Goal: Task Accomplishment & Management: Use online tool/utility

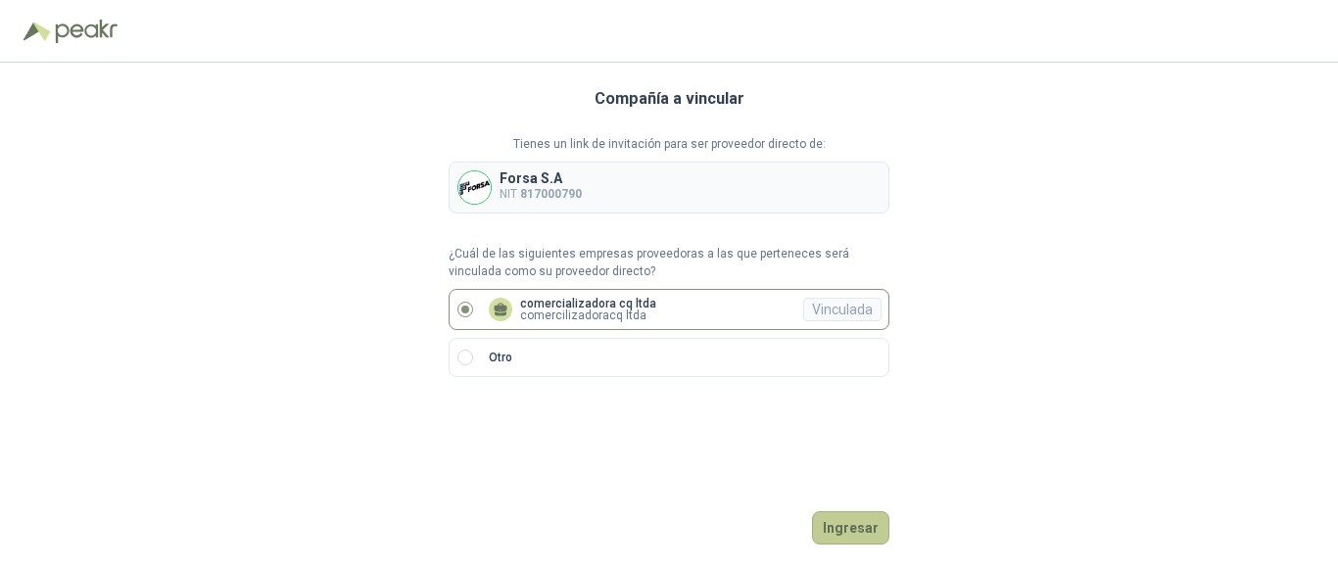
click at [841, 534] on button "Ingresar" at bounding box center [850, 527] width 77 height 33
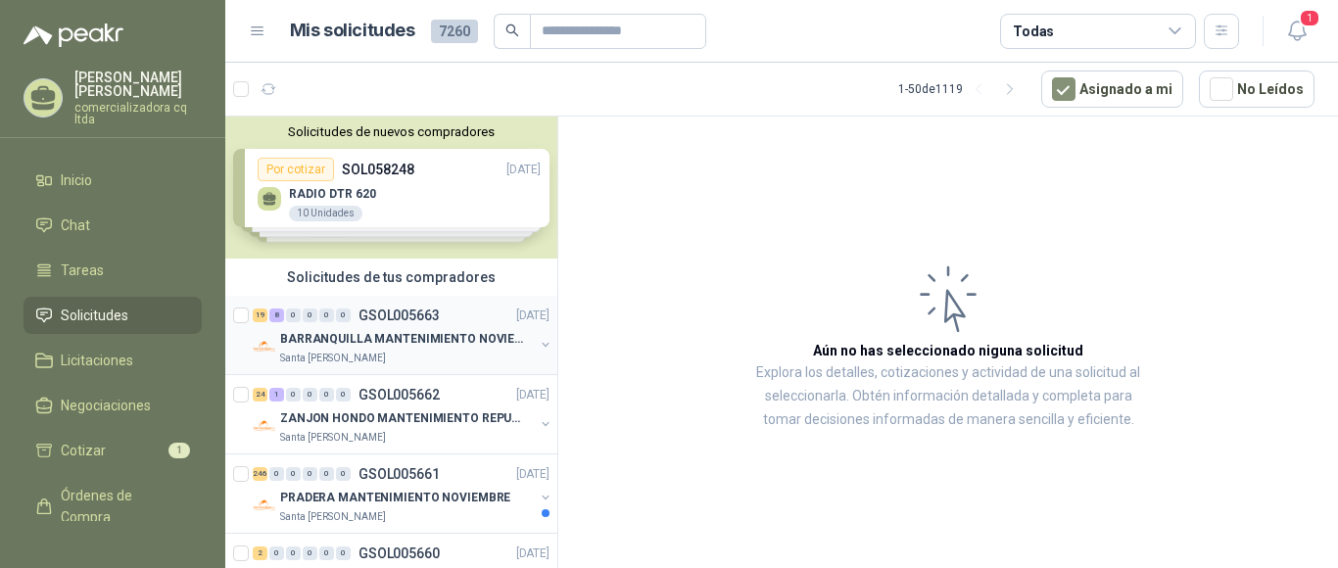
click at [403, 333] on p "BARRANQUILLA MANTENIMIENTO NOVIEMBRE" at bounding box center [402, 339] width 244 height 19
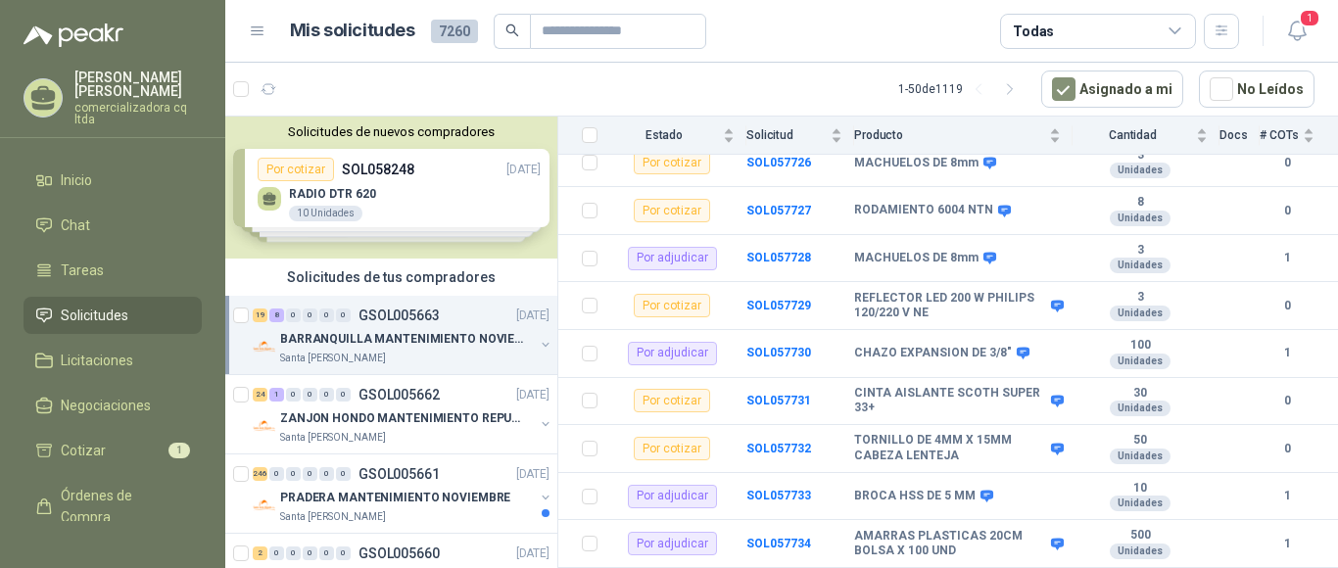
scroll to position [533, 0]
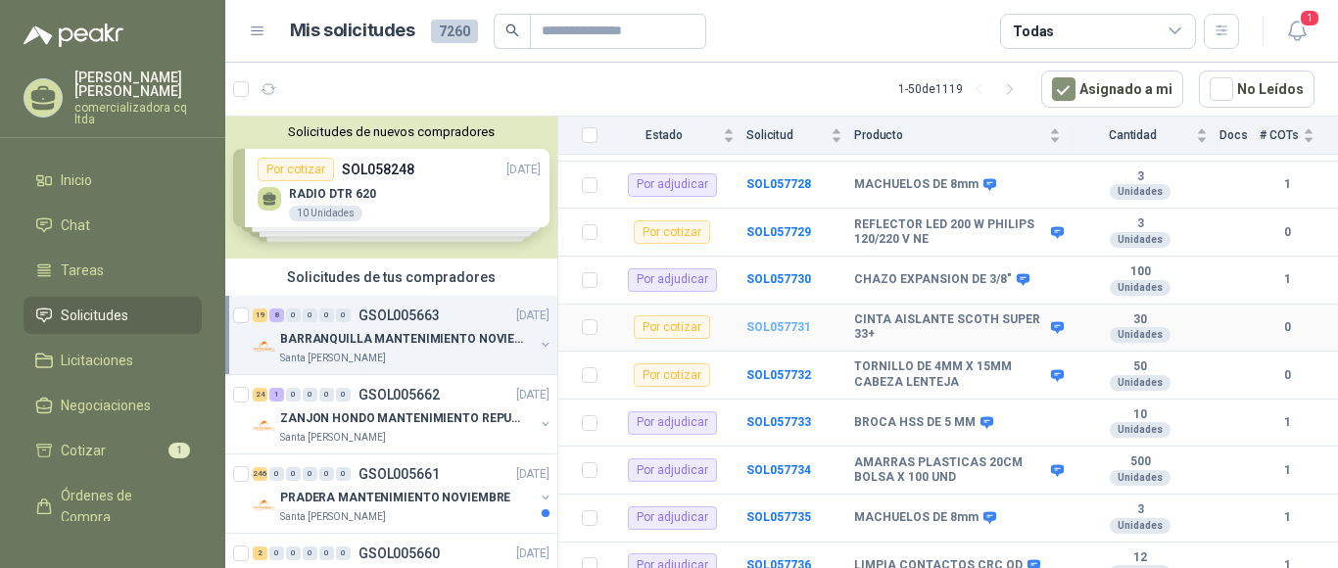
click at [783, 320] on b "SOL057731" at bounding box center [778, 327] width 65 height 14
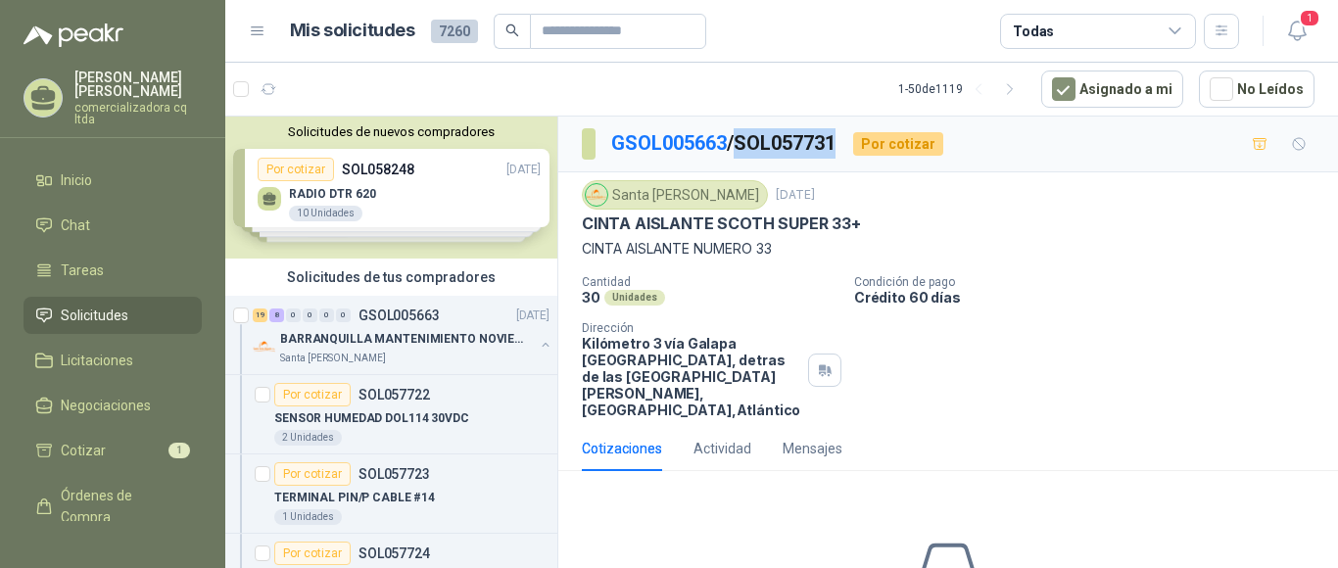
drag, startPoint x: 748, startPoint y: 140, endPoint x: 844, endPoint y: 138, distance: 96.0
click at [838, 138] on p "GSOL005663 / SOL057731" at bounding box center [724, 143] width 226 height 30
copy p "SOL057731"
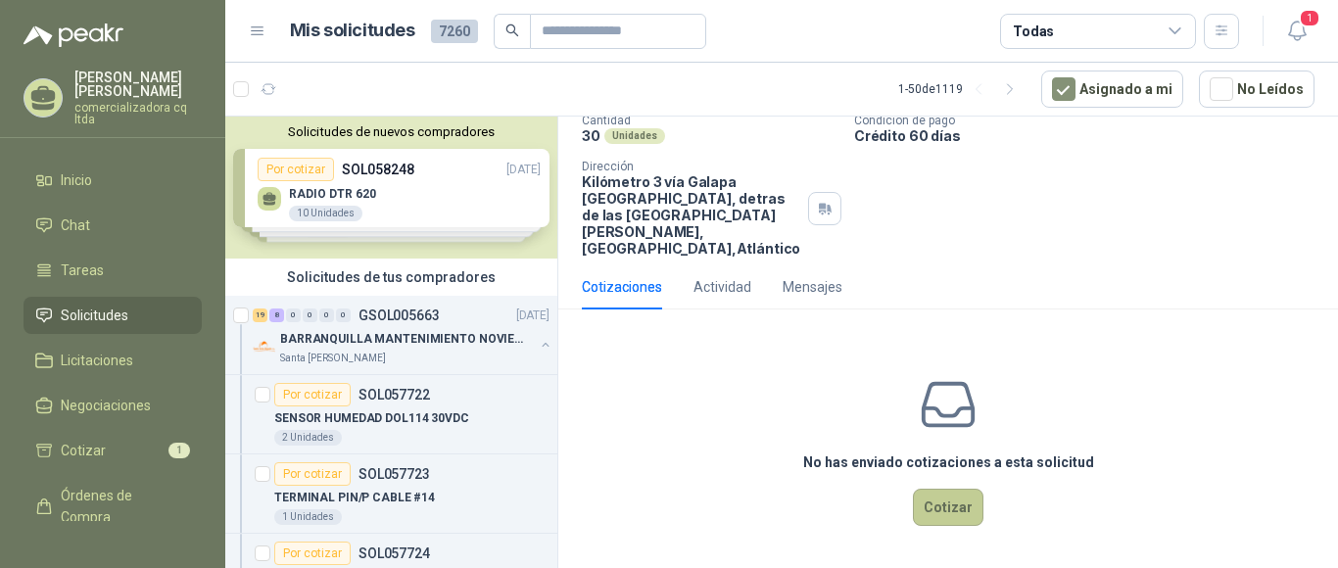
click at [944, 514] on button "Cotizar" at bounding box center [948, 507] width 71 height 37
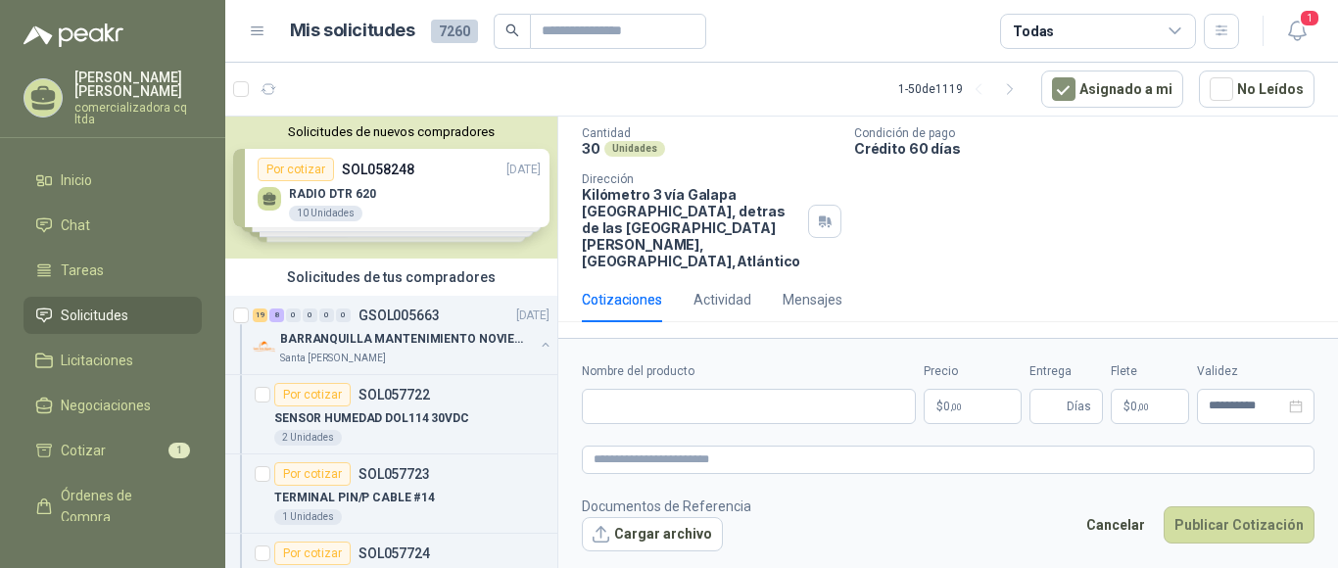
scroll to position [149, 0]
click at [634, 408] on input "Nombre del producto" at bounding box center [749, 406] width 334 height 35
type input "**********"
click at [982, 401] on p "$ 0 ,00" at bounding box center [973, 406] width 98 height 35
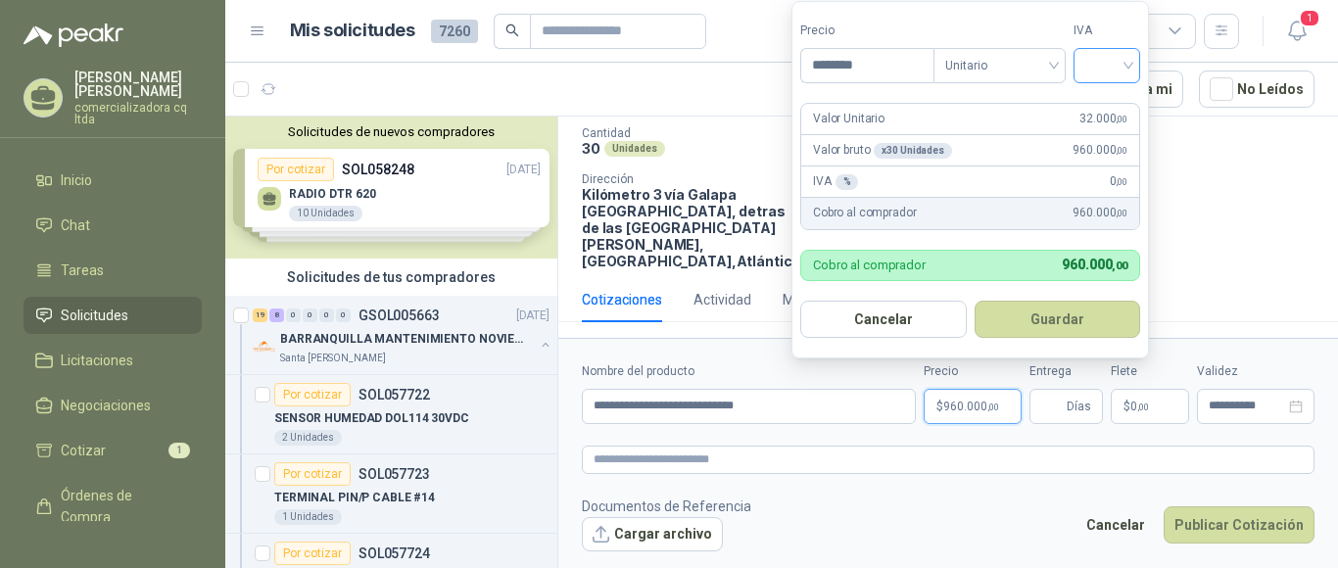
click at [1134, 66] on div at bounding box center [1107, 65] width 67 height 35
type input "********"
click at [1104, 106] on div "19%" at bounding box center [1111, 107] width 36 height 22
click at [1074, 319] on button "Guardar" at bounding box center [1061, 319] width 168 height 37
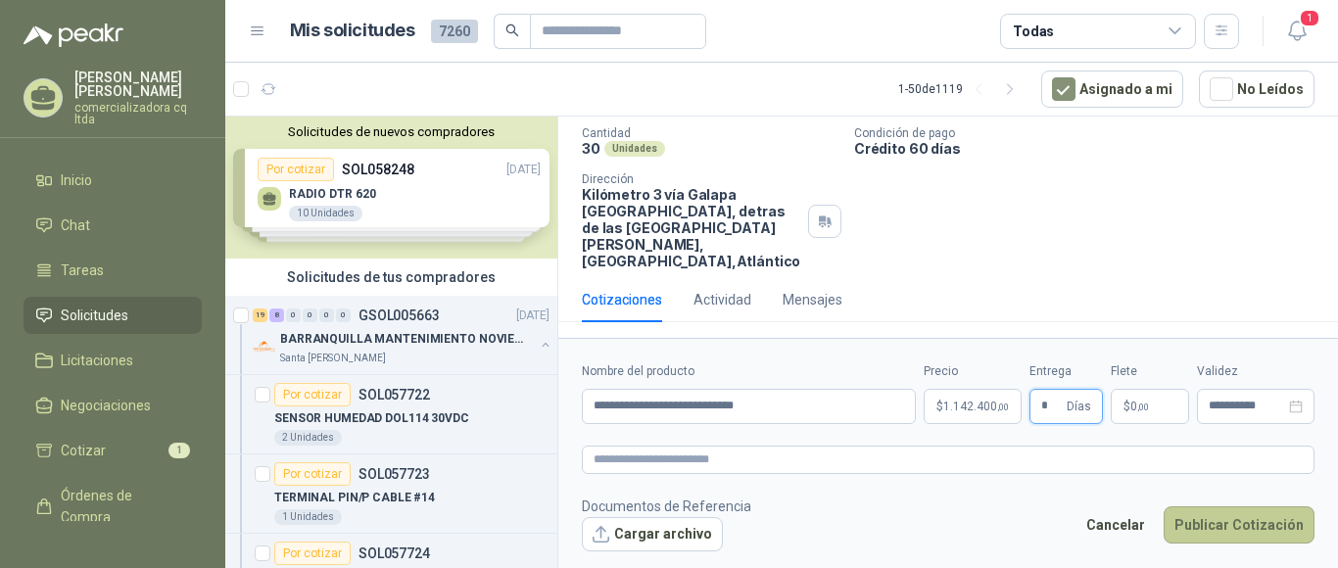
type input "*"
click at [1190, 520] on button "Publicar Cotización" at bounding box center [1239, 524] width 151 height 37
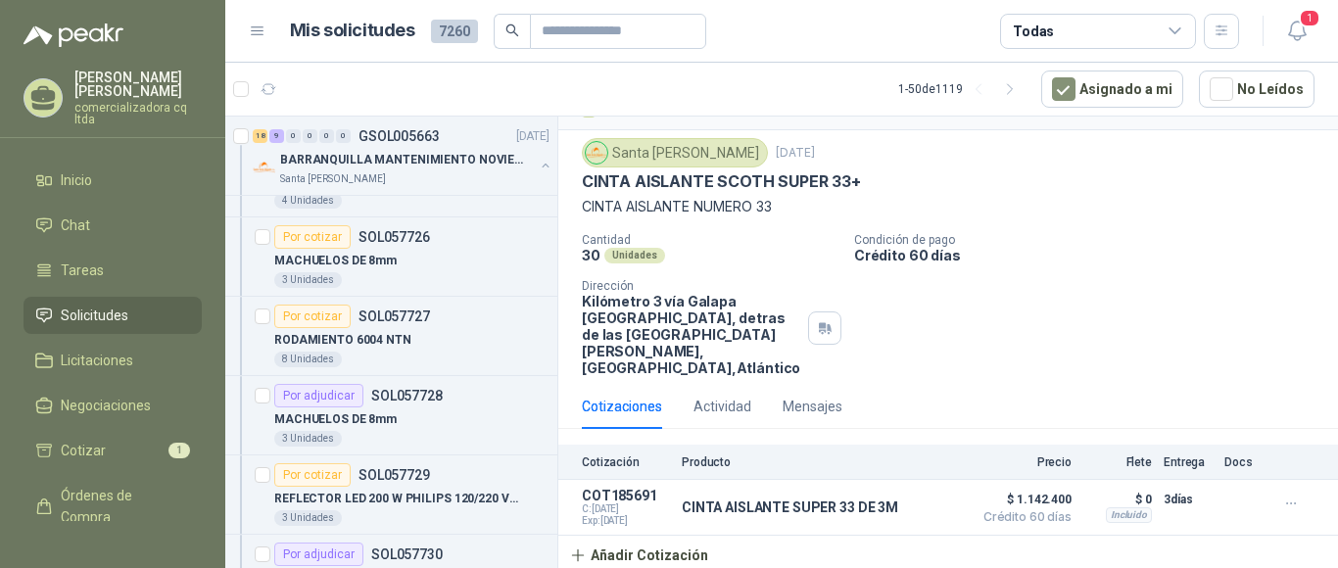
scroll to position [559, 0]
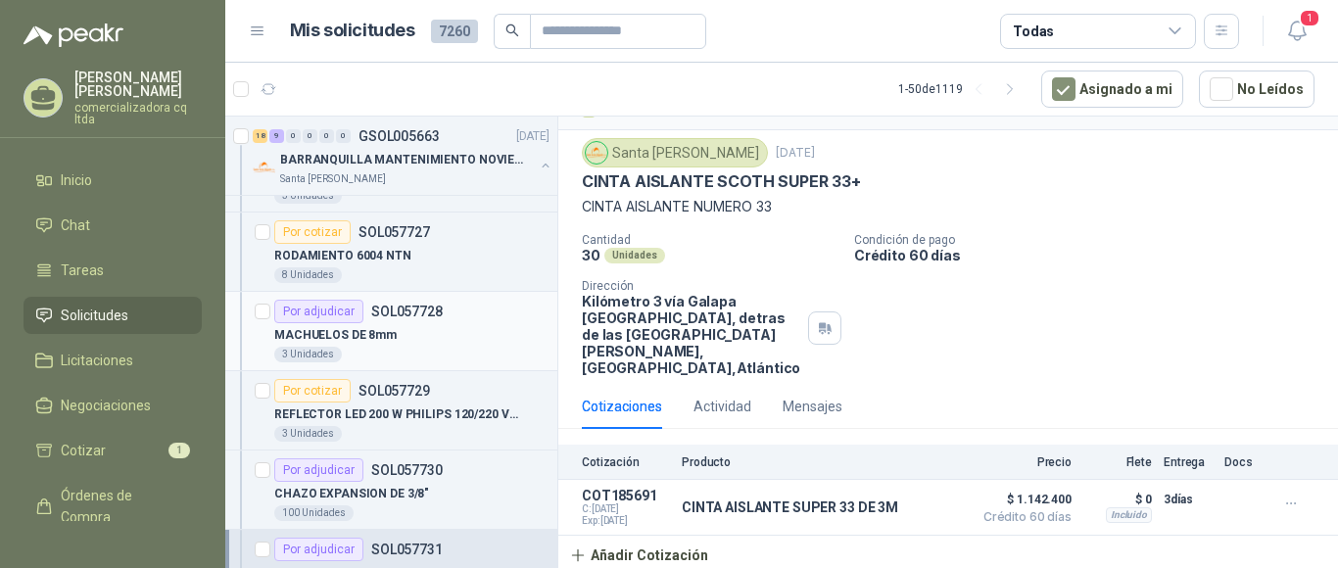
click at [347, 322] on div "Por adjudicar" at bounding box center [318, 312] width 89 height 24
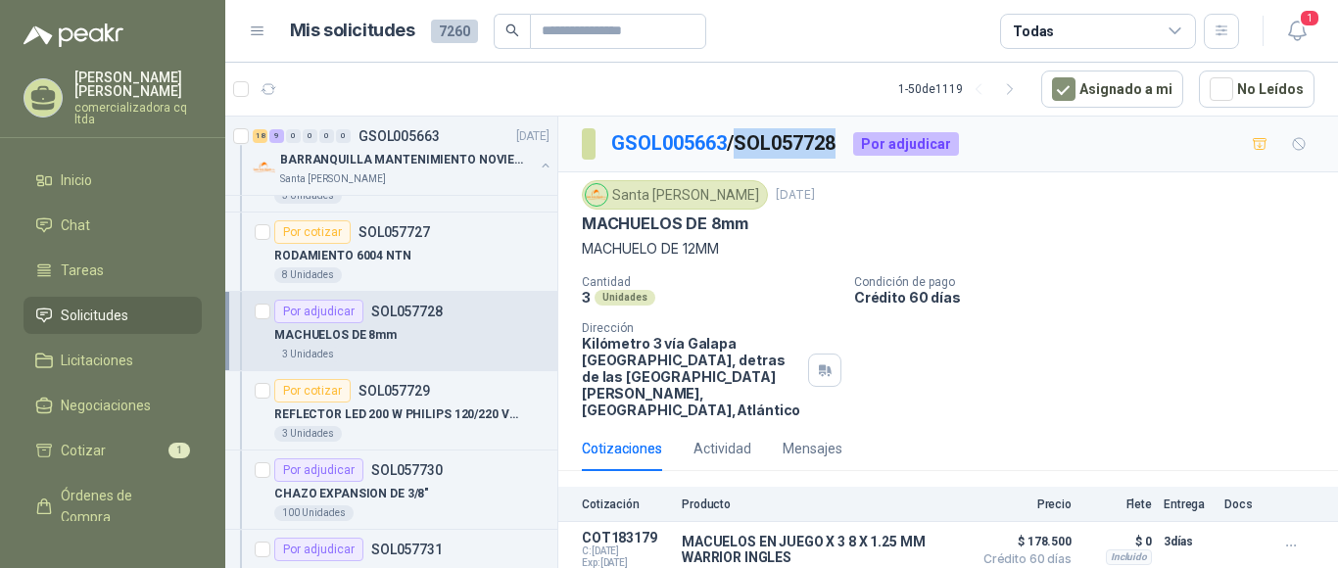
drag, startPoint x: 743, startPoint y: 137, endPoint x: 847, endPoint y: 141, distance: 103.9
click at [847, 141] on div "GSOL005663 / SOL057728 Por adjudicar" at bounding box center [770, 143] width 377 height 31
click at [307, 391] on div "Por cotizar" at bounding box center [312, 391] width 76 height 24
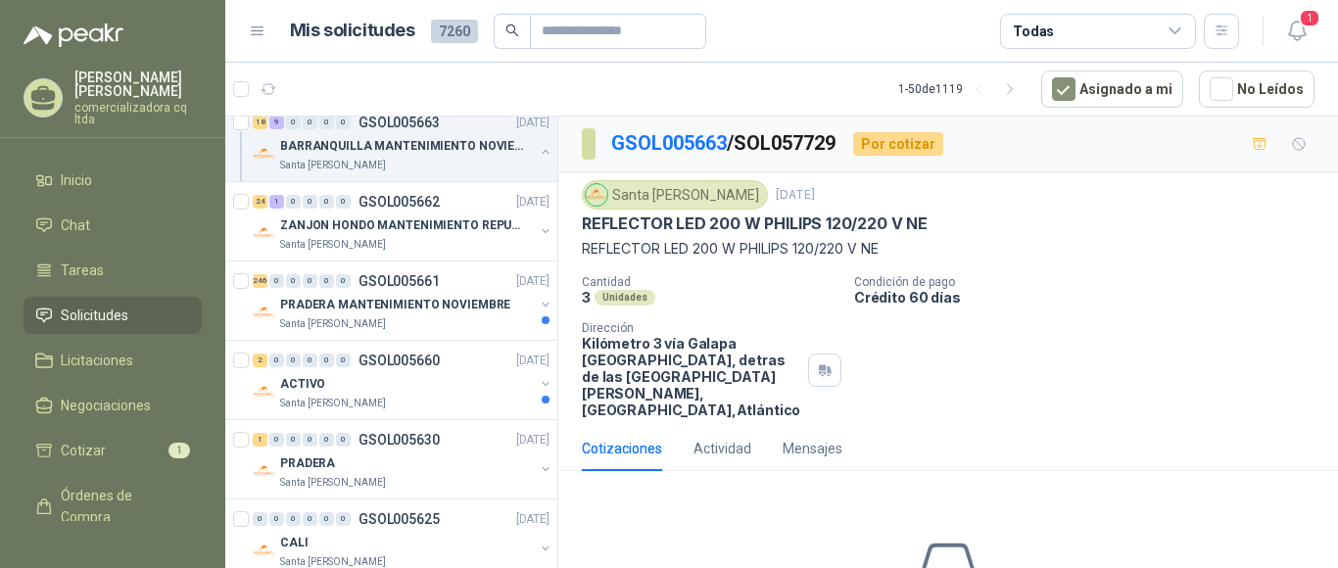
scroll to position [2503, 0]
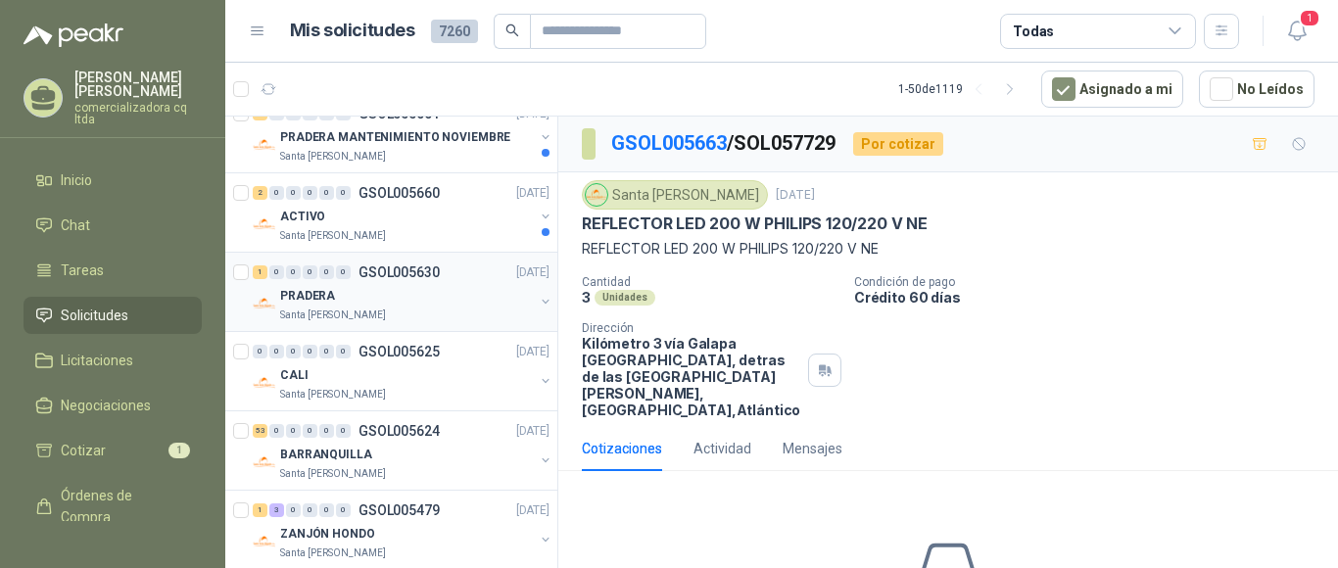
click at [311, 278] on div "0" at bounding box center [310, 272] width 15 height 14
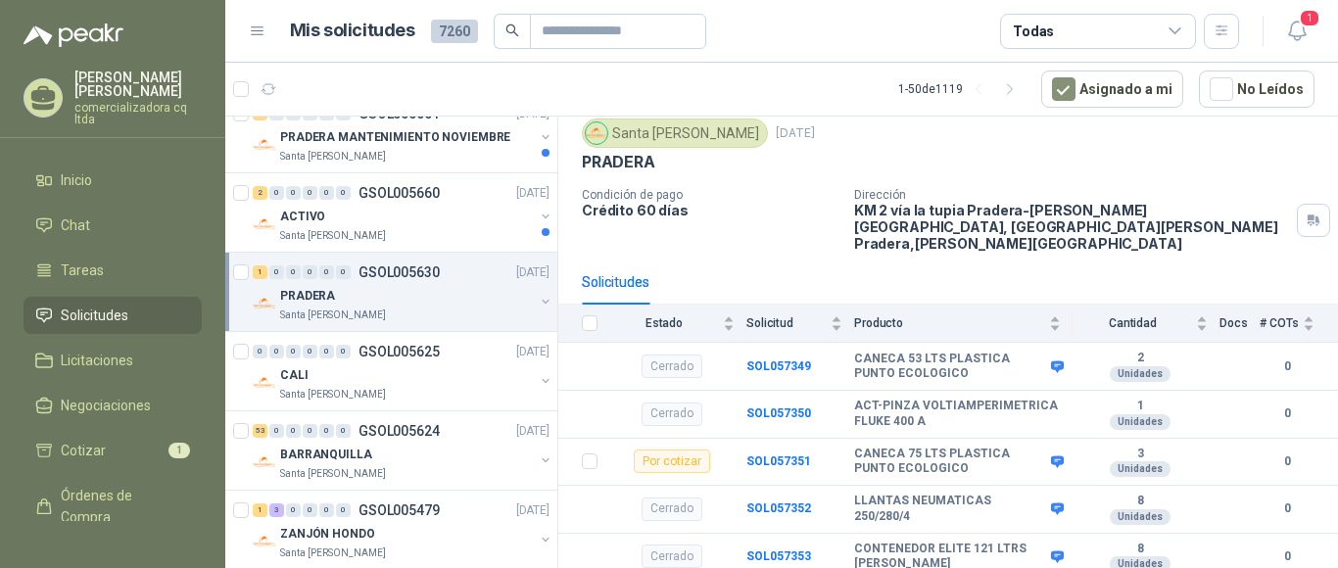
scroll to position [70, 0]
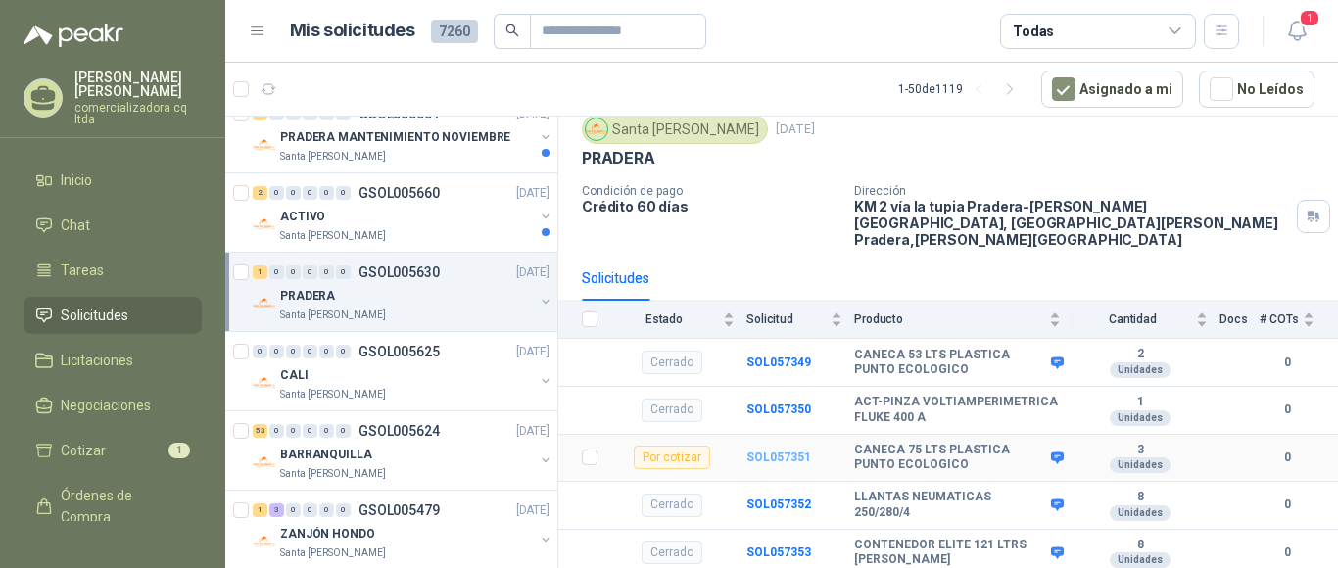
click at [777, 454] on b "SOL057351" at bounding box center [778, 458] width 65 height 14
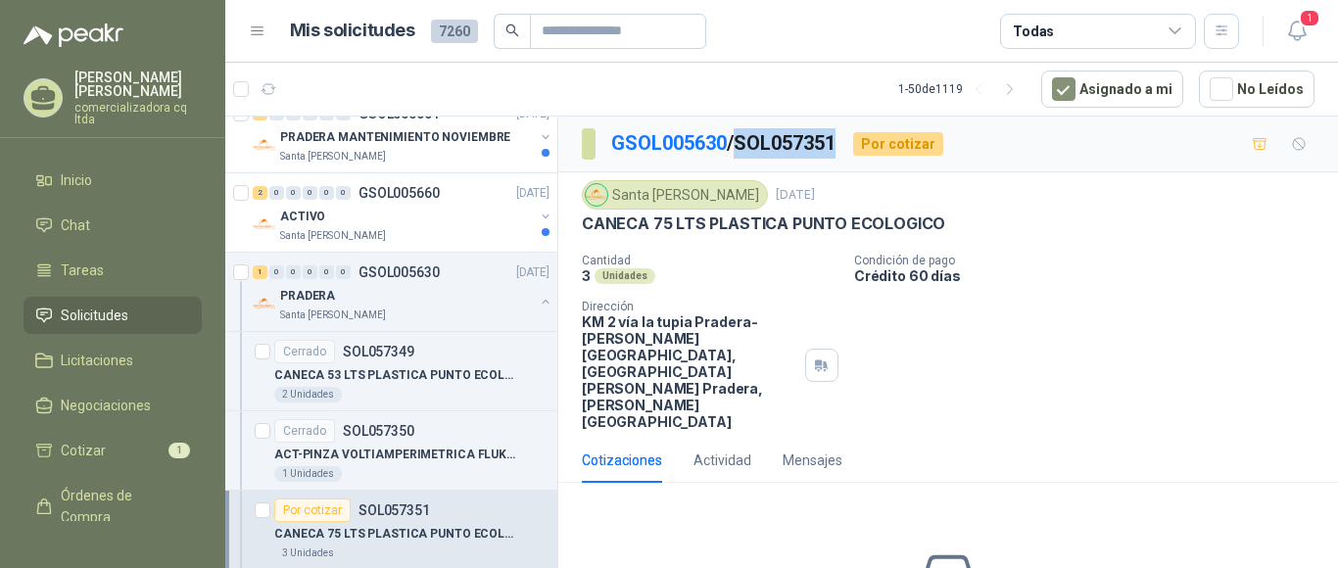
drag, startPoint x: 804, startPoint y: 138, endPoint x: 844, endPoint y: 138, distance: 40.2
click at [838, 138] on p "GSOL005630 / SOL057351" at bounding box center [724, 143] width 226 height 30
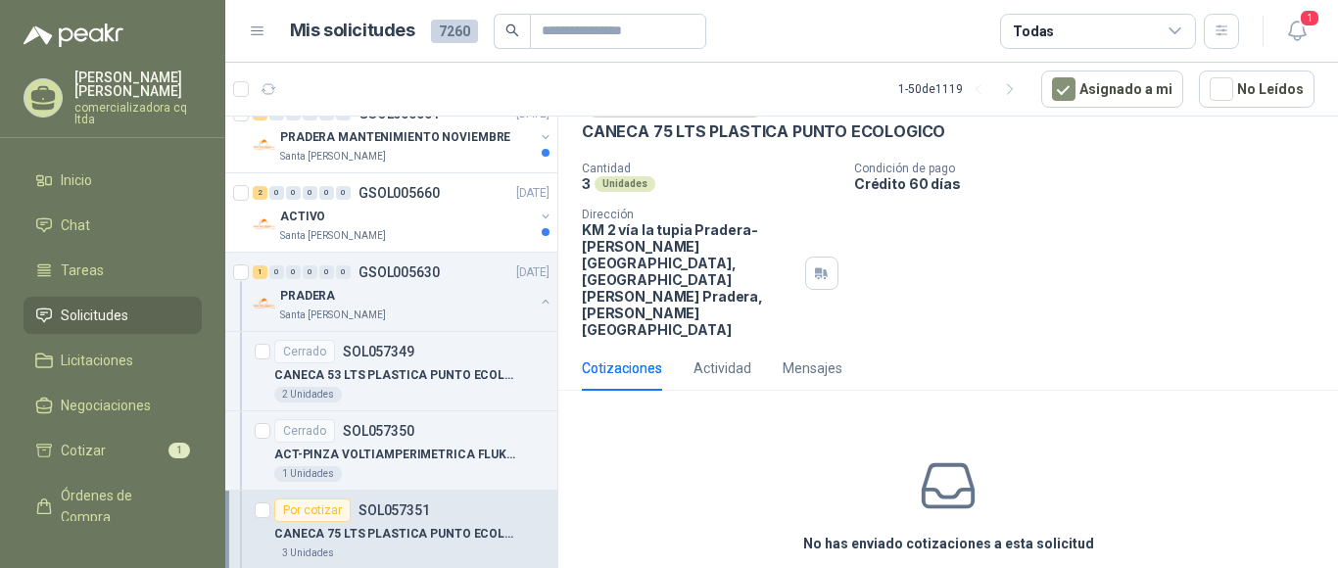
scroll to position [93, 0]
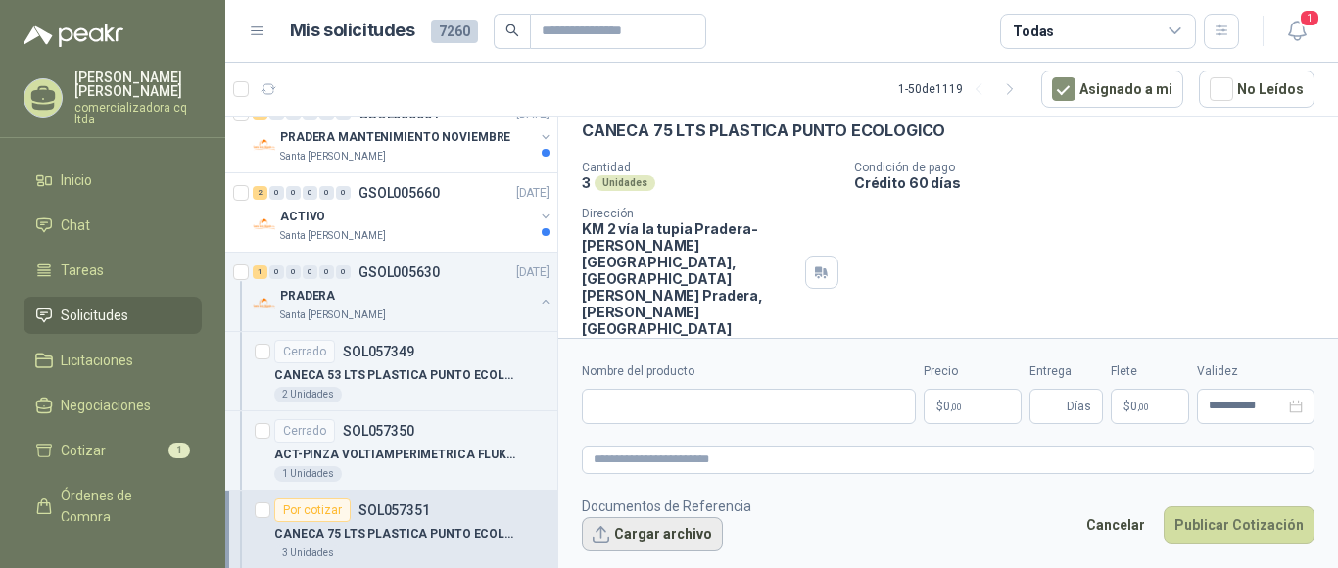
click at [648, 546] on button "Cargar archivo" at bounding box center [652, 534] width 141 height 35
click at [600, 420] on input "Nombre del producto" at bounding box center [749, 406] width 334 height 35
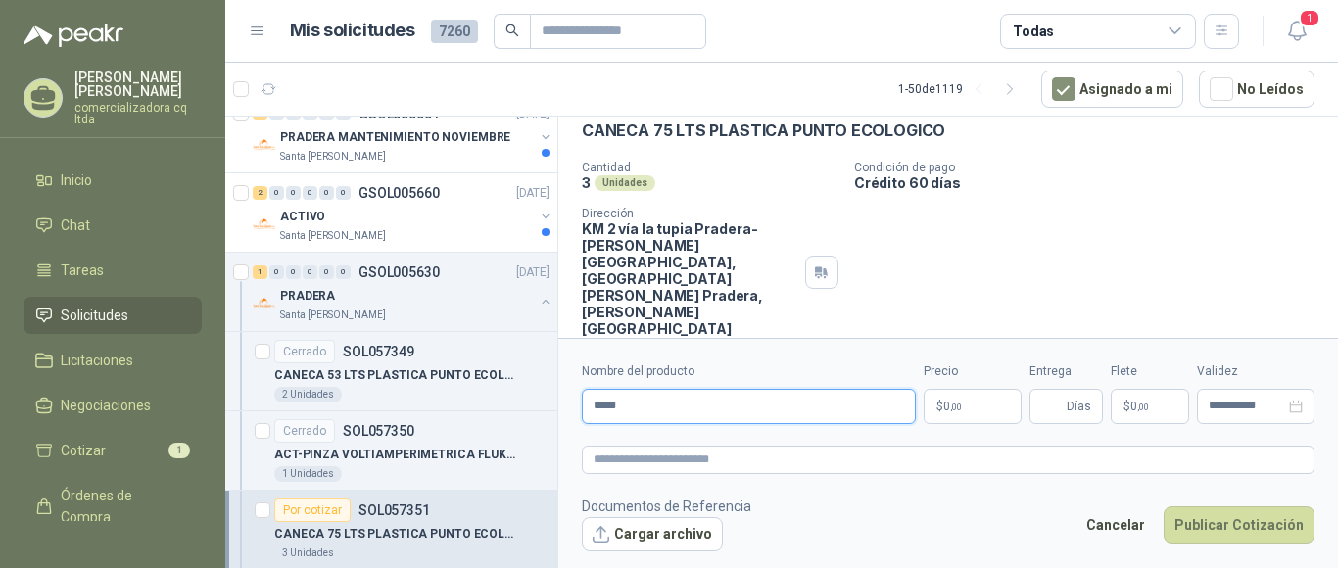
type input "**********"
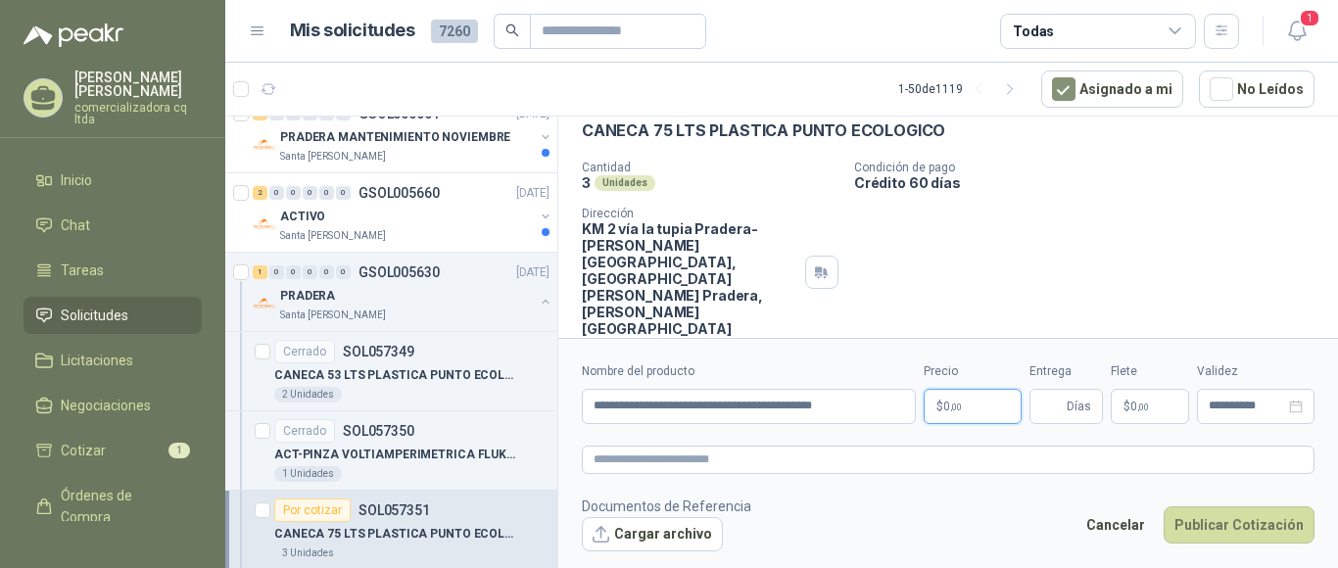
click at [966, 410] on p "$ 0 ,00" at bounding box center [973, 406] width 98 height 35
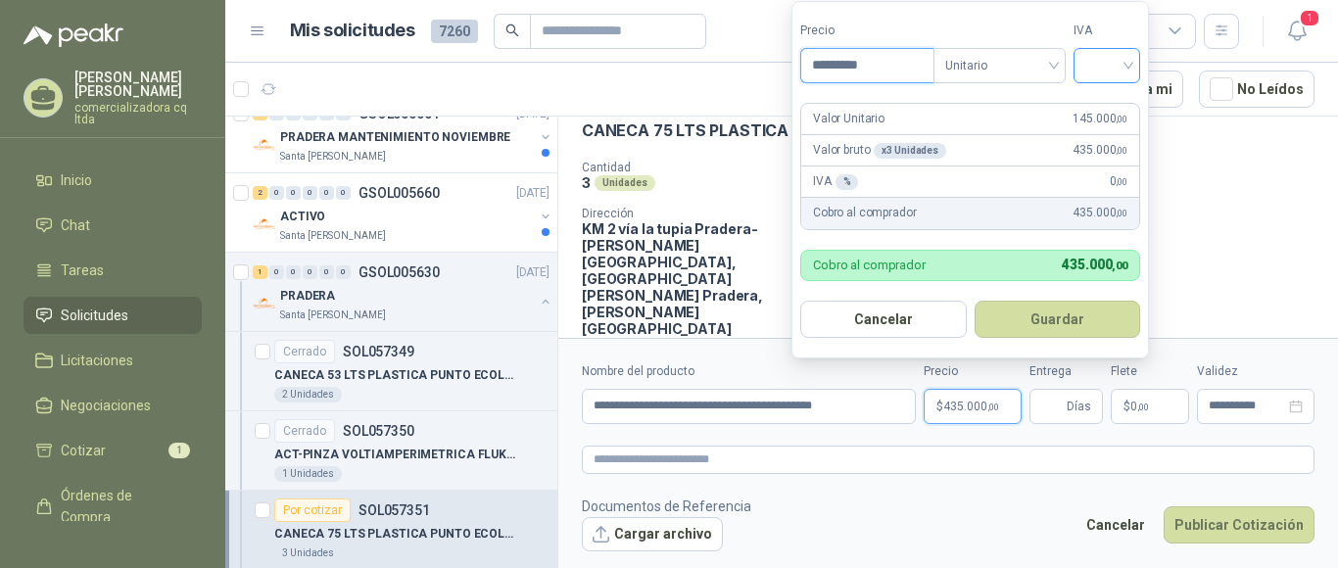
type input "*********"
click at [1128, 63] on input "search" at bounding box center [1106, 63] width 43 height 29
click at [1108, 105] on div "19%" at bounding box center [1111, 107] width 36 height 22
click at [1058, 319] on button "Guardar" at bounding box center [1061, 319] width 168 height 37
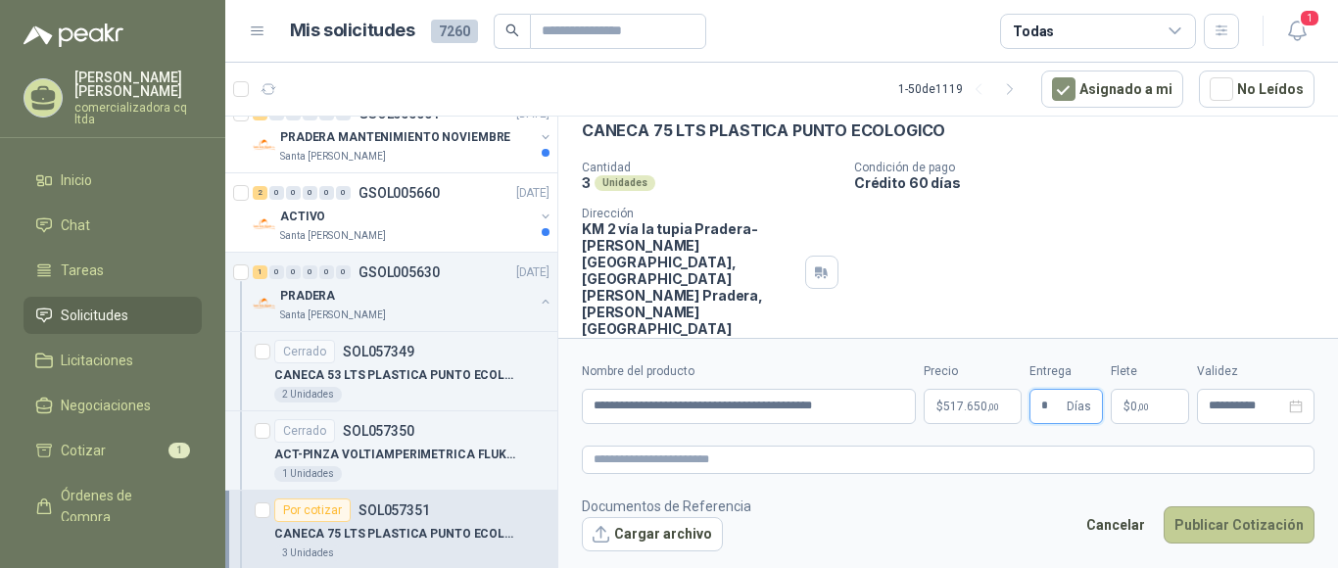
type input "*"
click at [1220, 533] on button "Publicar Cotización" at bounding box center [1239, 524] width 151 height 37
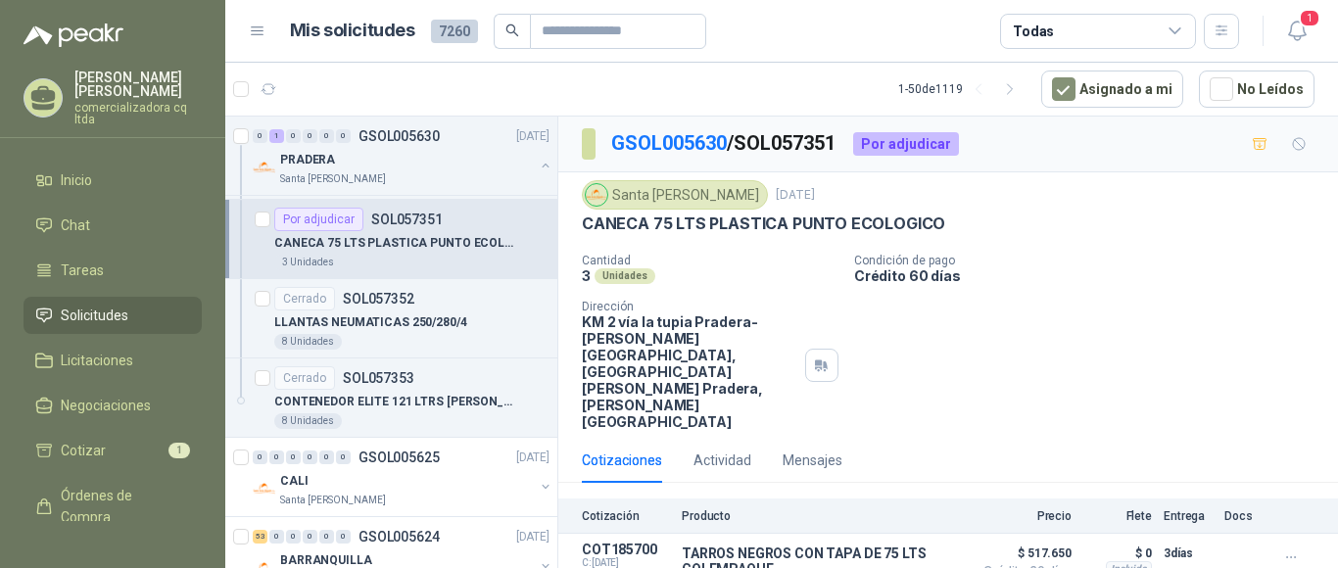
scroll to position [2897, 0]
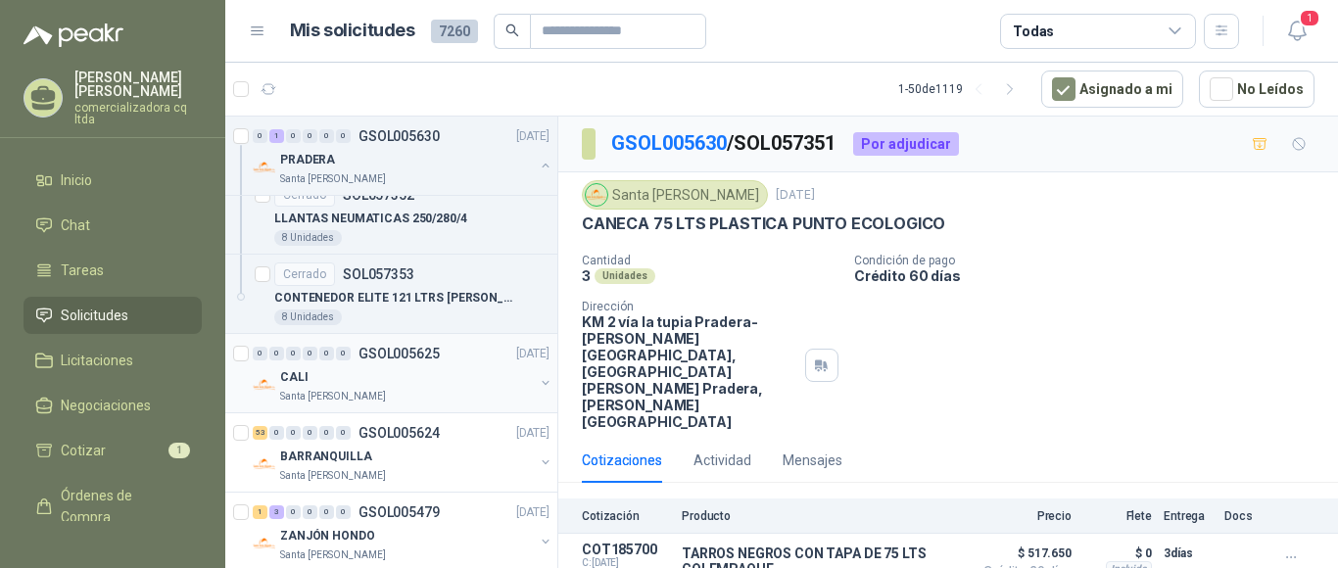
click at [382, 359] on p "GSOL005625" at bounding box center [399, 354] width 81 height 14
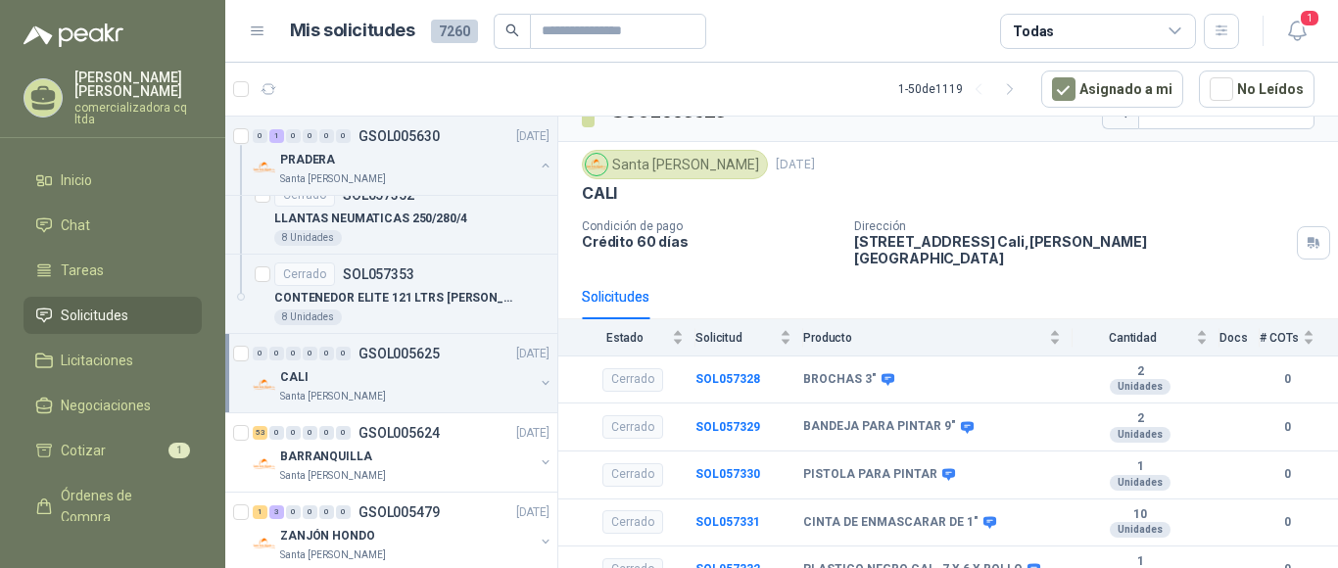
scroll to position [325, 0]
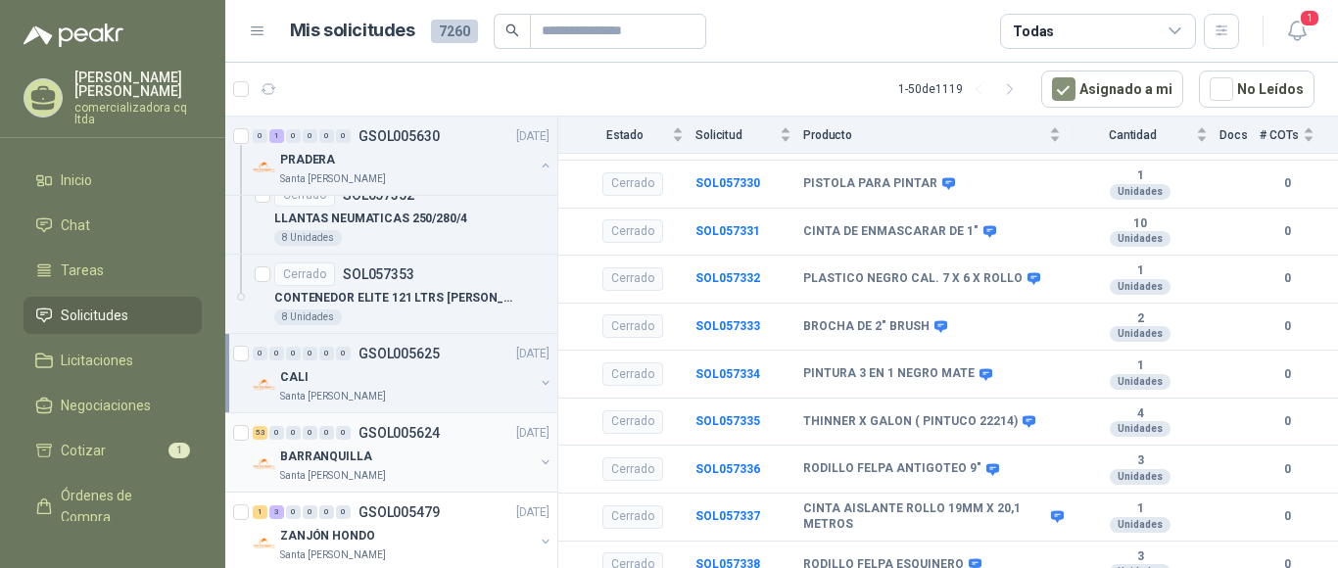
click at [327, 458] on p "BARRANQUILLA" at bounding box center [326, 457] width 92 height 19
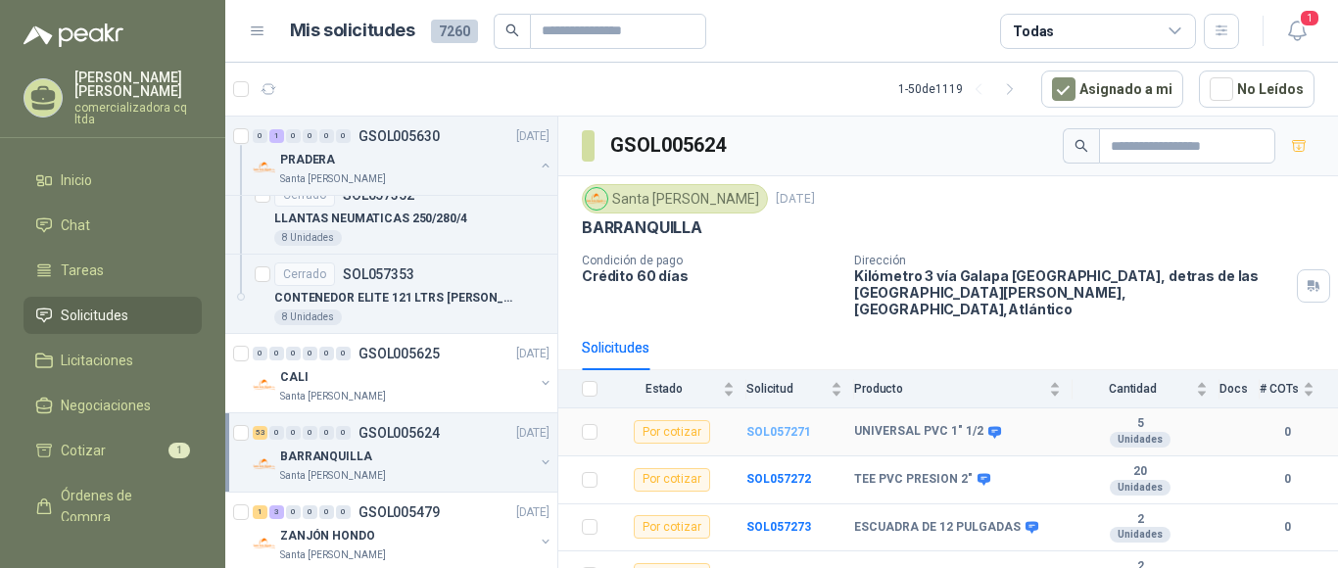
click at [757, 425] on b "SOL057271" at bounding box center [778, 432] width 65 height 14
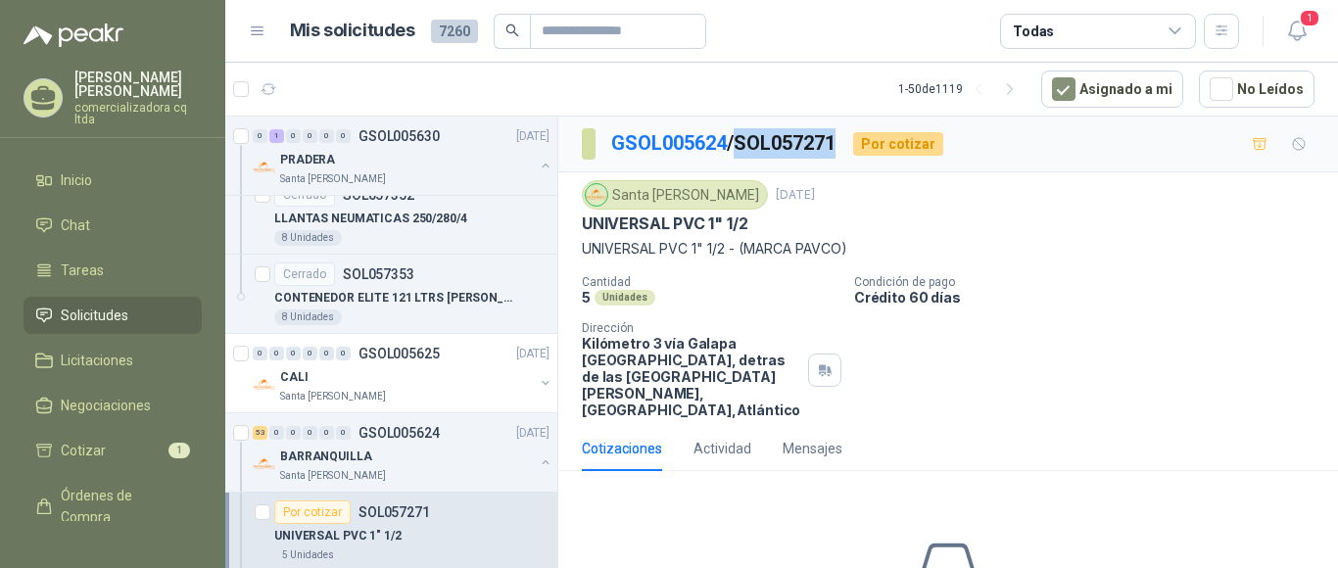
drag, startPoint x: 743, startPoint y: 141, endPoint x: 850, endPoint y: 155, distance: 107.6
click at [850, 155] on div "GSOL005624 / SOL057271 Por cotizar" at bounding box center [762, 143] width 361 height 31
copy p "SOL057271"
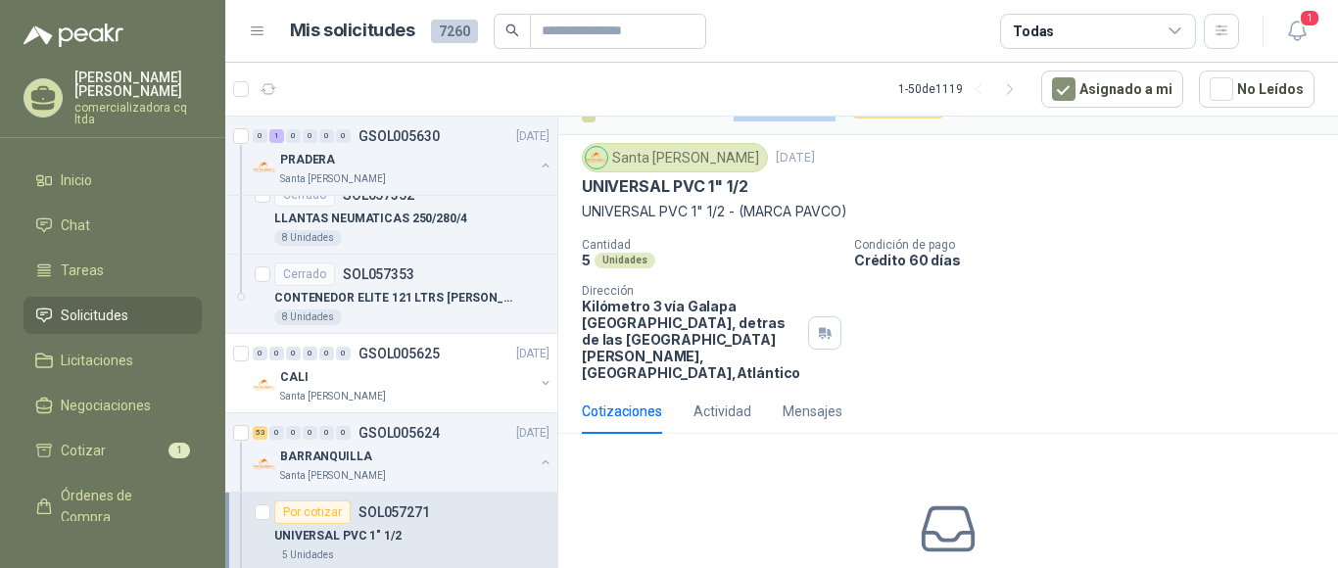
scroll to position [162, 0]
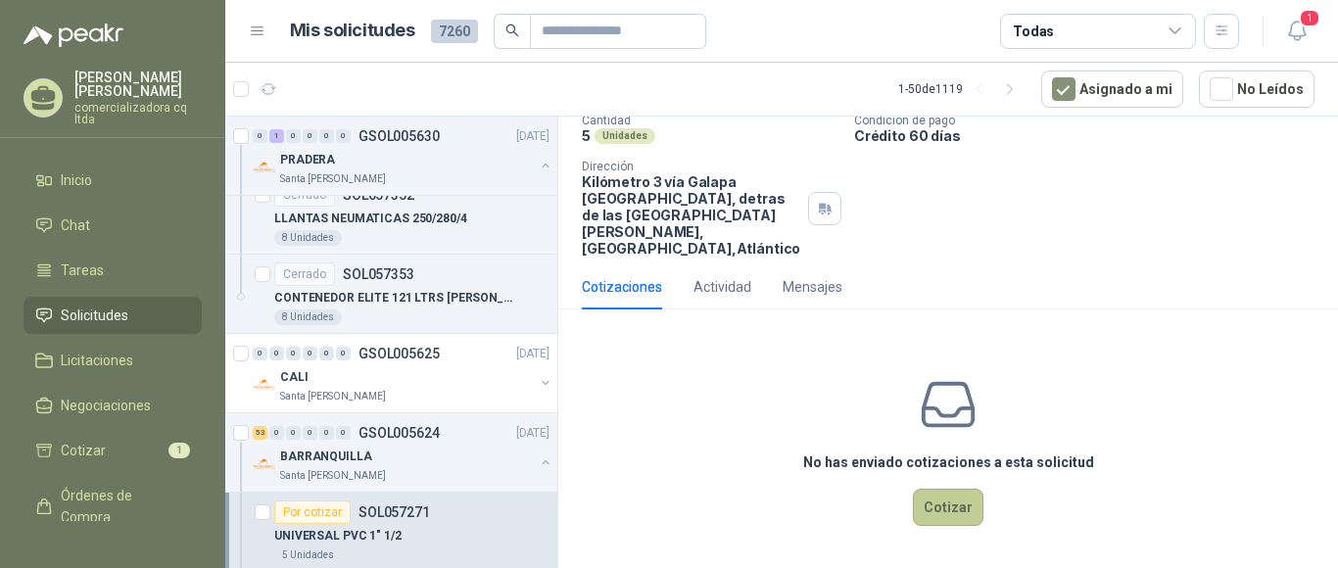
click at [947, 520] on button "Cotizar" at bounding box center [948, 507] width 71 height 37
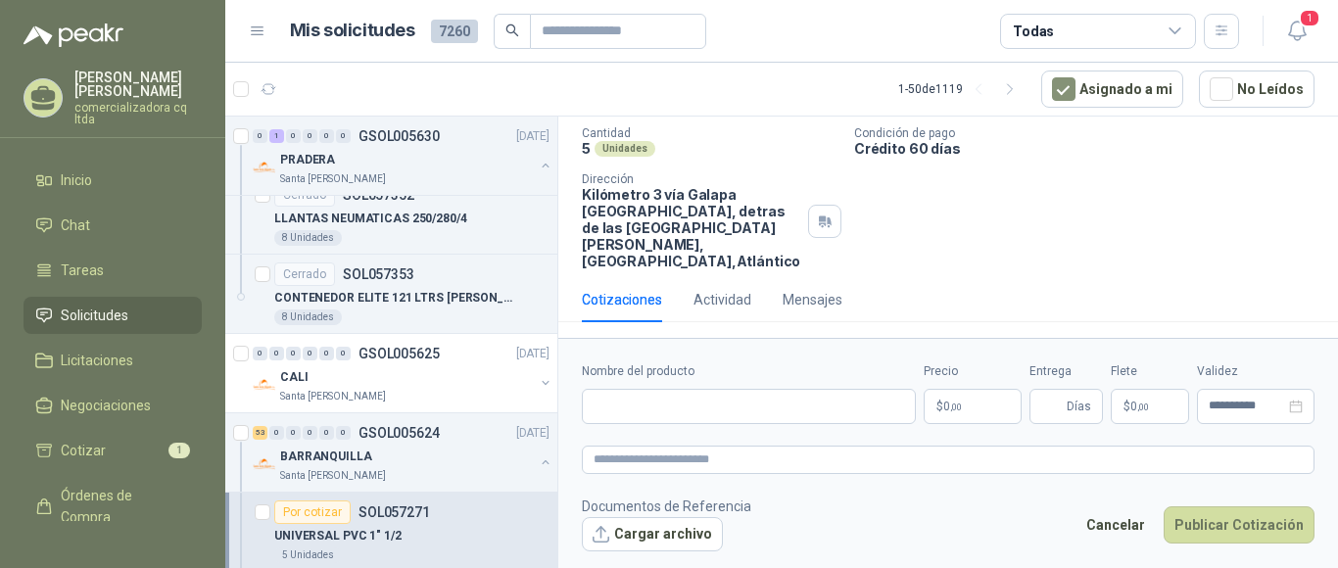
scroll to position [149, 0]
click at [639, 406] on input "Nombre del producto" at bounding box center [749, 406] width 334 height 35
type input "**********"
click at [965, 407] on p "$ 0 ,00" at bounding box center [973, 406] width 98 height 35
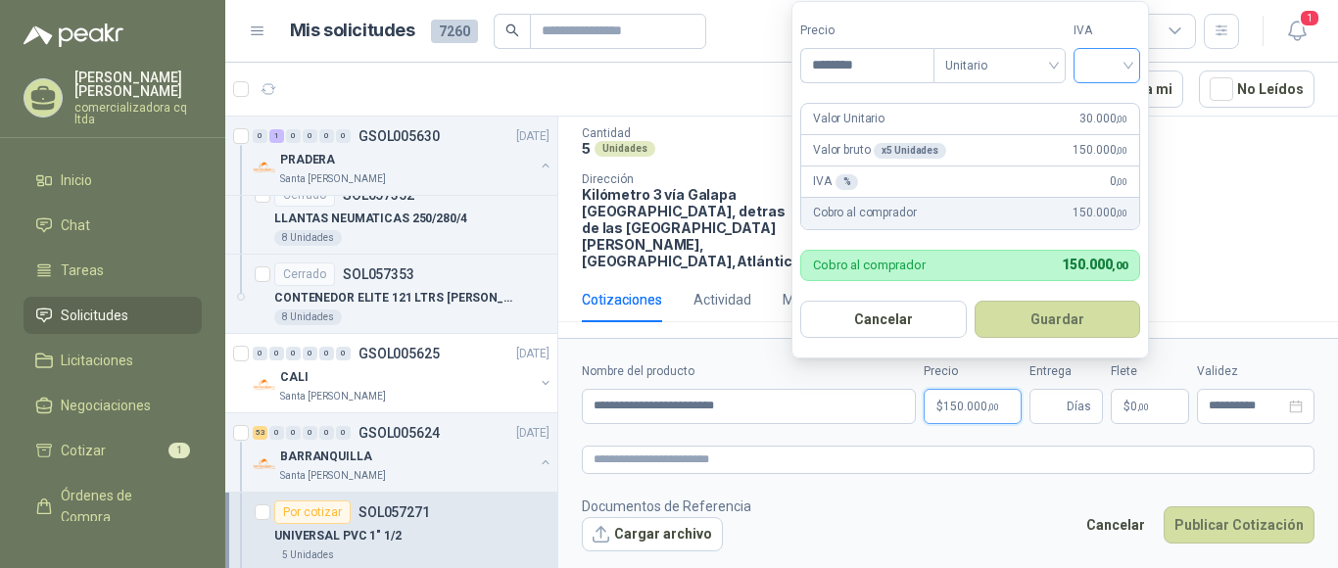
type input "********"
click at [1128, 67] on input "search" at bounding box center [1106, 63] width 43 height 29
click at [1112, 103] on div "19%" at bounding box center [1111, 107] width 36 height 22
click at [1046, 323] on button "Guardar" at bounding box center [1061, 319] width 168 height 37
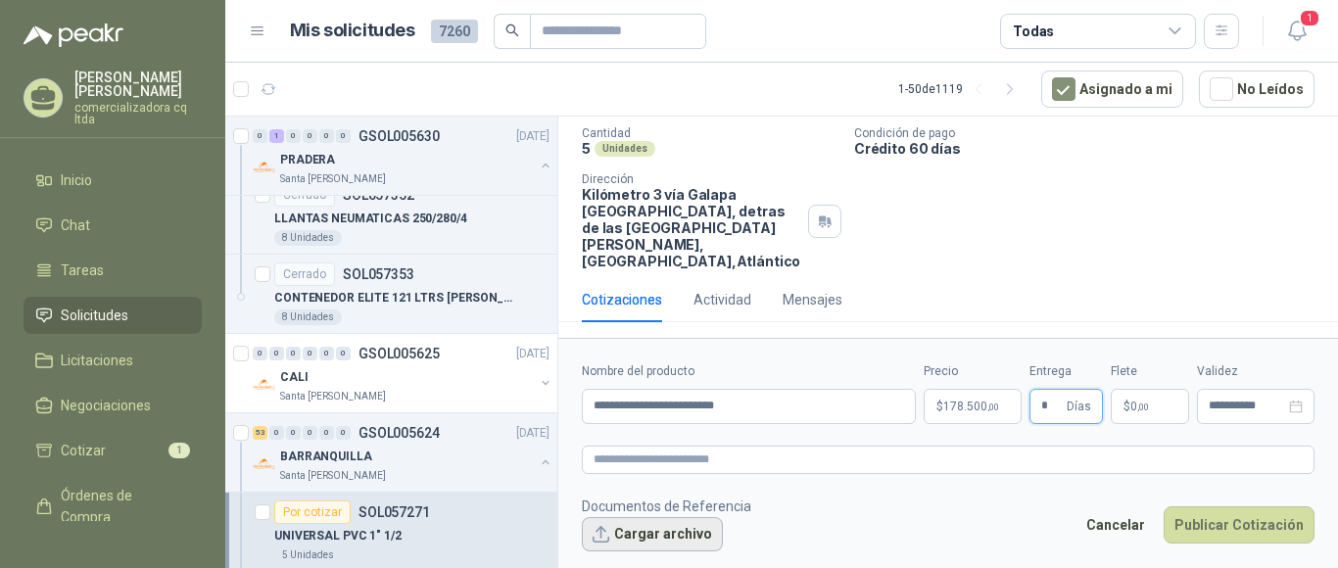
type input "*"
click at [670, 537] on button "Cargar archivo" at bounding box center [652, 534] width 141 height 35
click at [644, 539] on button "Cargar archivo" at bounding box center [652, 534] width 141 height 35
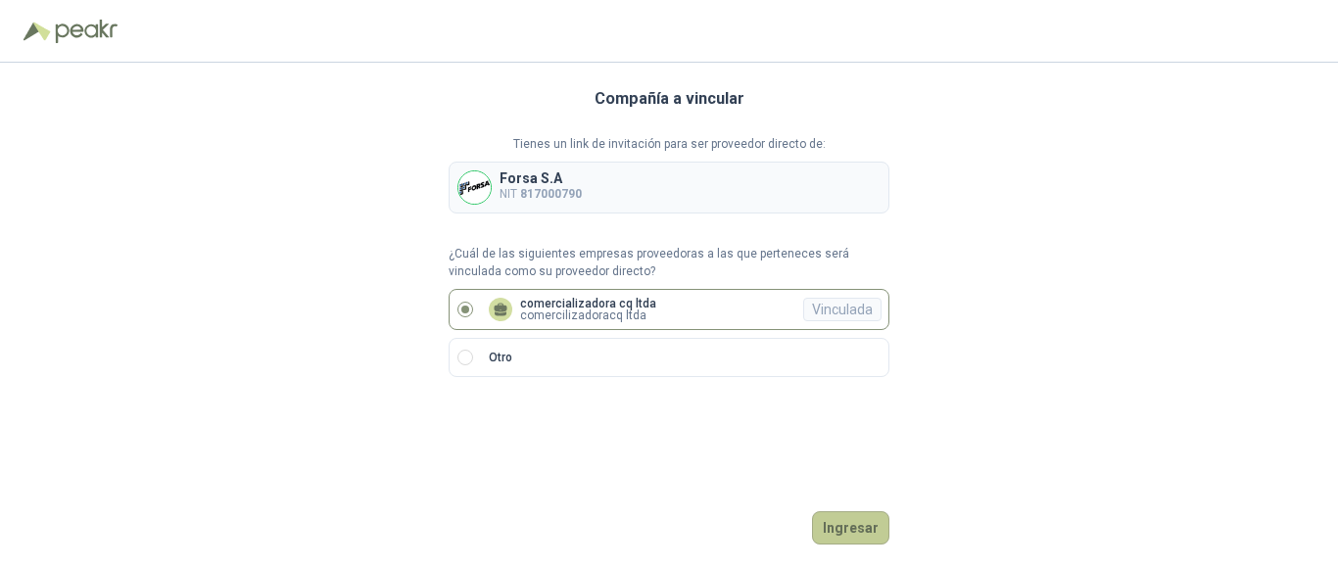
click at [848, 536] on button "Ingresar" at bounding box center [850, 527] width 77 height 33
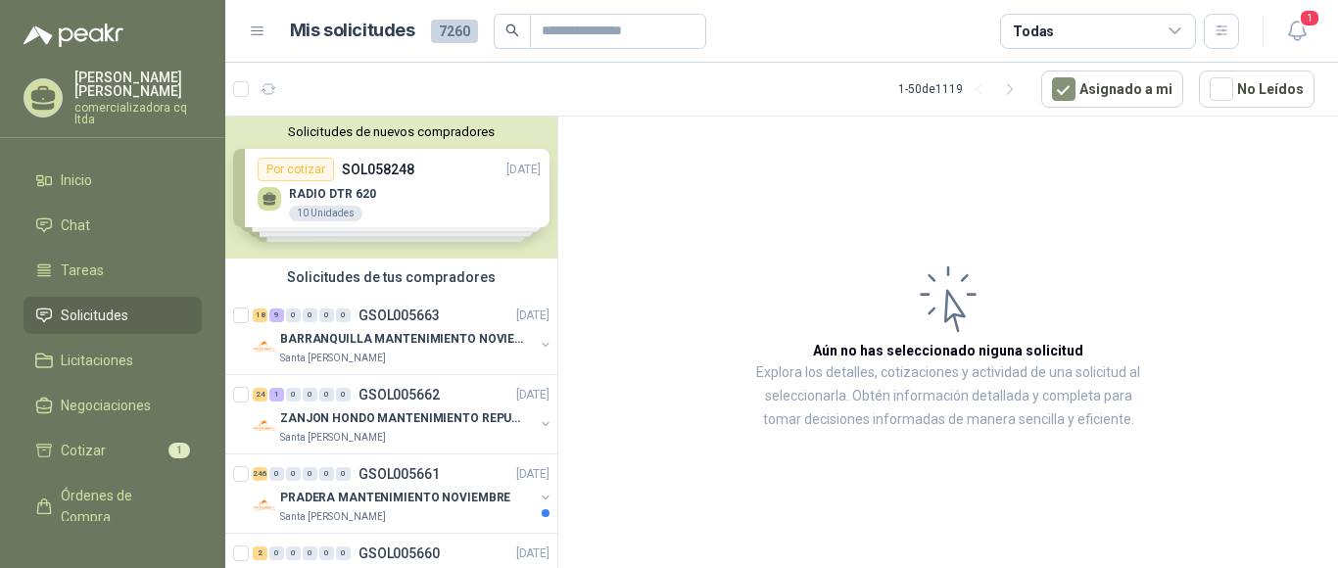
scroll to position [55, 0]
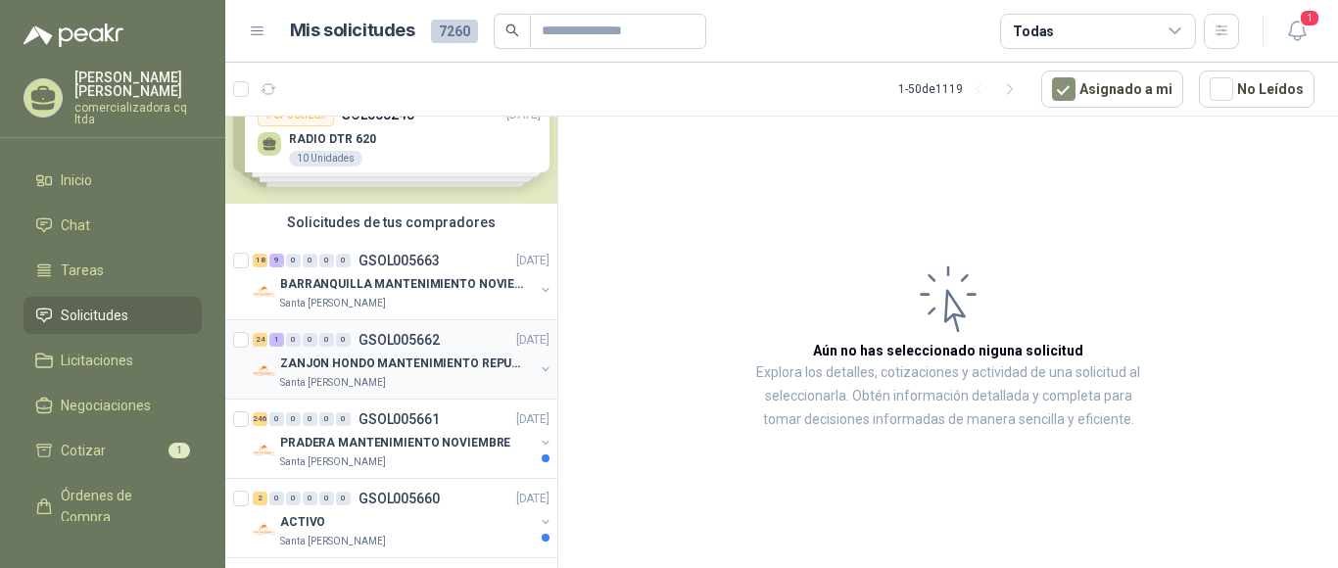
click at [403, 361] on p "ZANJON HONDO MANTENIMIENTO REPUESTOS" at bounding box center [402, 364] width 244 height 19
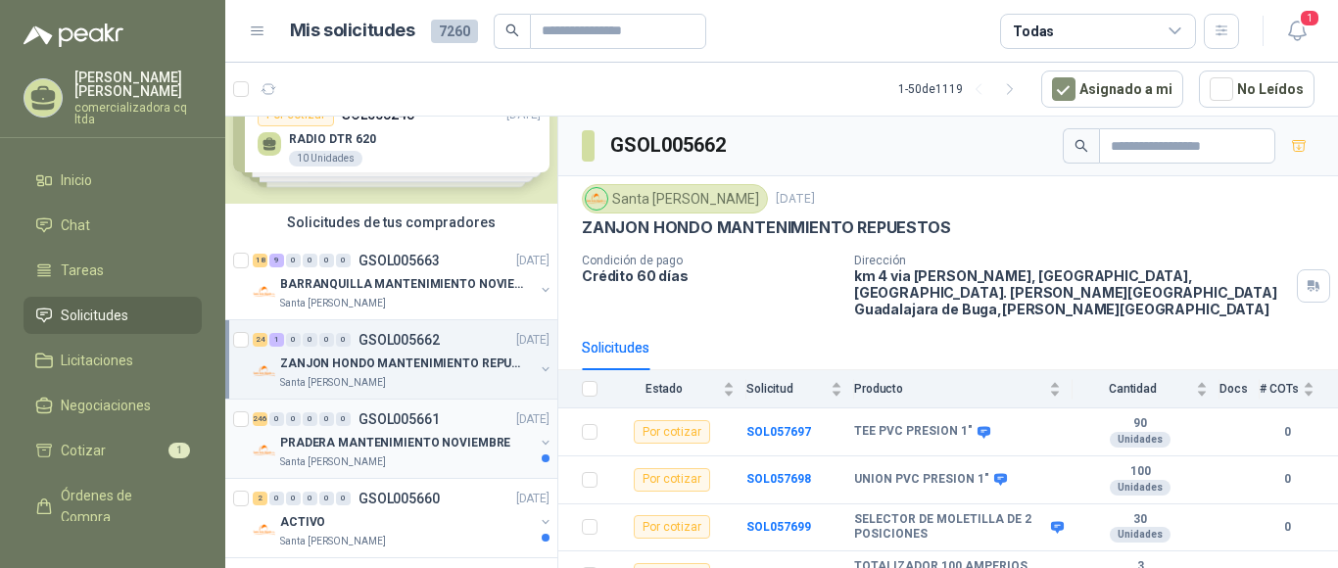
click at [390, 443] on p "PRADERA MANTENIMIENTO NOVIEMBRE" at bounding box center [395, 443] width 230 height 19
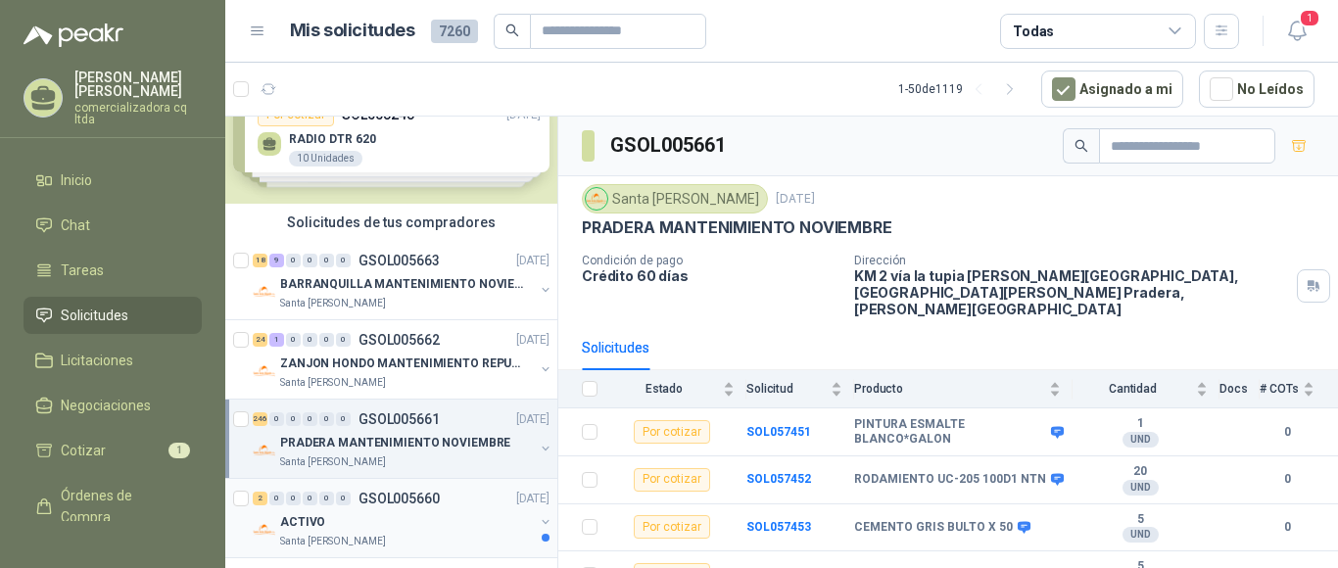
click at [375, 511] on div "ACTIVO" at bounding box center [407, 522] width 254 height 24
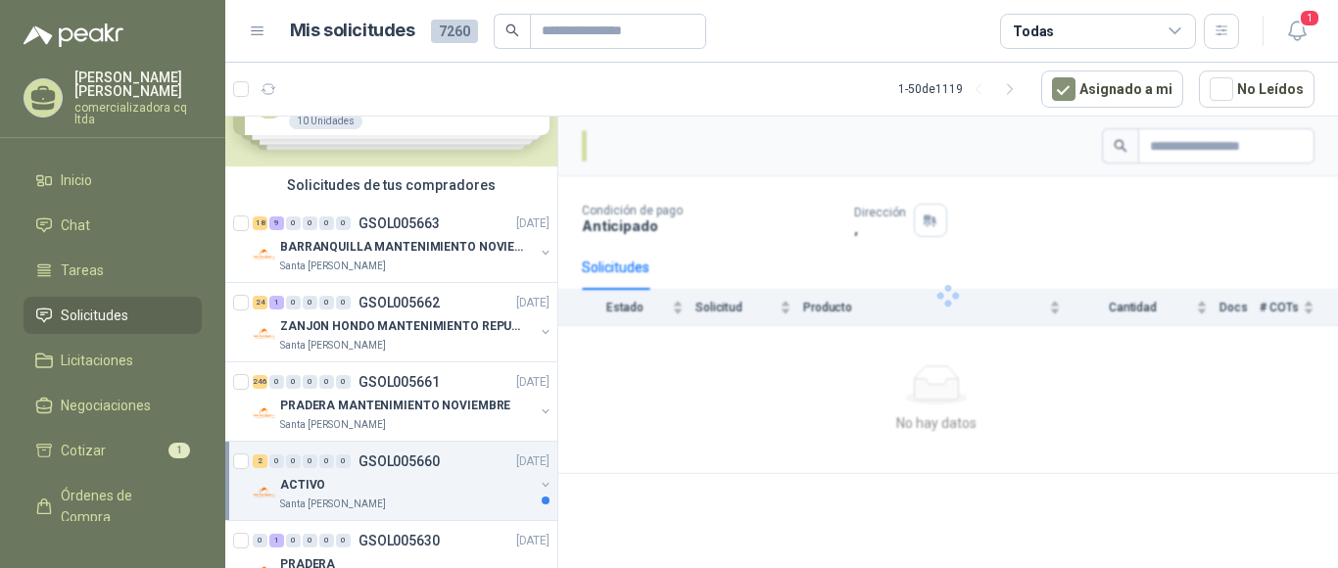
scroll to position [129, 0]
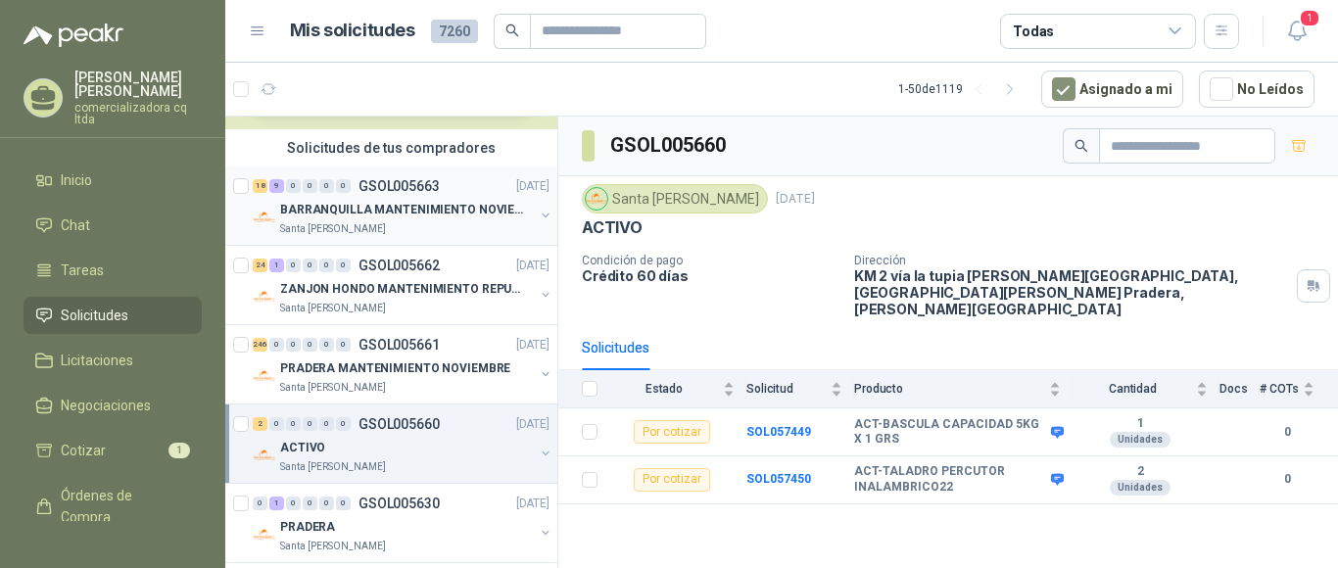
click at [431, 208] on p "BARRANQUILLA MANTENIMIENTO NOVIEMBRE" at bounding box center [402, 210] width 244 height 19
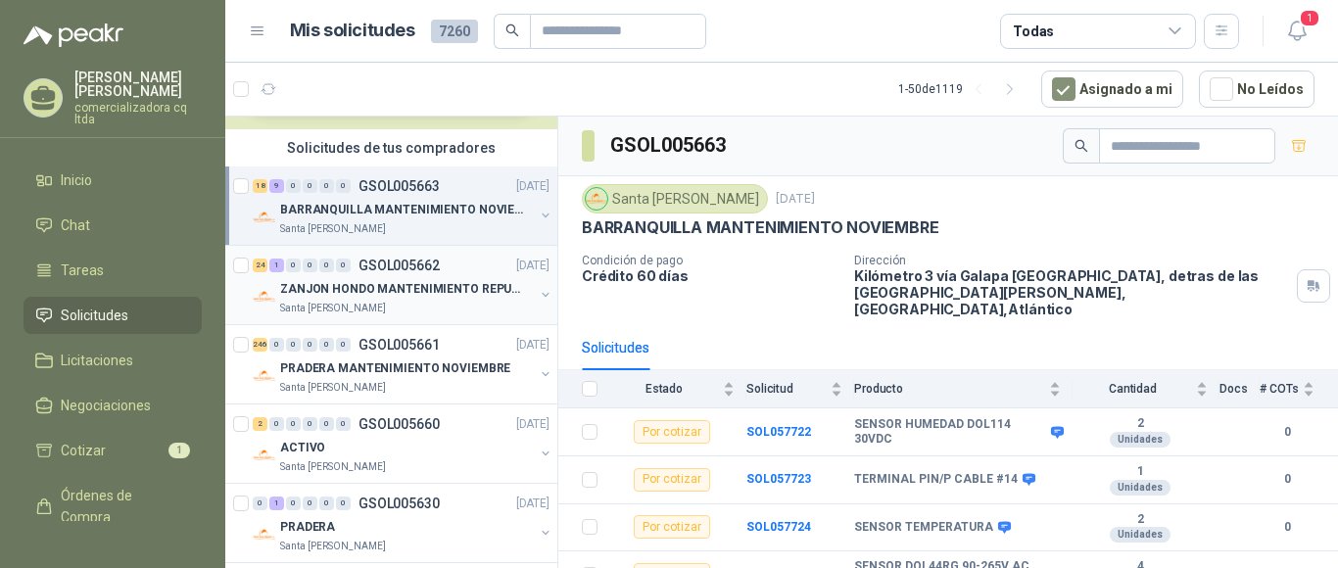
click at [388, 278] on div "ZANJON HONDO MANTENIMIENTO REPUESTOS" at bounding box center [407, 289] width 254 height 24
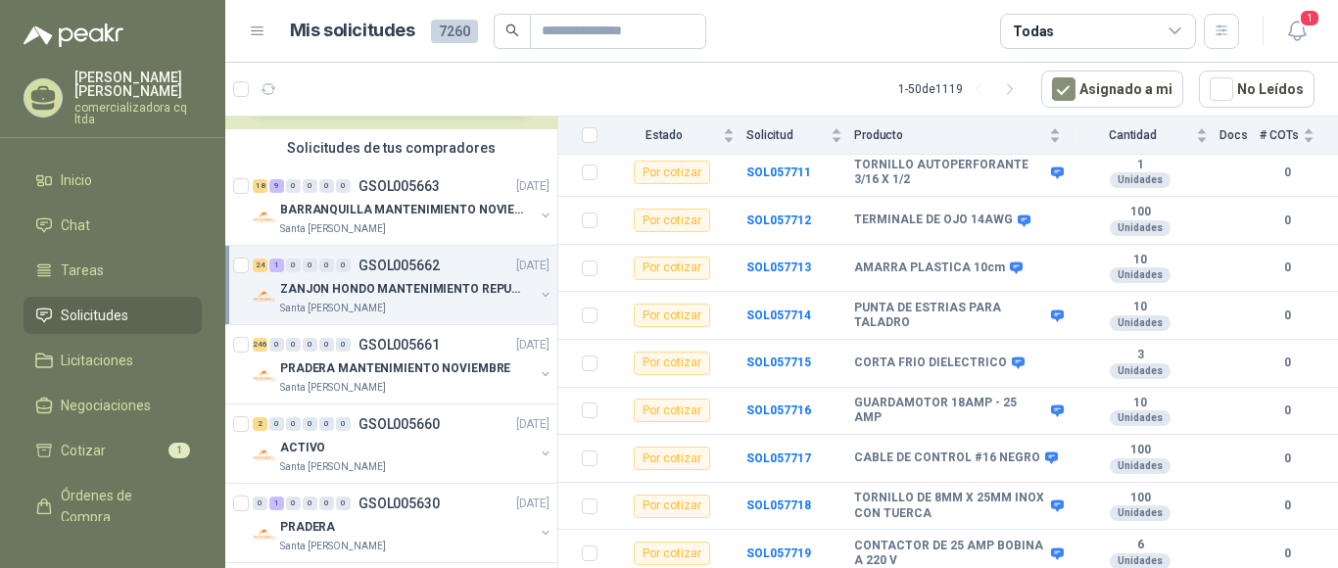
scroll to position [1007, 0]
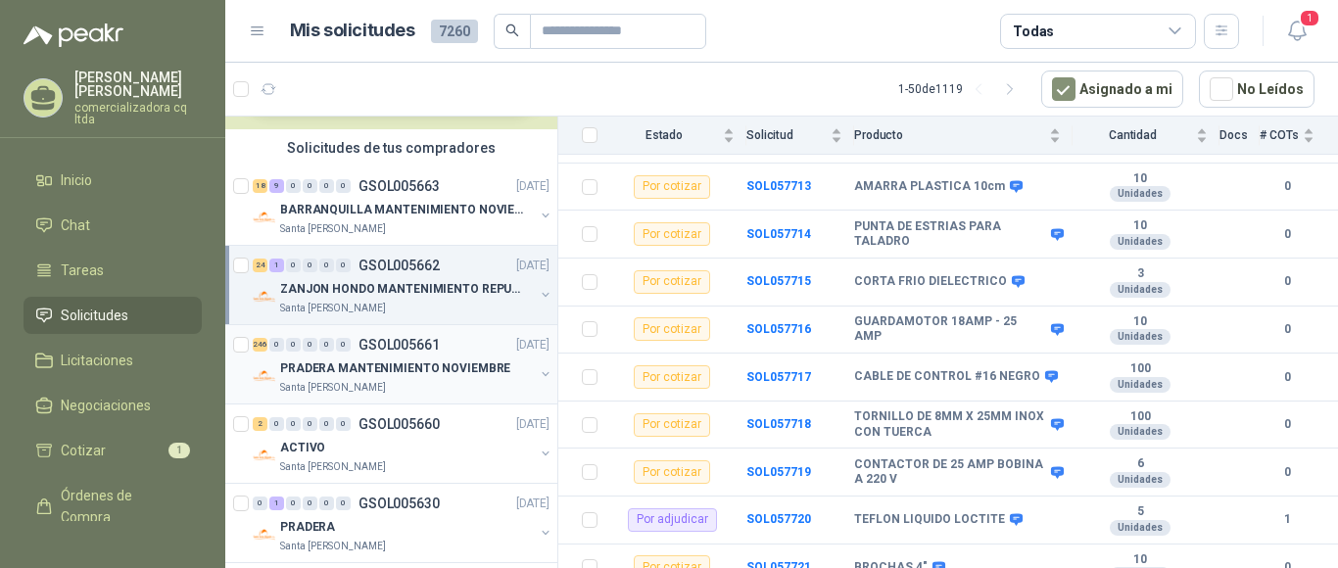
click at [384, 366] on p "PRADERA MANTENIMIENTO NOVIEMBRE" at bounding box center [395, 368] width 230 height 19
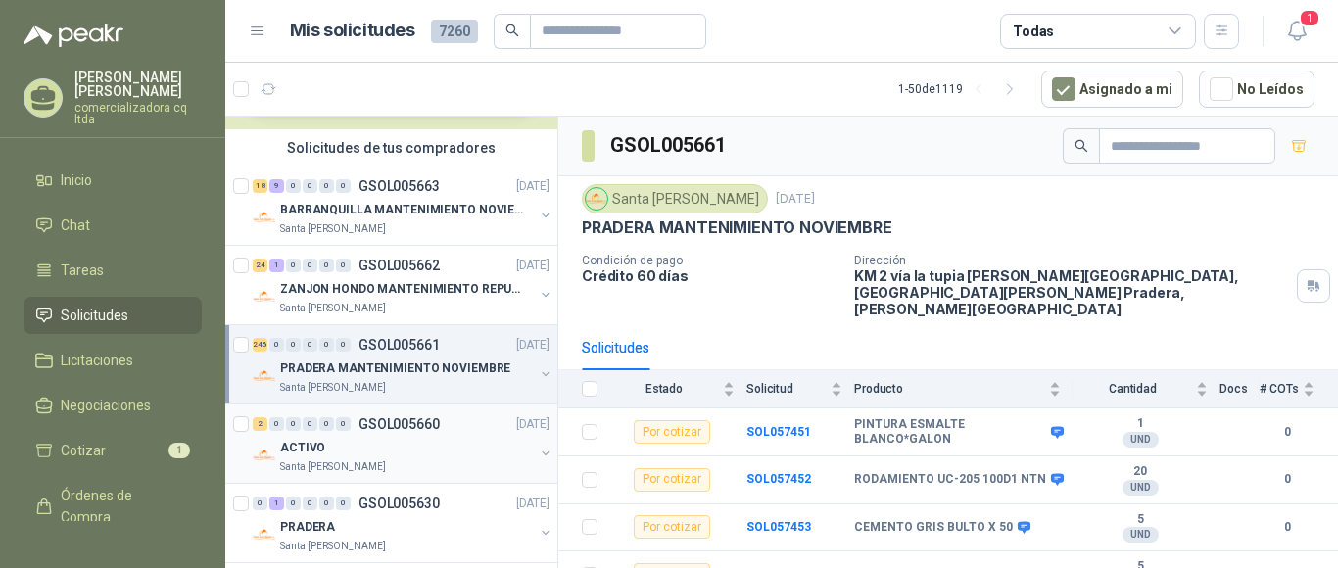
click at [331, 455] on div "ACTIVO" at bounding box center [407, 448] width 254 height 24
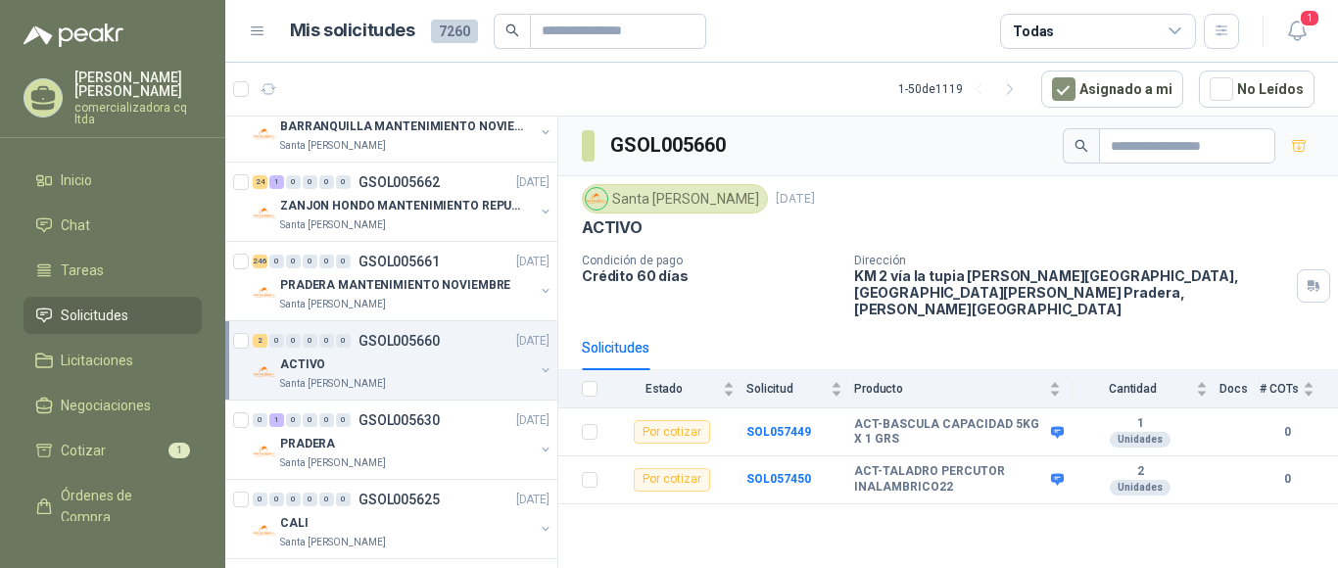
scroll to position [259, 0]
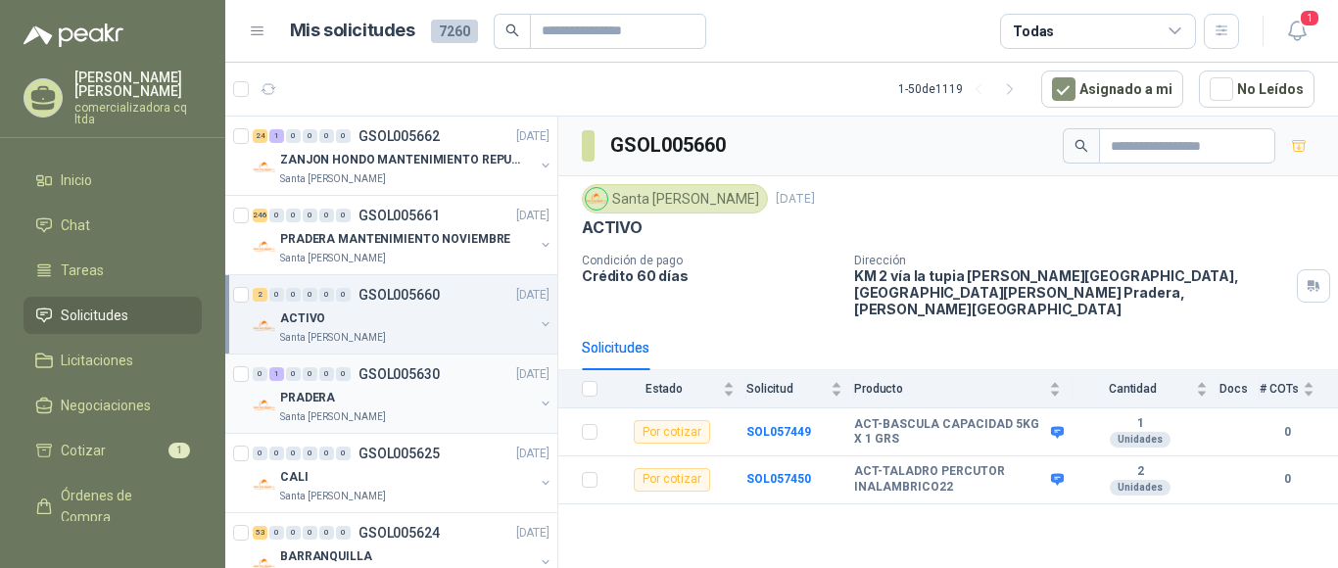
click at [315, 403] on p "PRADERA" at bounding box center [307, 398] width 55 height 19
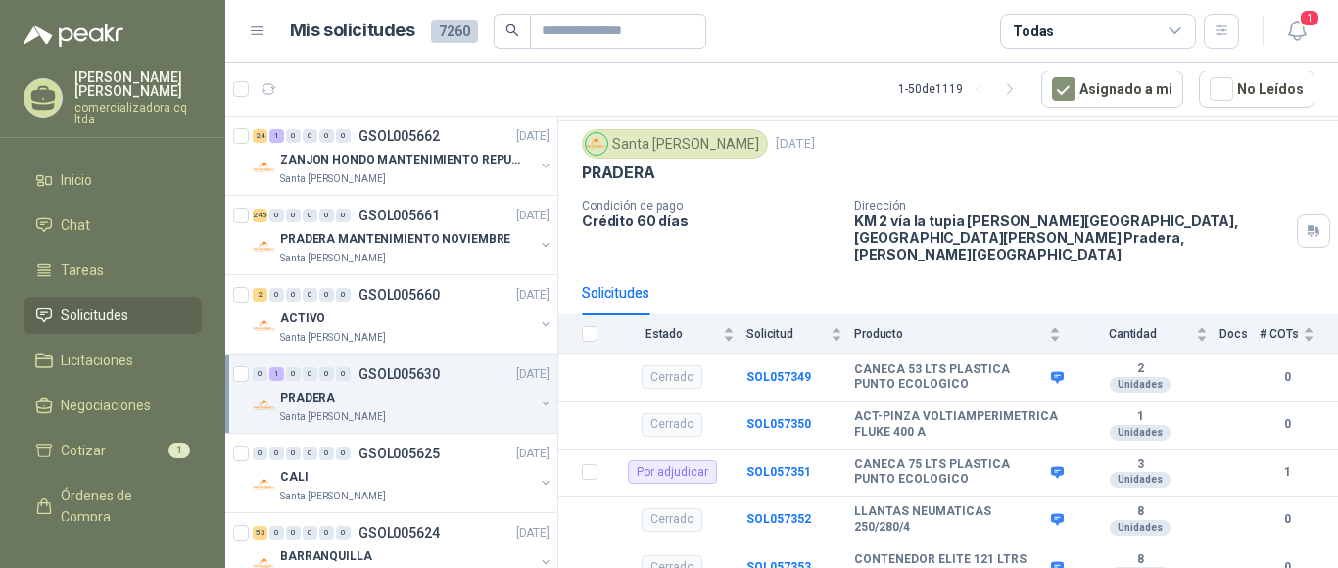
scroll to position [70, 0]
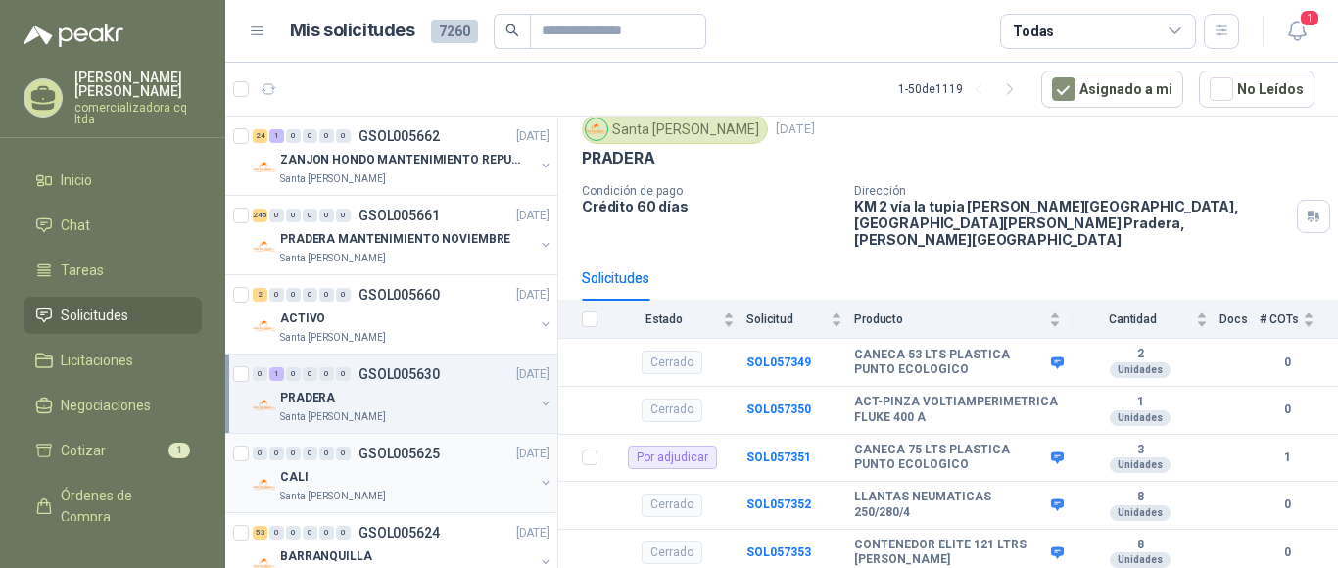
click at [324, 484] on div "CALI" at bounding box center [407, 477] width 254 height 24
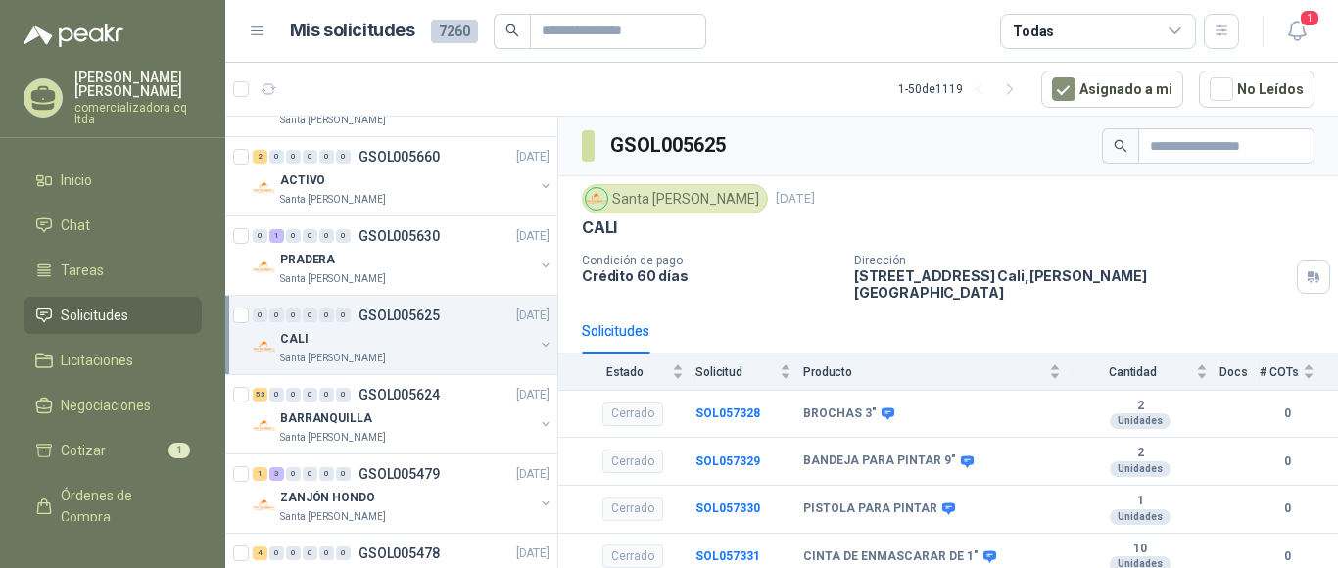
scroll to position [462, 0]
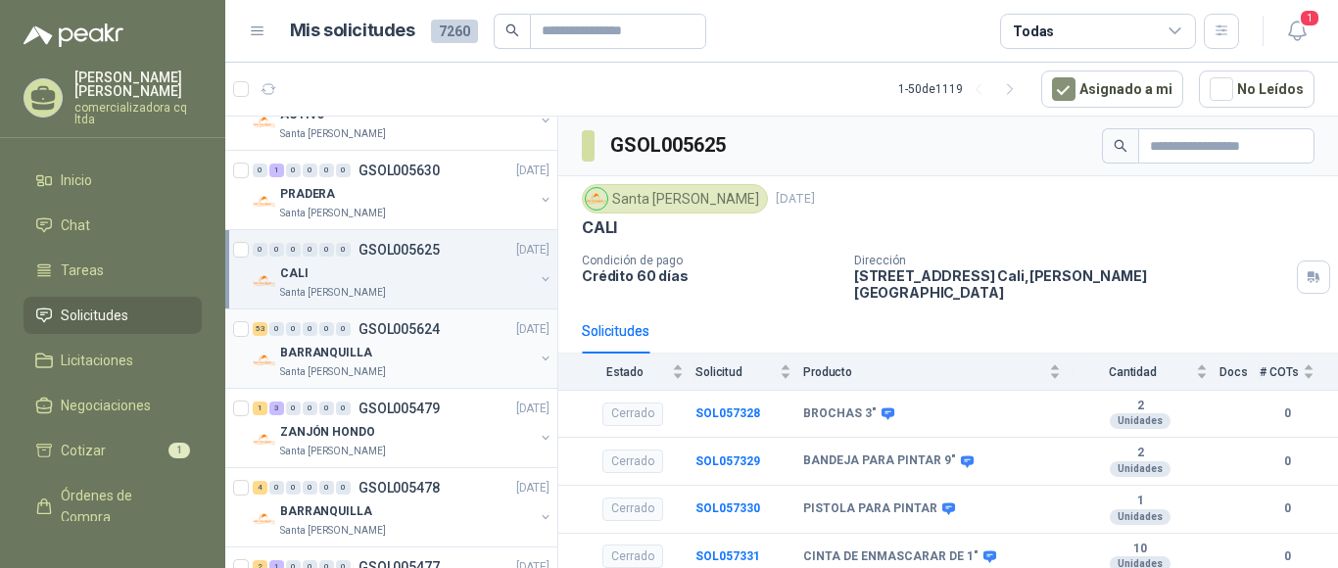
click at [335, 359] on p "BARRANQUILLA" at bounding box center [326, 353] width 92 height 19
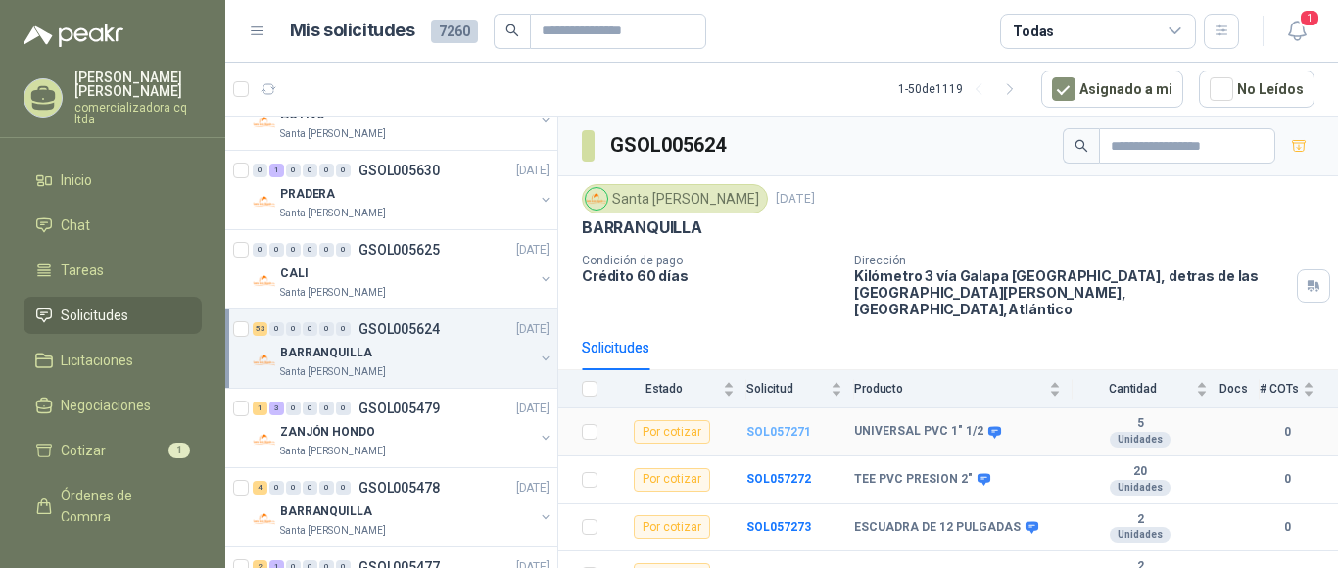
click at [778, 425] on b "SOL057271" at bounding box center [778, 432] width 65 height 14
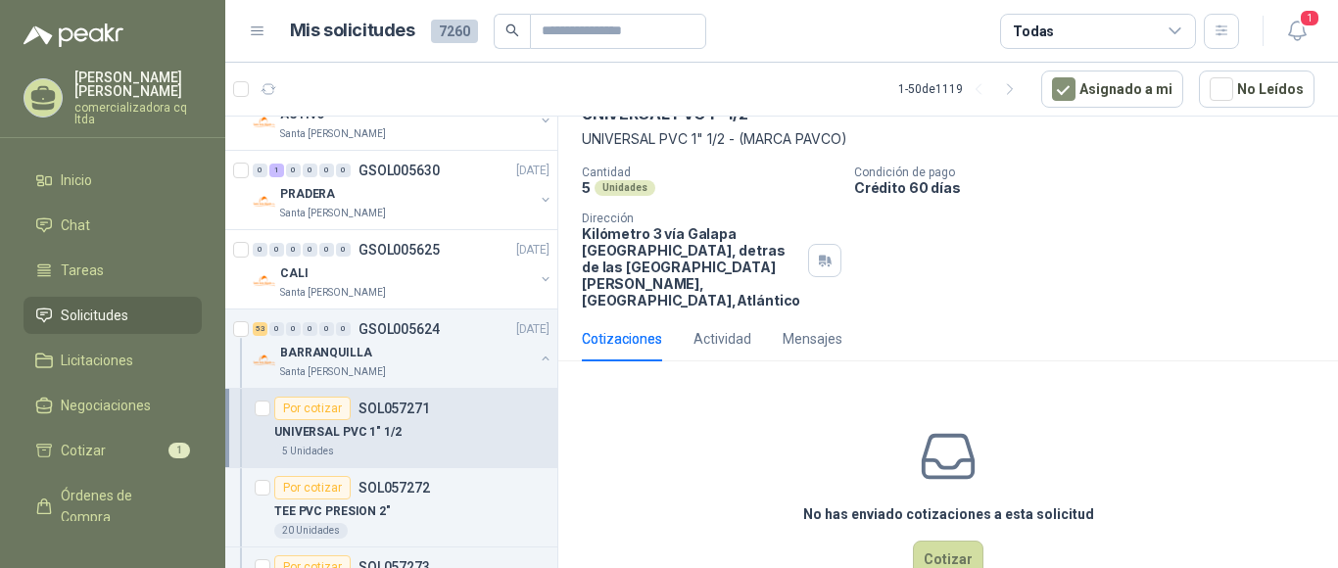
scroll to position [162, 0]
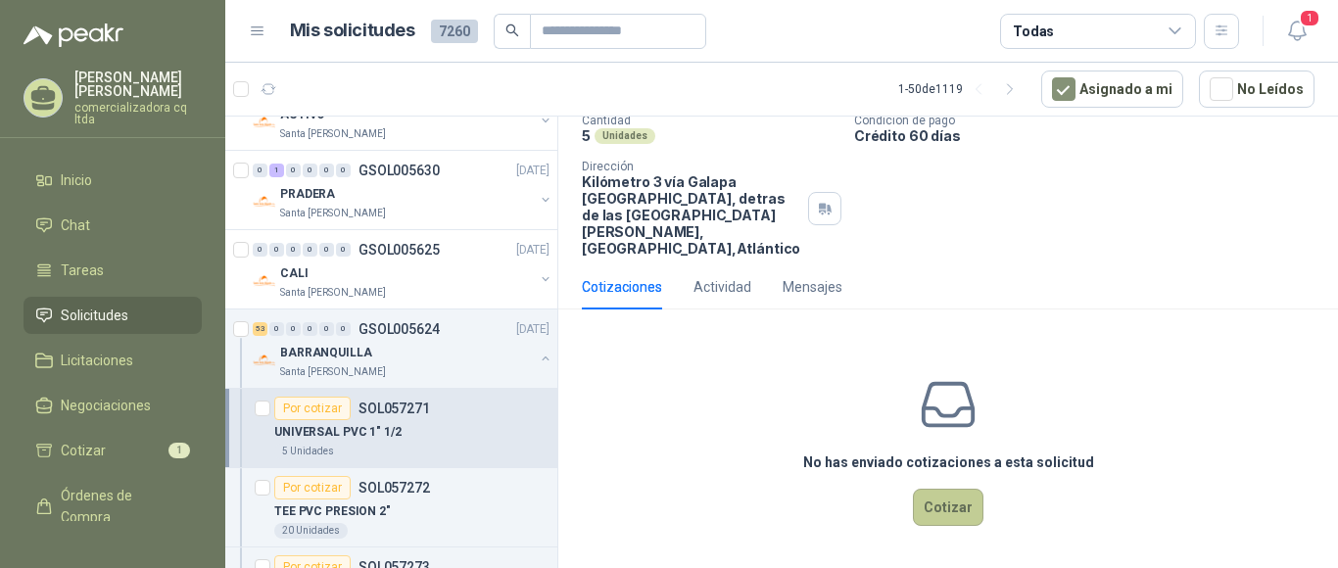
click at [951, 506] on button "Cotizar" at bounding box center [948, 507] width 71 height 37
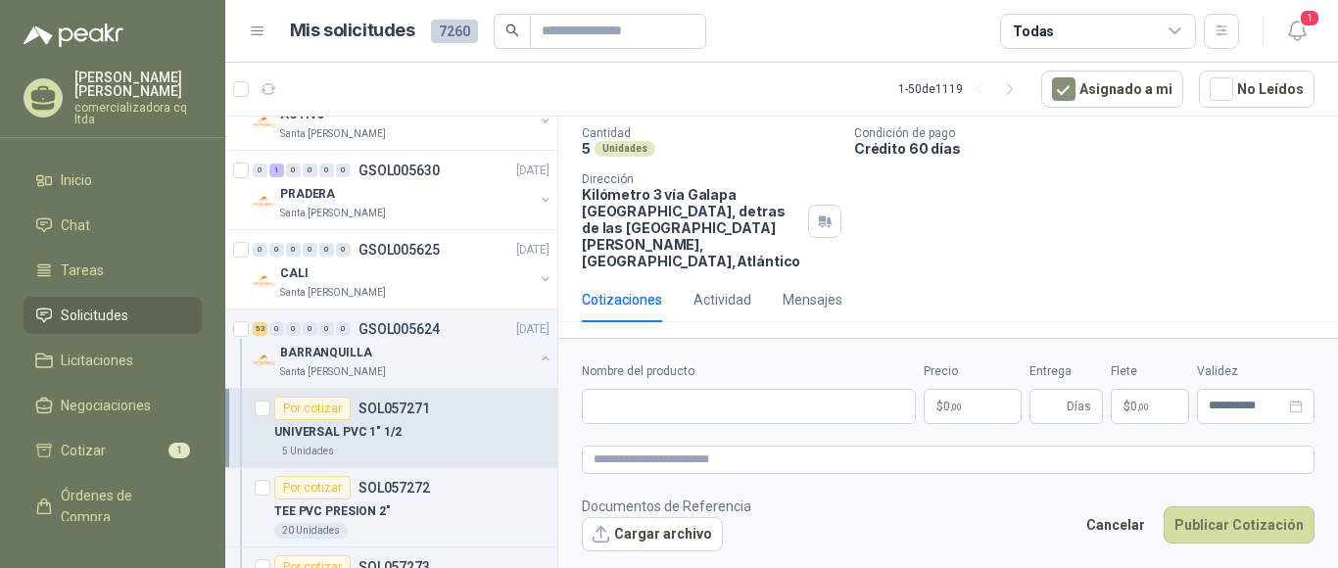
scroll to position [149, 0]
click at [669, 543] on button "Cargar archivo" at bounding box center [652, 534] width 141 height 35
click at [619, 409] on input "Nombre del producto" at bounding box center [749, 406] width 334 height 35
type input "*"
click at [654, 407] on input "**********" at bounding box center [749, 406] width 334 height 35
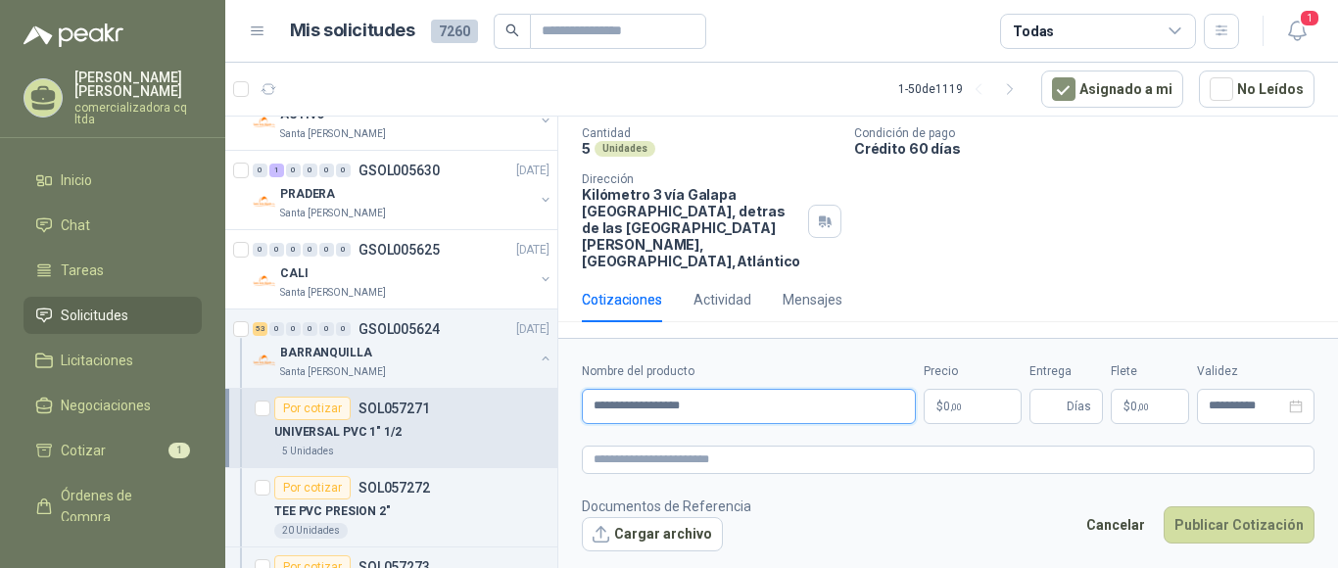
click at [718, 406] on input "**********" at bounding box center [749, 406] width 334 height 35
type input "**********"
click at [988, 401] on p "$ 0 ,00" at bounding box center [973, 406] width 98 height 35
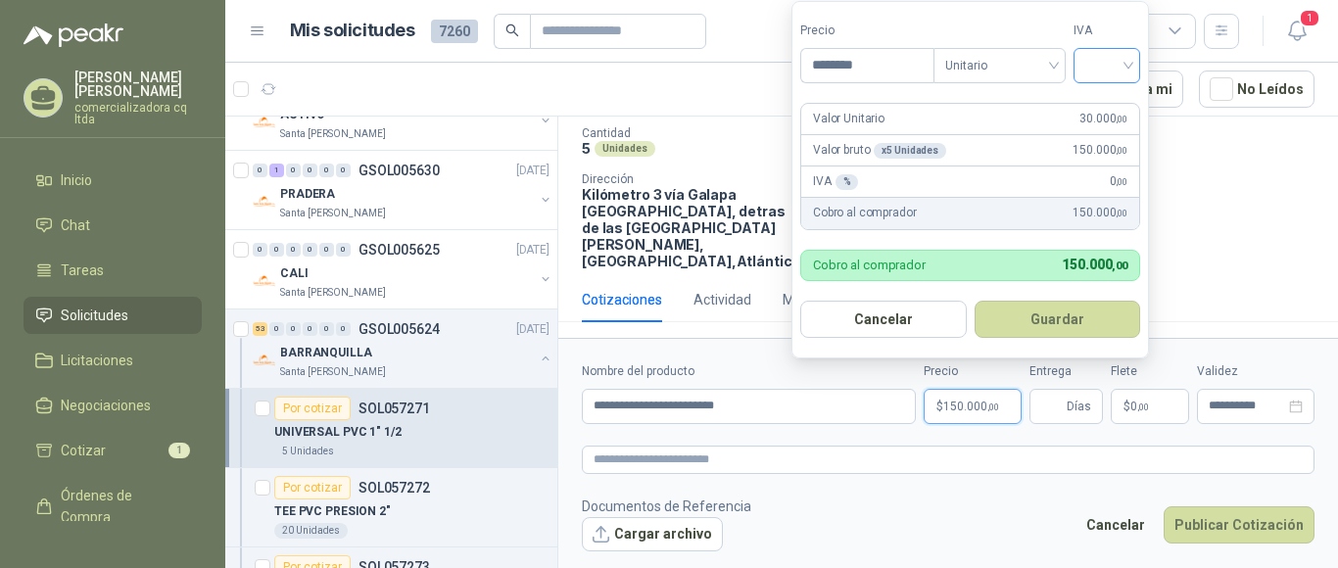
type input "********"
click at [1127, 56] on input "search" at bounding box center [1106, 63] width 43 height 29
click at [1102, 101] on div "19%" at bounding box center [1111, 107] width 36 height 22
click at [1072, 325] on button "Guardar" at bounding box center [1061, 319] width 168 height 37
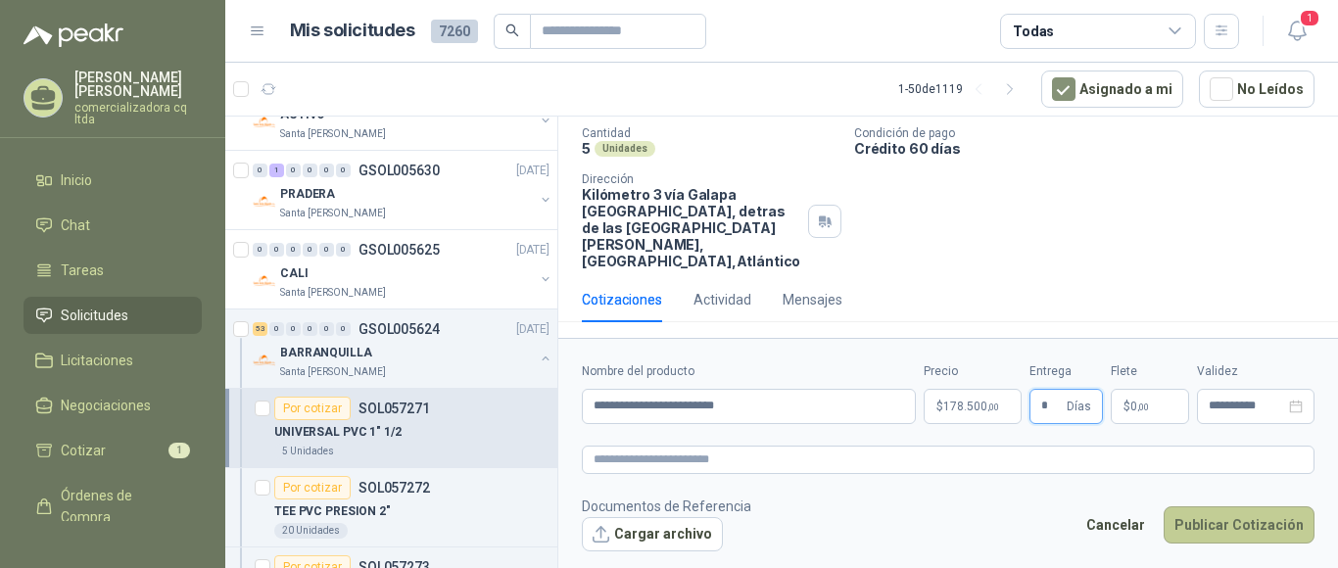
type input "*"
click at [1240, 526] on button "Publicar Cotización" at bounding box center [1239, 524] width 151 height 37
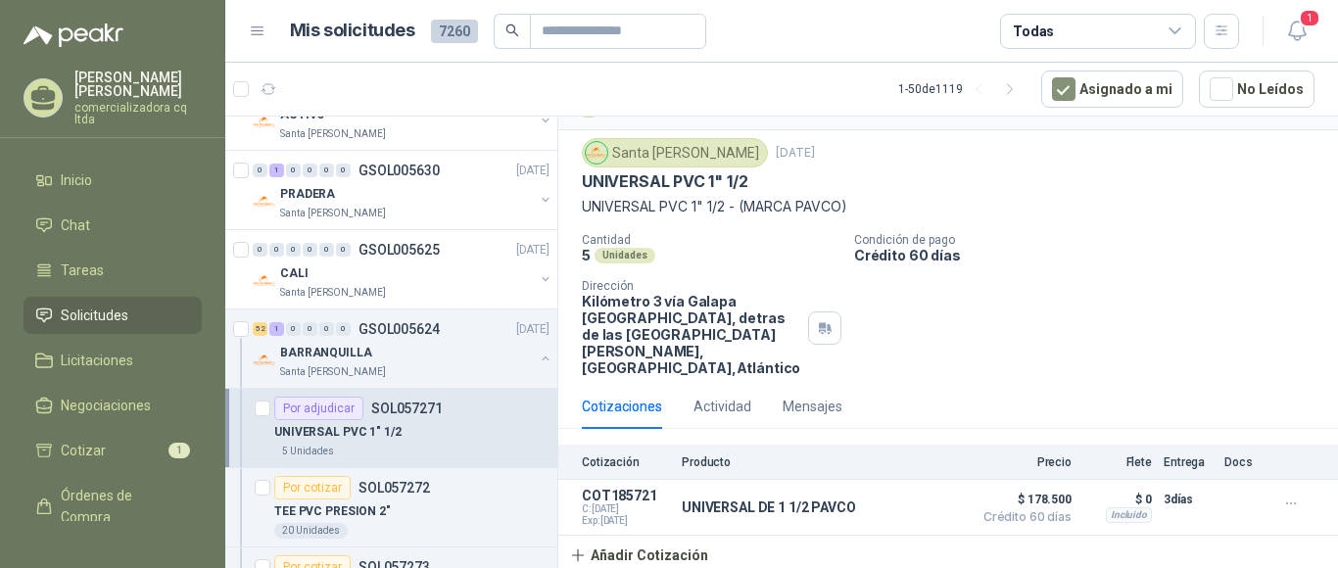
scroll to position [501, 0]
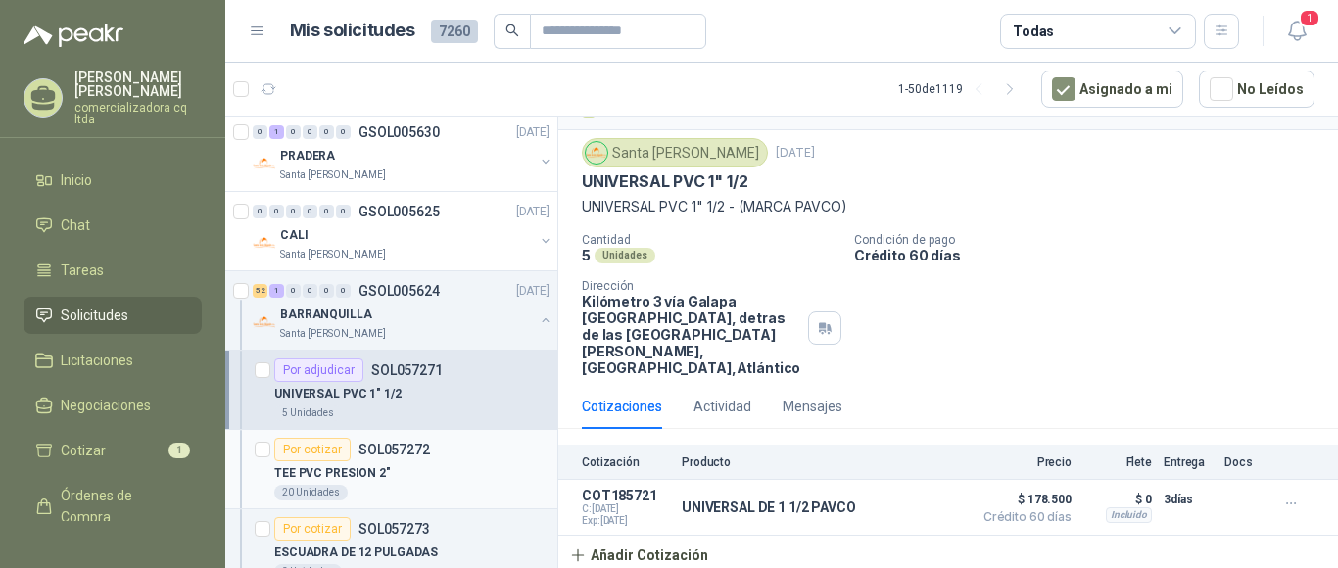
click at [361, 465] on p "TEE PVC PRESION 2"" at bounding box center [332, 473] width 117 height 19
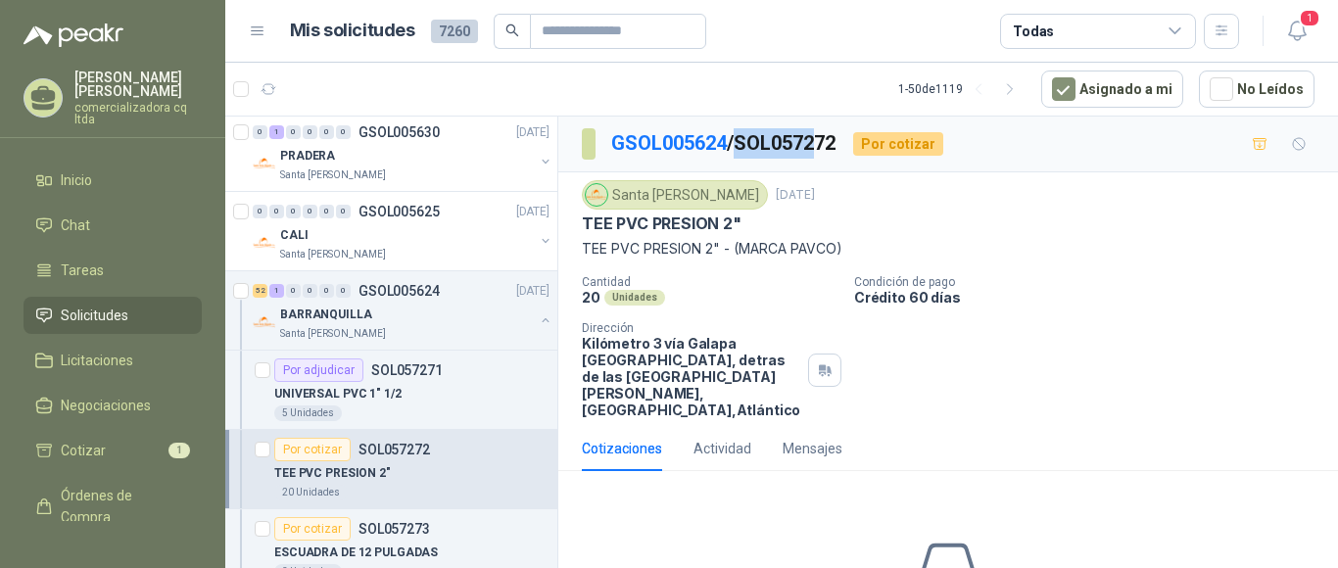
drag, startPoint x: 743, startPoint y: 137, endPoint x: 842, endPoint y: 141, distance: 99.0
click at [831, 141] on p "GSOL005624 / SOL057272" at bounding box center [724, 143] width 226 height 30
click at [838, 143] on p "GSOL005624 / SOL057272" at bounding box center [724, 143] width 226 height 30
drag, startPoint x: 742, startPoint y: 138, endPoint x: 773, endPoint y: 138, distance: 30.4
click at [749, 138] on p "GSOL005624 / SOL057272" at bounding box center [724, 143] width 226 height 30
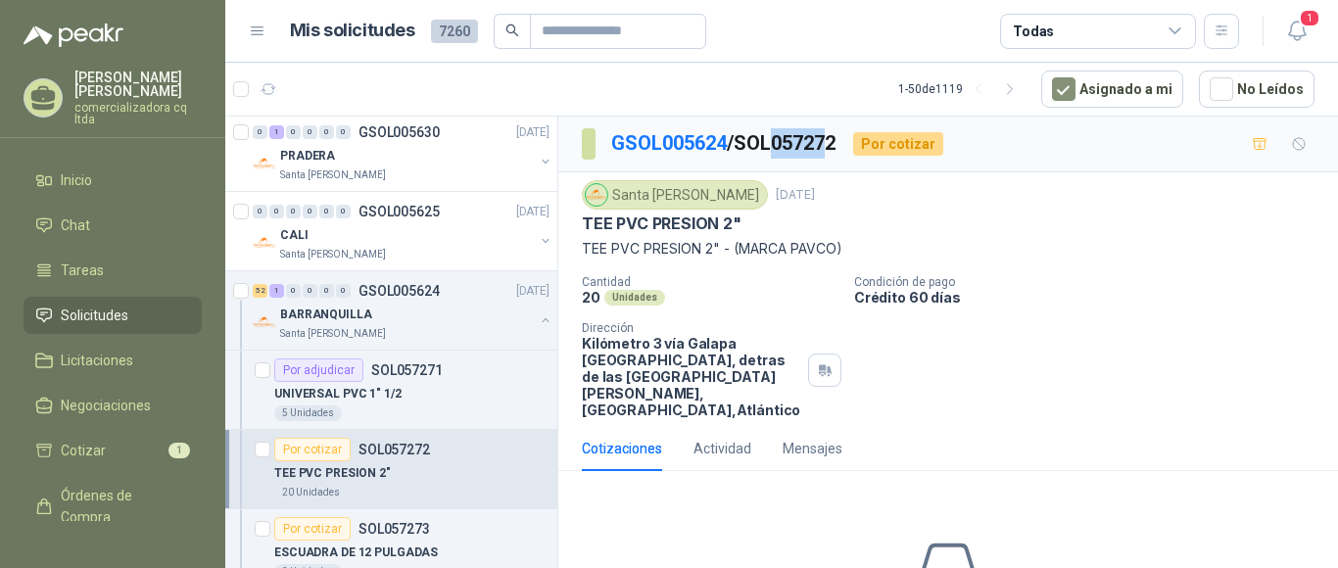
drag, startPoint x: 779, startPoint y: 138, endPoint x: 833, endPoint y: 139, distance: 53.9
click at [833, 139] on p "GSOL005624 / SOL057272" at bounding box center [724, 143] width 226 height 30
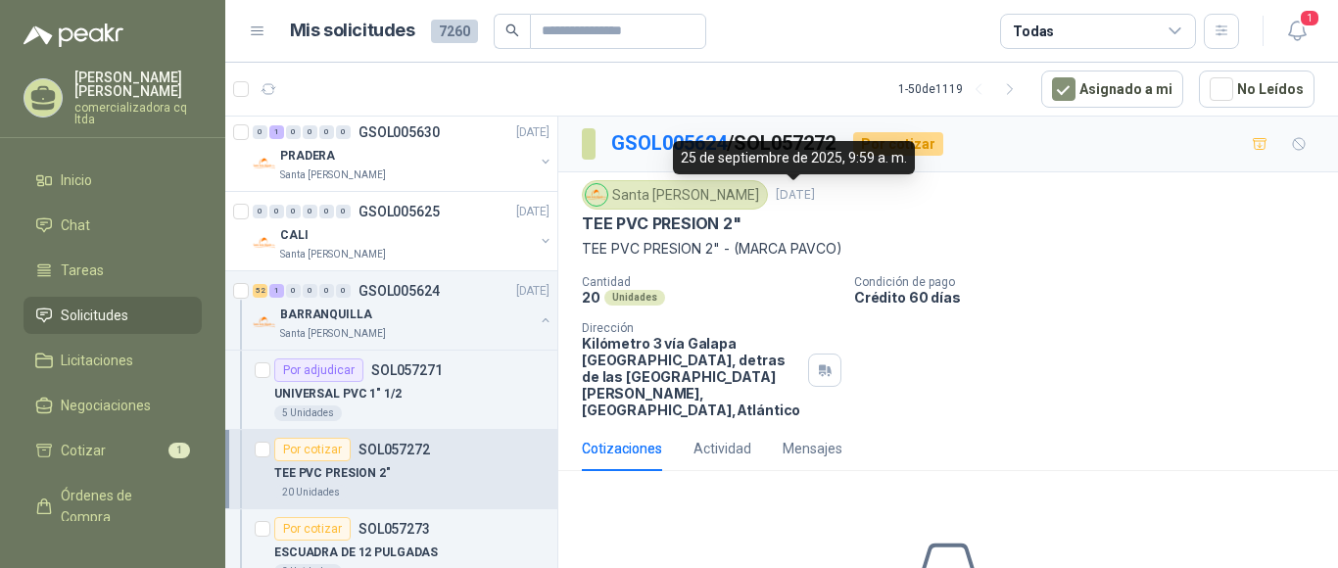
click at [806, 168] on div "25 de septiembre de 2025, 9:59 a. m." at bounding box center [794, 157] width 242 height 33
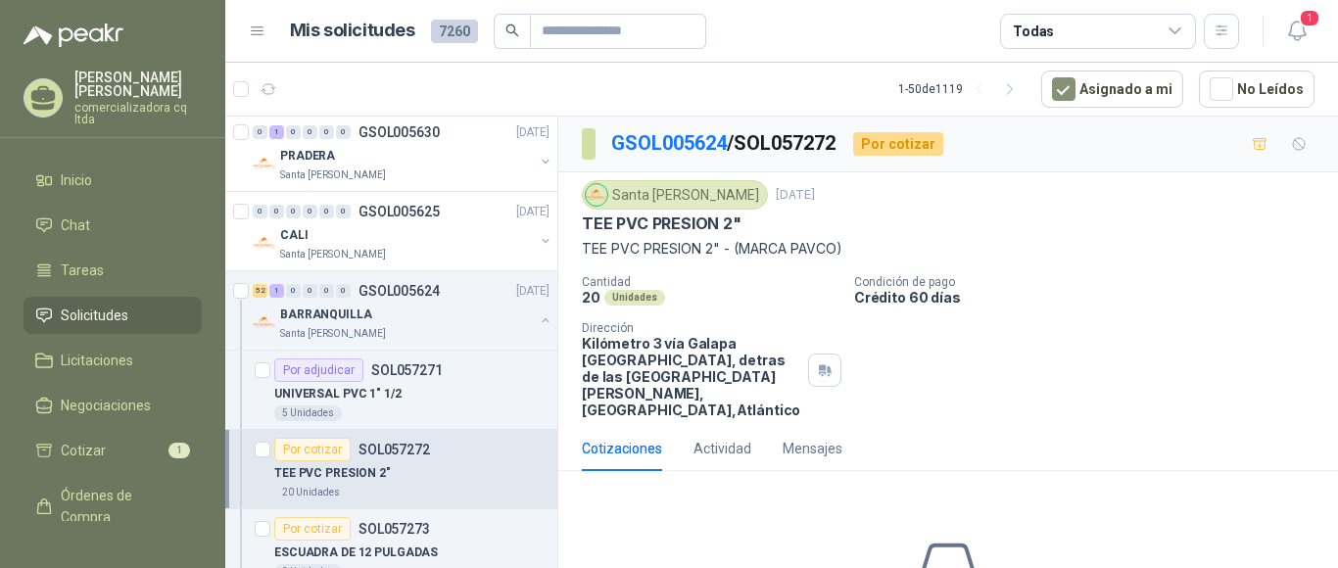
click at [864, 198] on div "Santa [PERSON_NAME] [DATE]" at bounding box center [948, 194] width 733 height 29
drag, startPoint x: 742, startPoint y: 137, endPoint x: 846, endPoint y: 145, distance: 104.1
click at [838, 145] on p "GSOL005624 / SOL057272" at bounding box center [724, 143] width 226 height 30
copy p "SOL057272"
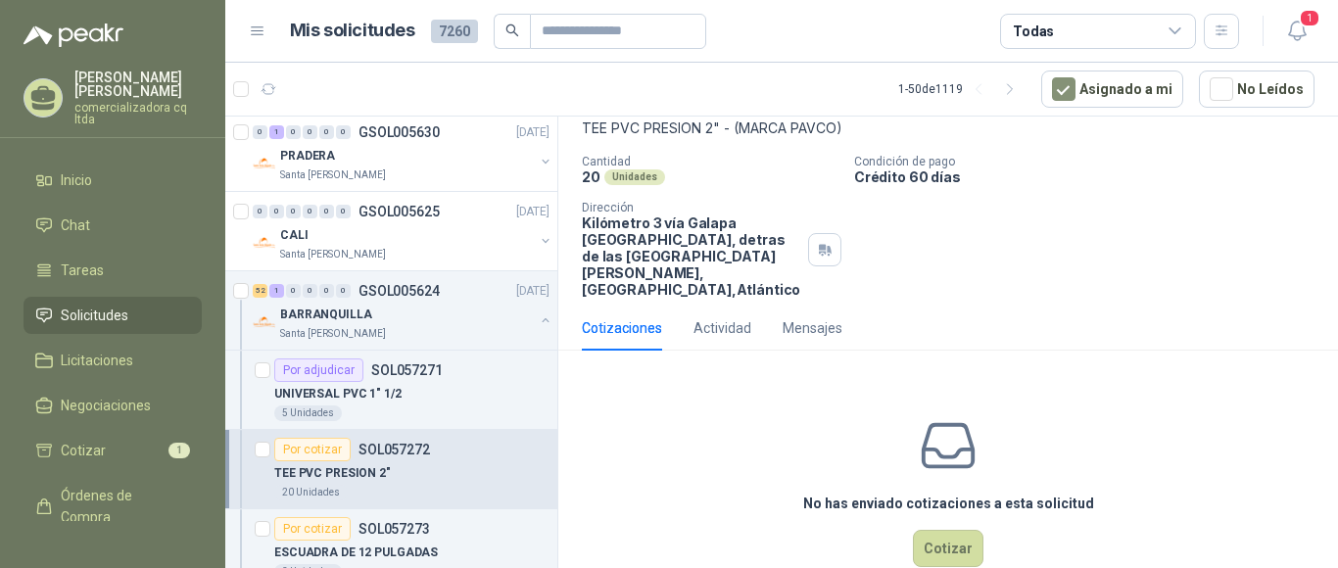
scroll to position [153, 0]
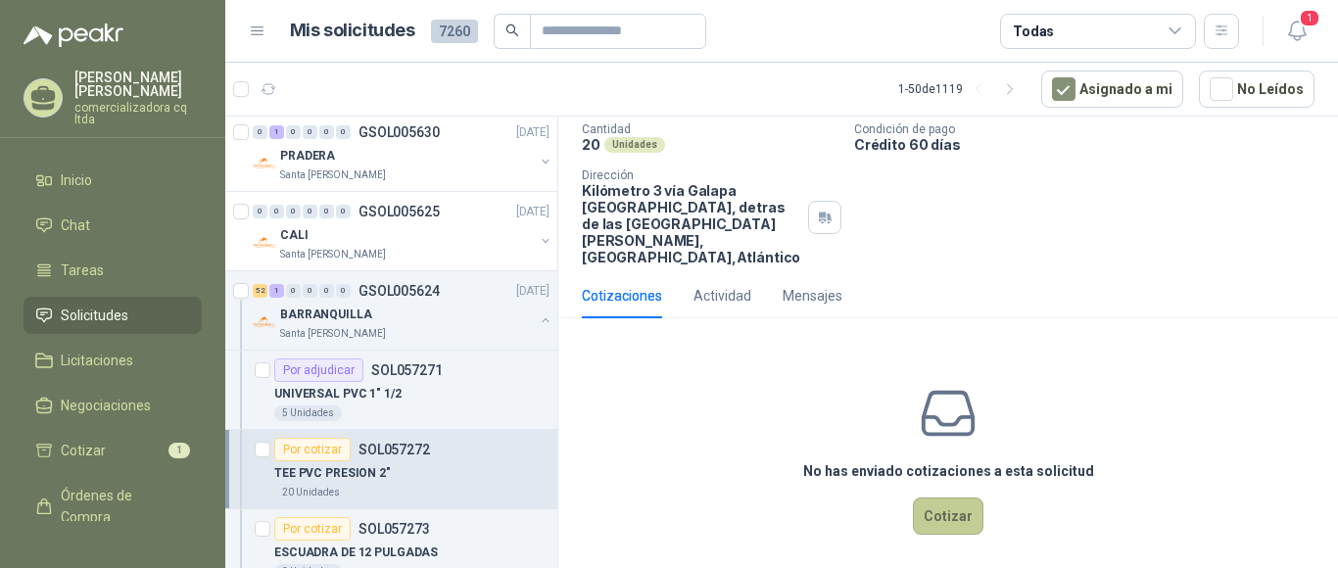
click at [950, 505] on button "Cotizar" at bounding box center [948, 516] width 71 height 37
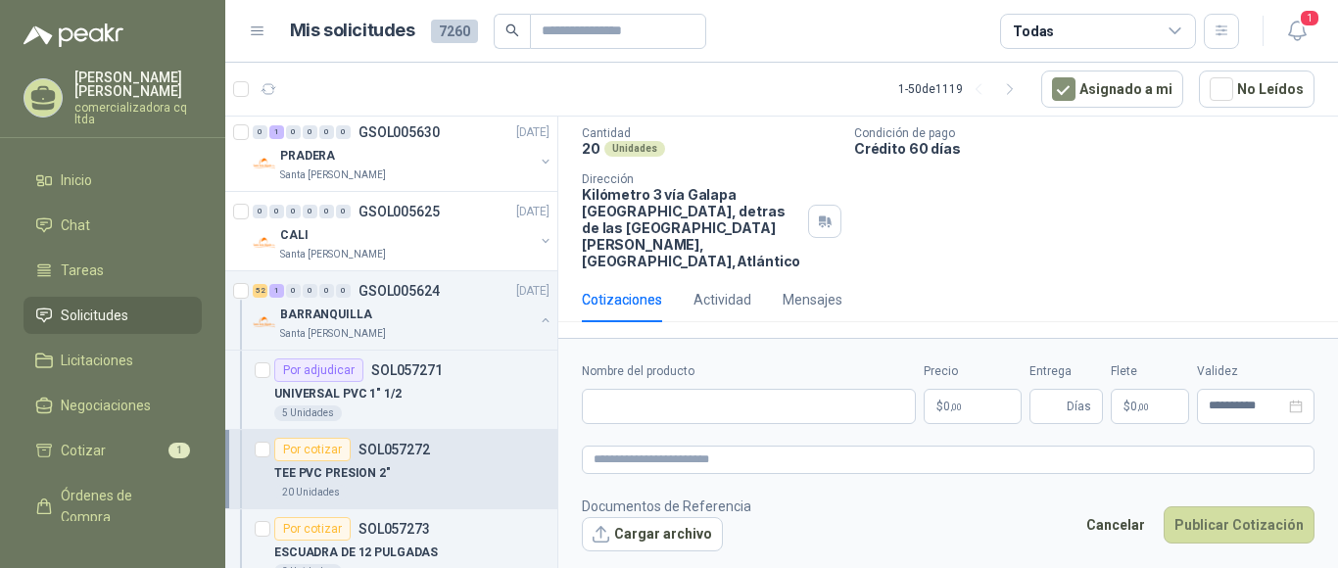
scroll to position [149, 0]
click at [657, 541] on button "Cargar archivo" at bounding box center [652, 534] width 141 height 35
click at [600, 402] on input "Nombre del producto" at bounding box center [749, 406] width 334 height 35
type input "**********"
click at [994, 412] on p "$ 0 ,00" at bounding box center [973, 406] width 98 height 35
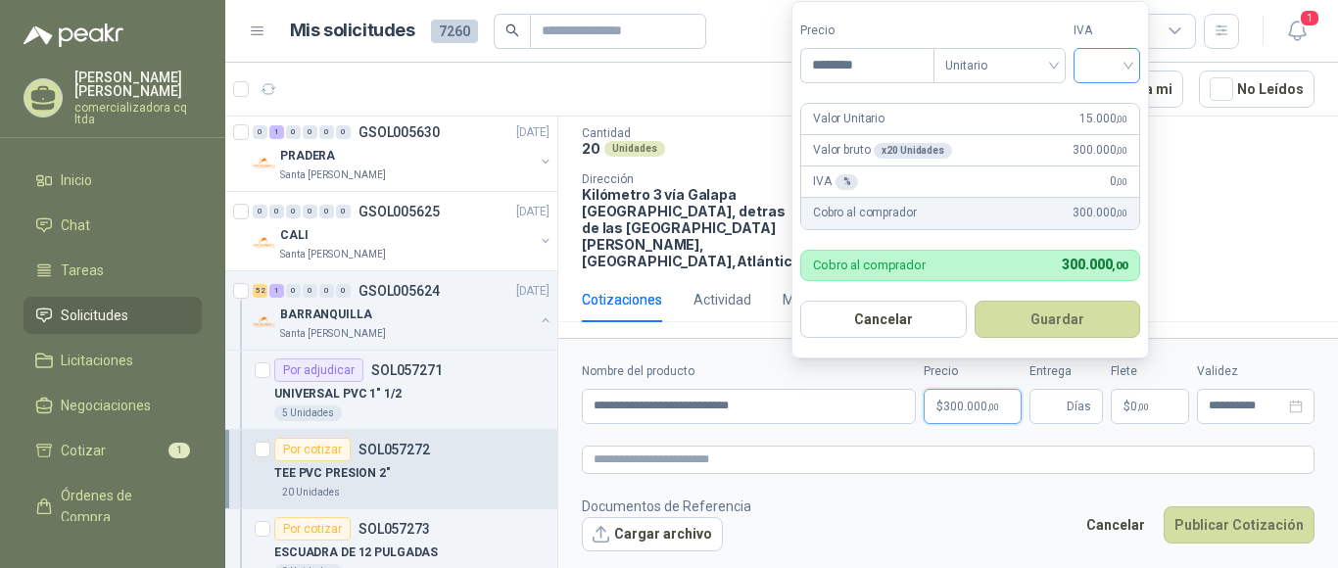
type input "********"
click at [1128, 64] on input "search" at bounding box center [1106, 63] width 43 height 29
click at [1131, 101] on div "19%" at bounding box center [1111, 106] width 60 height 31
click at [1083, 313] on button "Guardar" at bounding box center [1061, 319] width 168 height 37
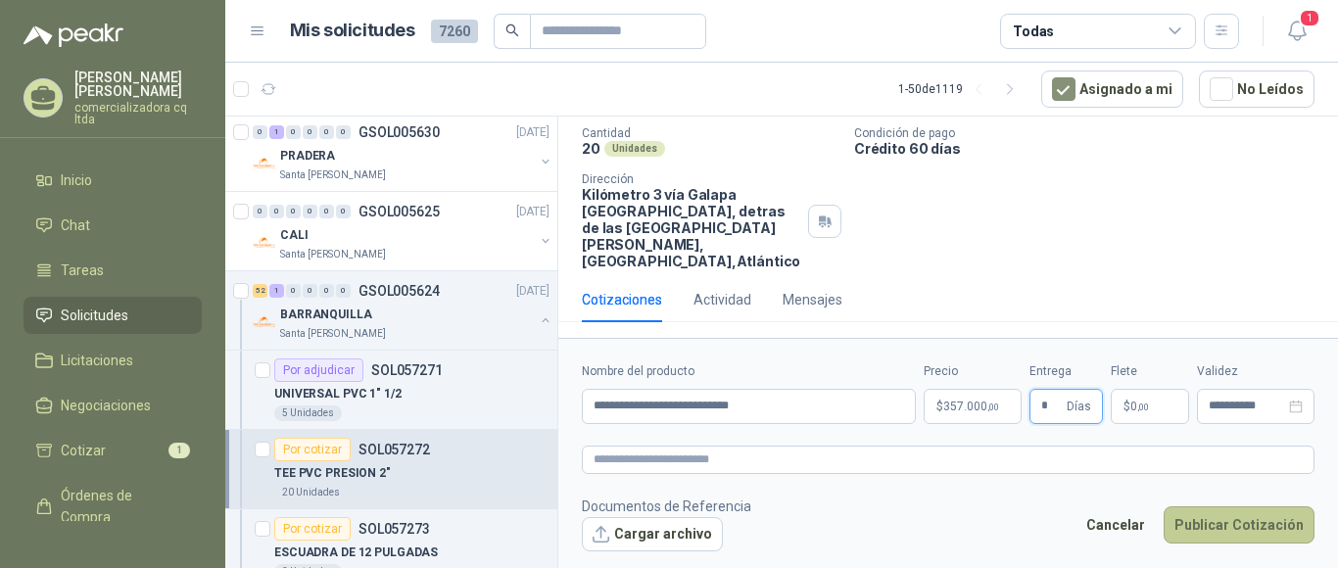
type input "*"
click at [1242, 521] on button "Publicar Cotización" at bounding box center [1239, 524] width 151 height 37
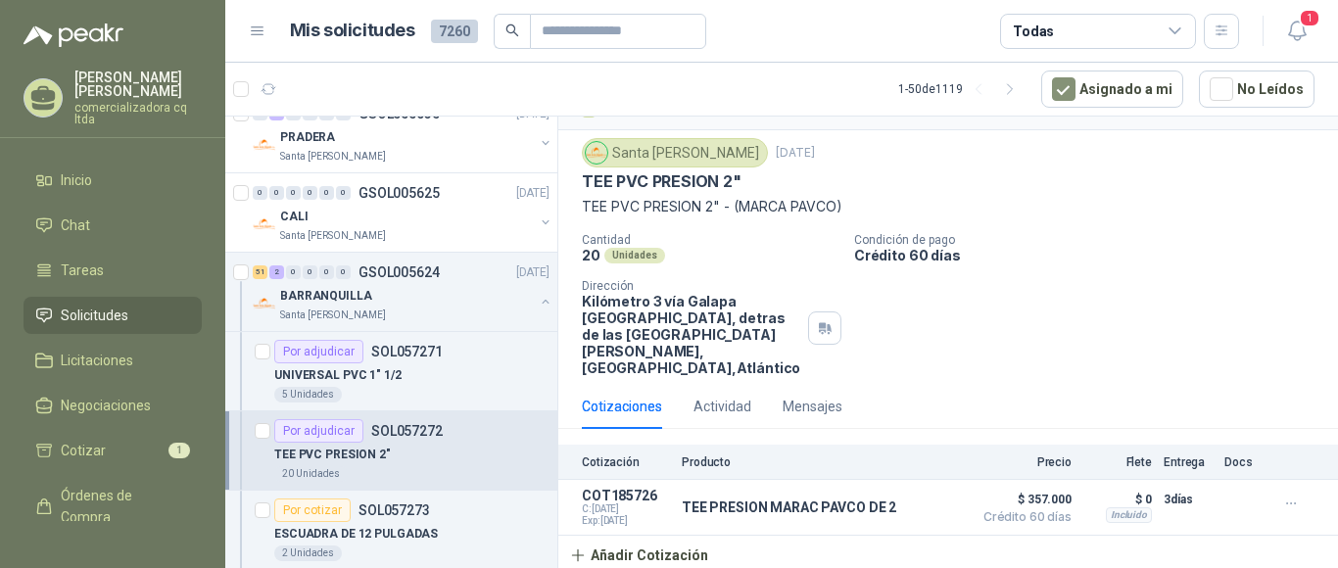
scroll to position [668, 0]
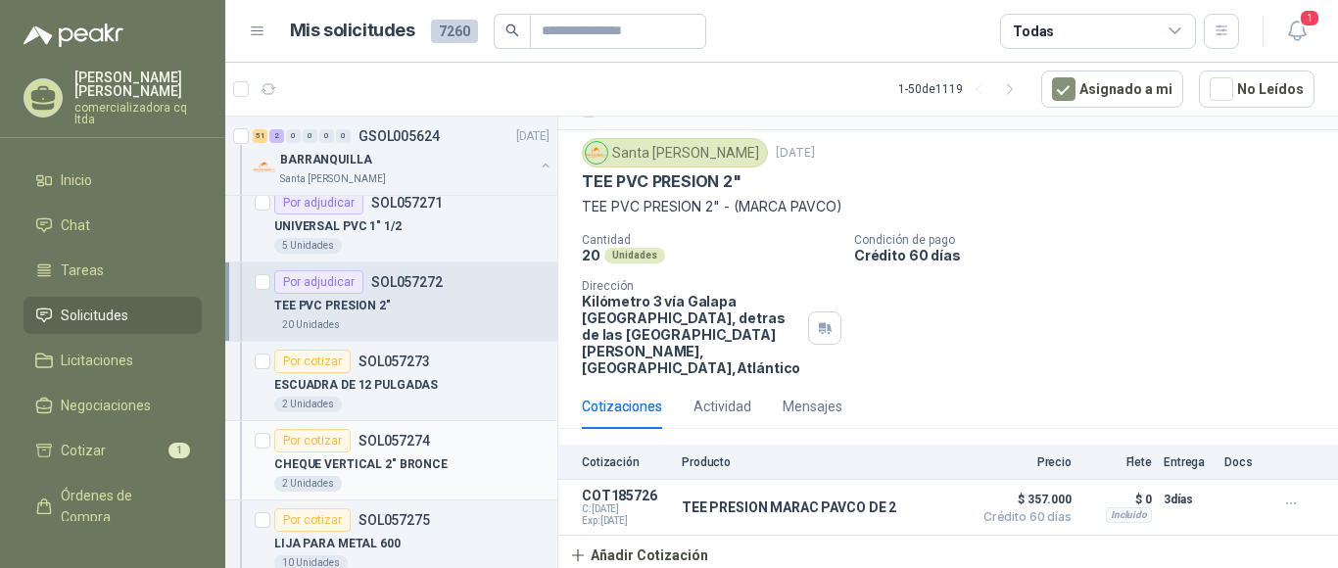
click at [459, 494] on article "Por cotizar SOL057274 CHEQUE VERTICAL 2" BRONCE 2 Unidades" at bounding box center [391, 460] width 332 height 79
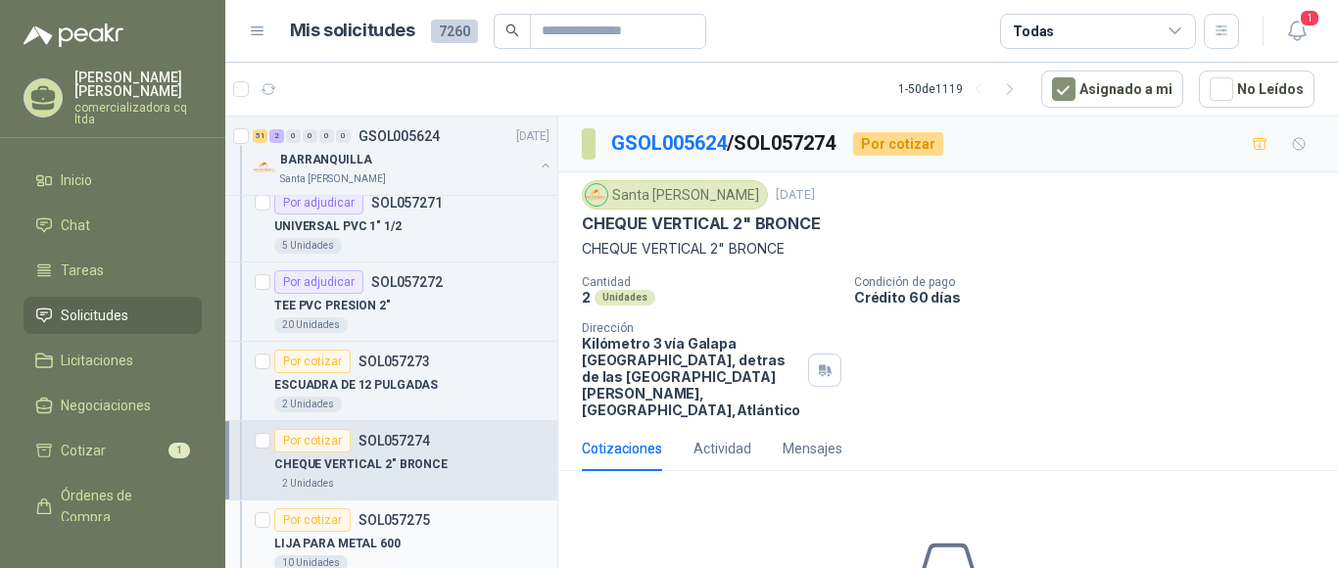
click at [376, 544] on p "LIJA PARA METAL 600" at bounding box center [337, 544] width 126 height 19
click at [312, 536] on p "LIJA PARA METAL 600" at bounding box center [337, 544] width 126 height 19
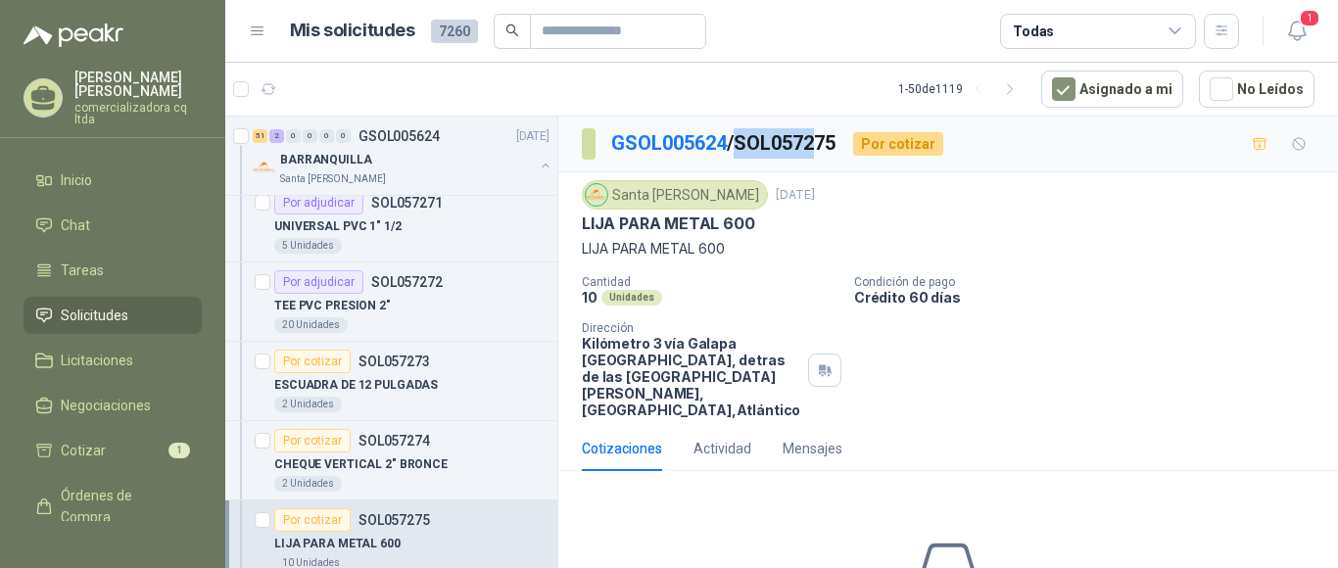
drag, startPoint x: 746, startPoint y: 141, endPoint x: 827, endPoint y: 144, distance: 80.4
click at [827, 144] on p "GSOL005624 / SOL057275" at bounding box center [724, 143] width 226 height 30
click at [838, 147] on p "GSOL005624 / SOL057275" at bounding box center [724, 143] width 226 height 30
drag, startPoint x: 744, startPoint y: 142, endPoint x: 803, endPoint y: 142, distance: 58.8
click at [801, 142] on p "GSOL005624 / SOL057275" at bounding box center [724, 143] width 226 height 30
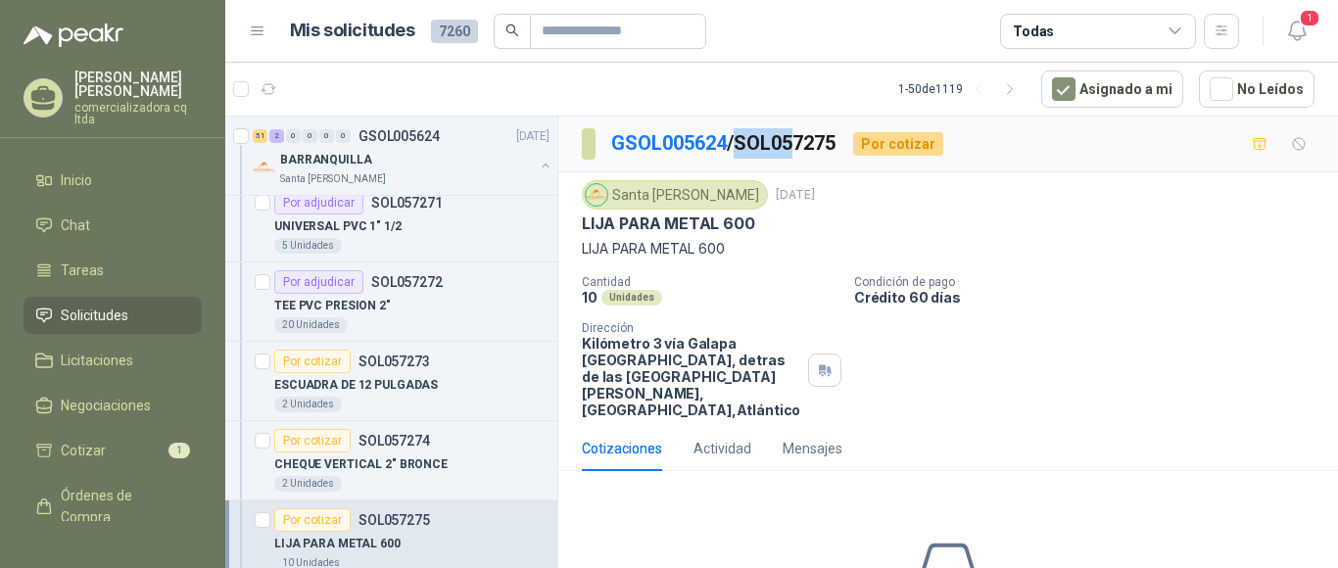
drag, startPoint x: 864, startPoint y: 142, endPoint x: 736, endPoint y: 140, distance: 128.3
click at [736, 140] on div "GSOL005624 / SOL057275 Por cotizar" at bounding box center [762, 143] width 361 height 31
copy p "SOL057275"
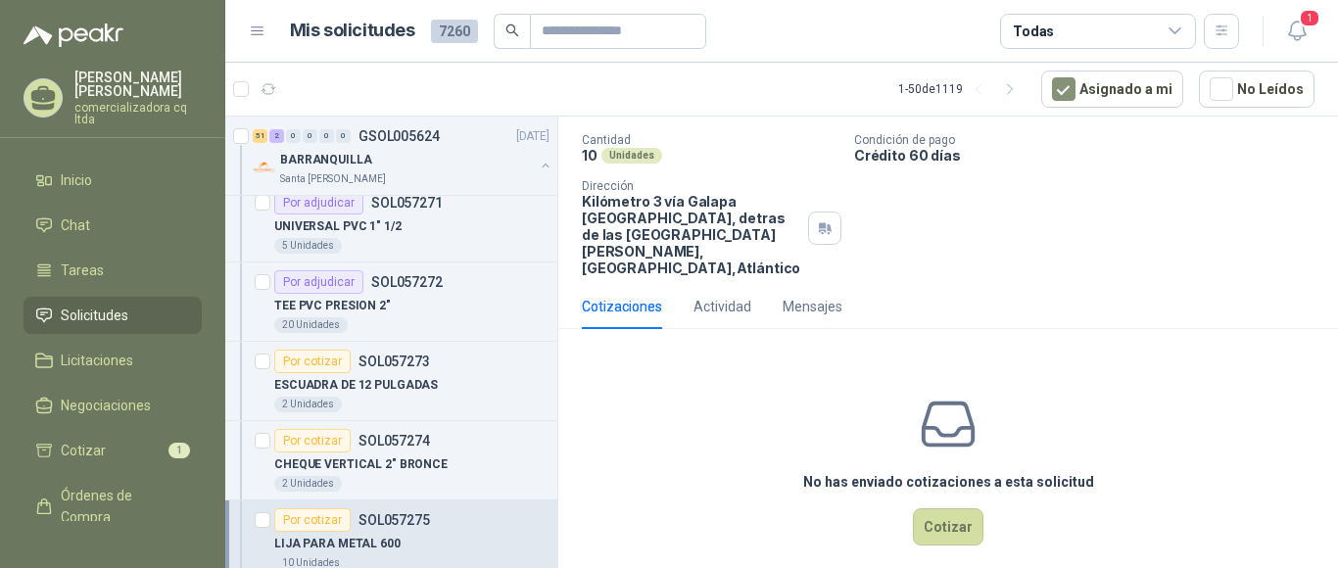
scroll to position [146, 0]
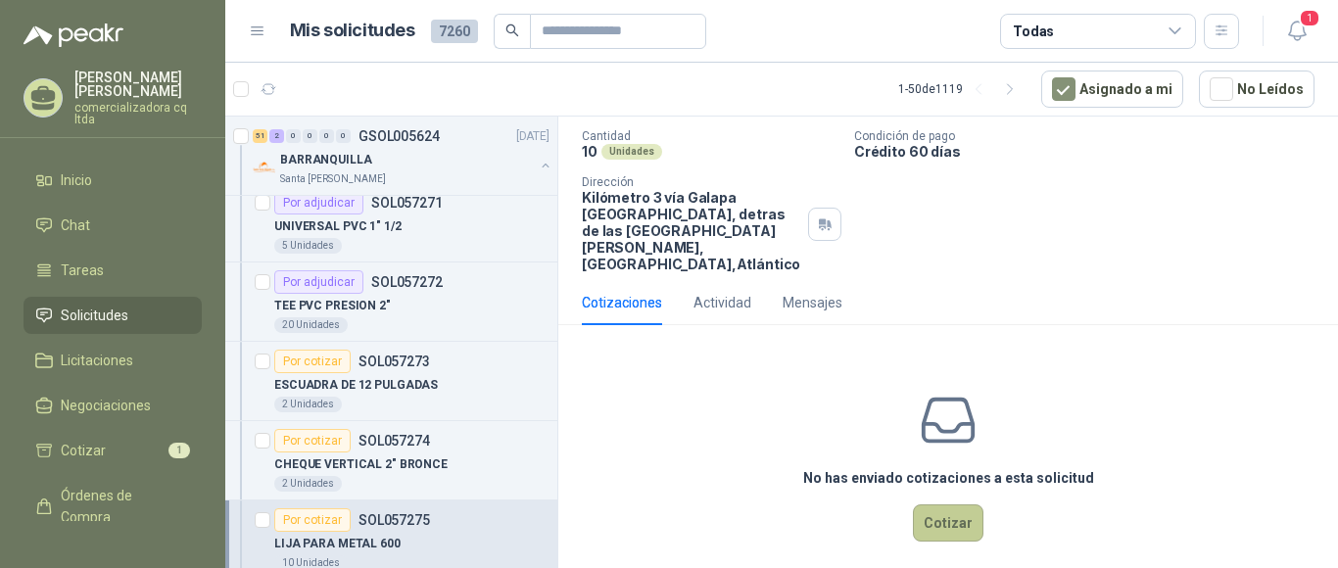
click at [928, 525] on button "Cotizar" at bounding box center [948, 522] width 71 height 37
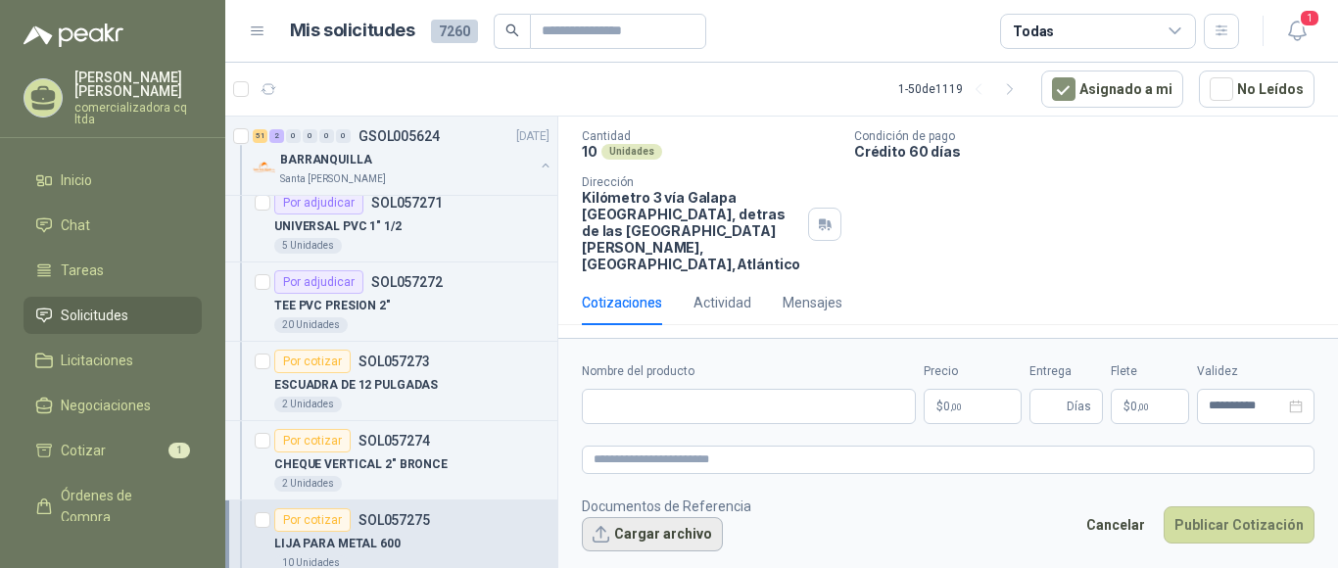
click at [687, 528] on button "Cargar archivo" at bounding box center [652, 534] width 141 height 35
click at [642, 402] on input "Nombre del producto" at bounding box center [749, 406] width 334 height 35
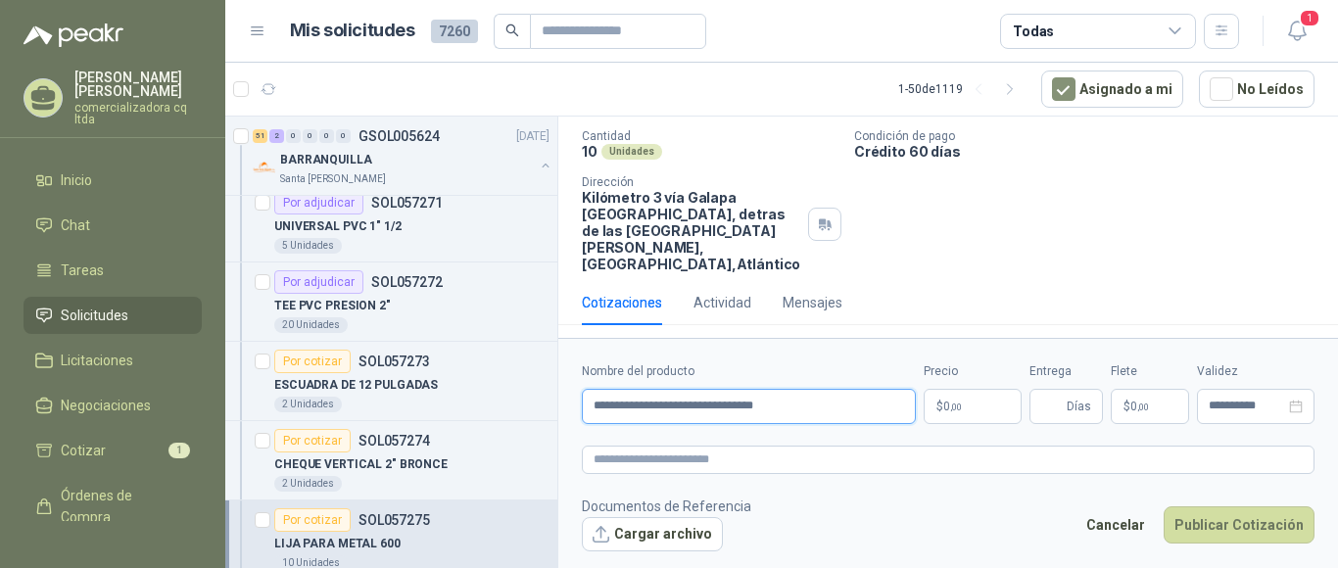
type input "**********"
click at [985, 411] on p "$ 0 ,00" at bounding box center [973, 406] width 98 height 35
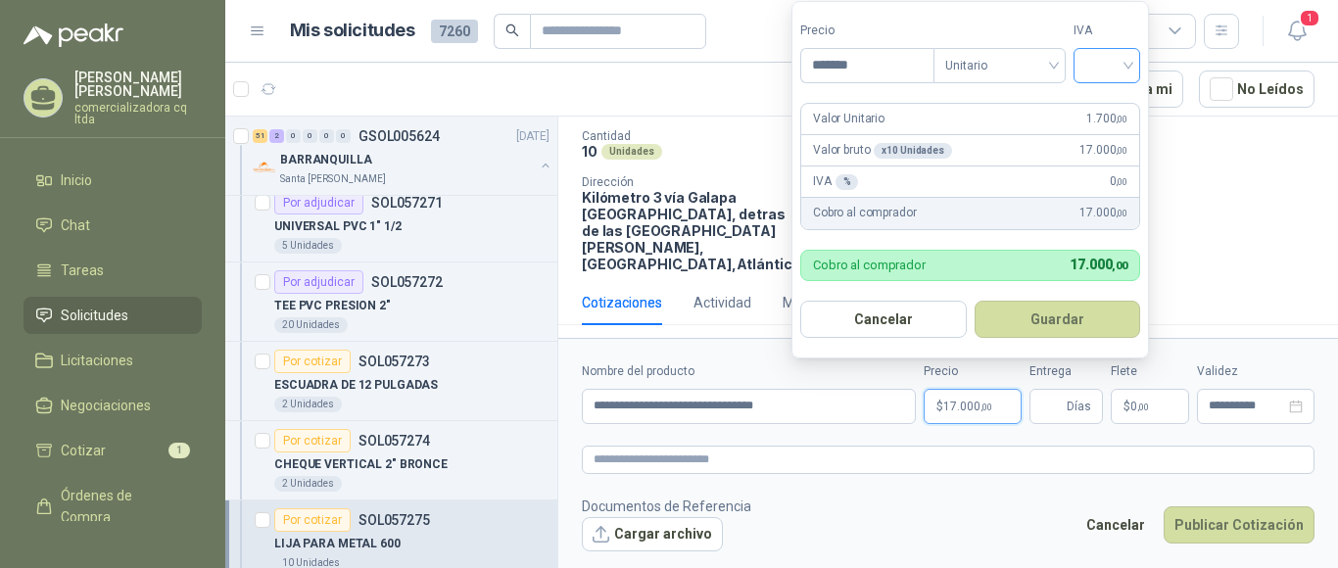
type input "*******"
click at [1128, 65] on input "search" at bounding box center [1106, 63] width 43 height 29
click at [1124, 101] on div "19%" at bounding box center [1111, 107] width 36 height 22
click at [1061, 323] on button "Guardar" at bounding box center [1061, 319] width 168 height 37
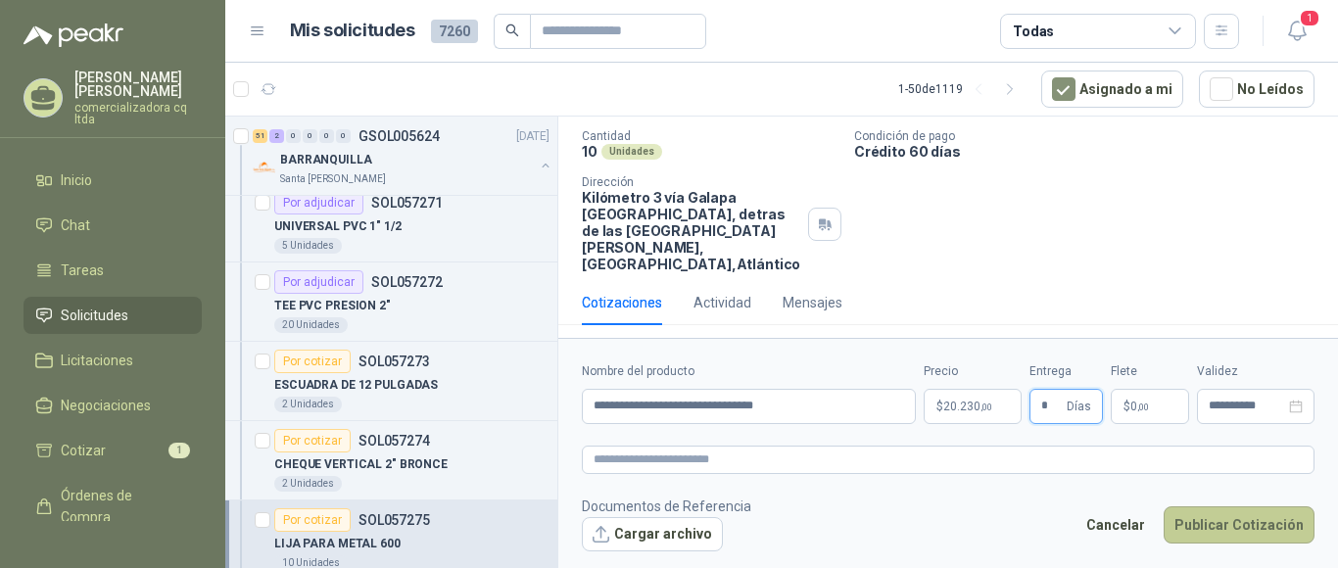
type input "*"
click at [1230, 530] on button "Publicar Cotización" at bounding box center [1239, 524] width 151 height 37
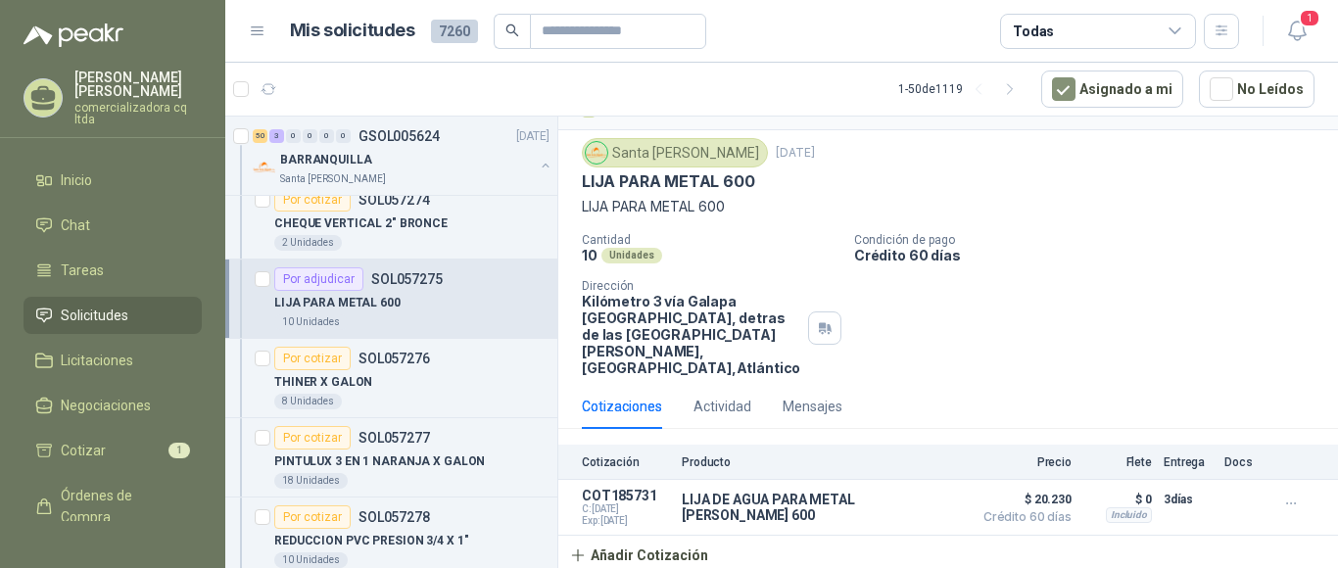
scroll to position [926, 0]
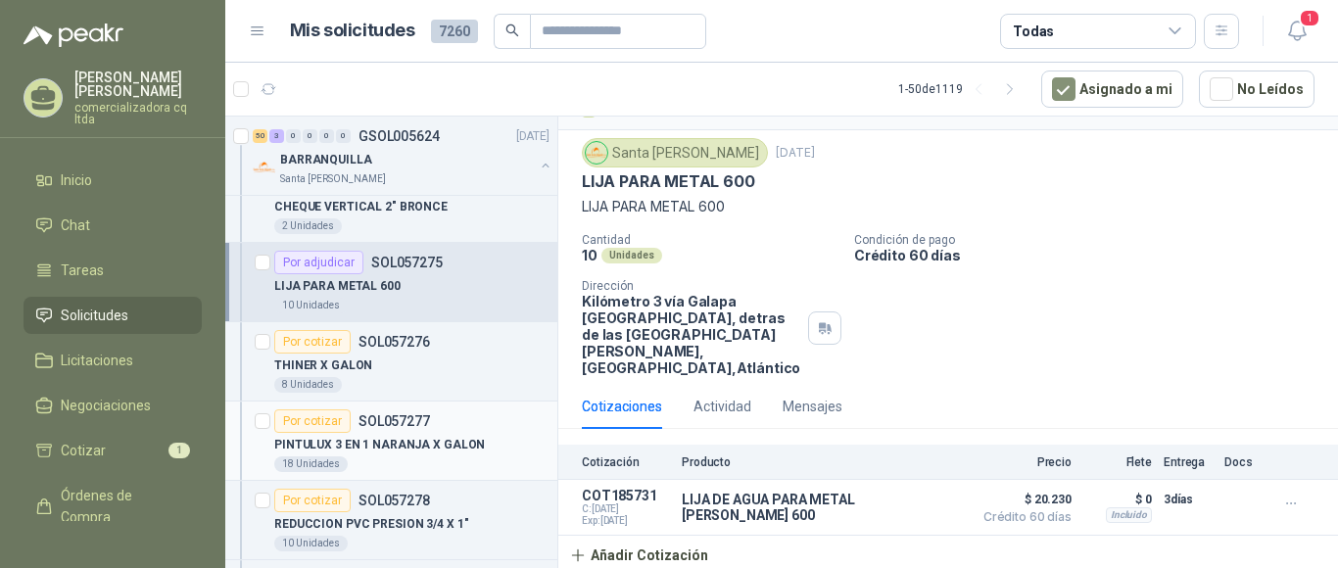
click at [359, 445] on p "PINTULUX 3 EN 1 NARANJA X GALON" at bounding box center [379, 445] width 211 height 19
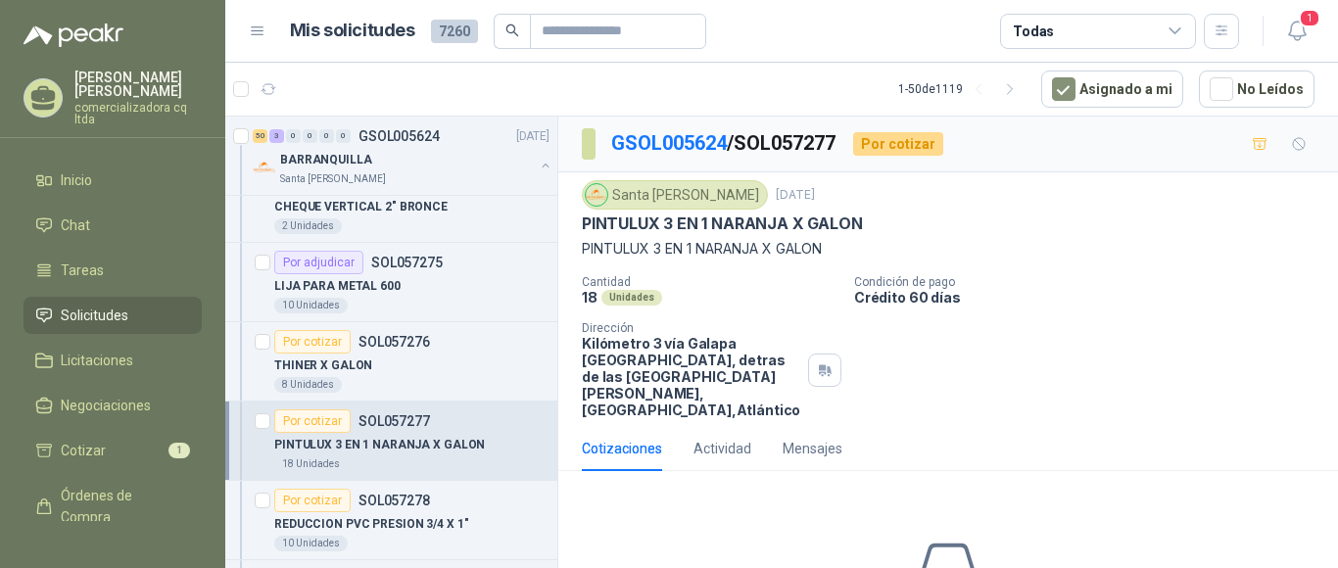
click at [746, 142] on p "GSOL005624 / SOL057277" at bounding box center [724, 143] width 226 height 30
drag, startPoint x: 791, startPoint y: 139, endPoint x: 835, endPoint y: 137, distance: 43.1
click at [835, 137] on p "GSOL005624 / SOL057277" at bounding box center [724, 143] width 226 height 30
click at [742, 142] on p "GSOL005624 / SOL057277" at bounding box center [724, 143] width 226 height 30
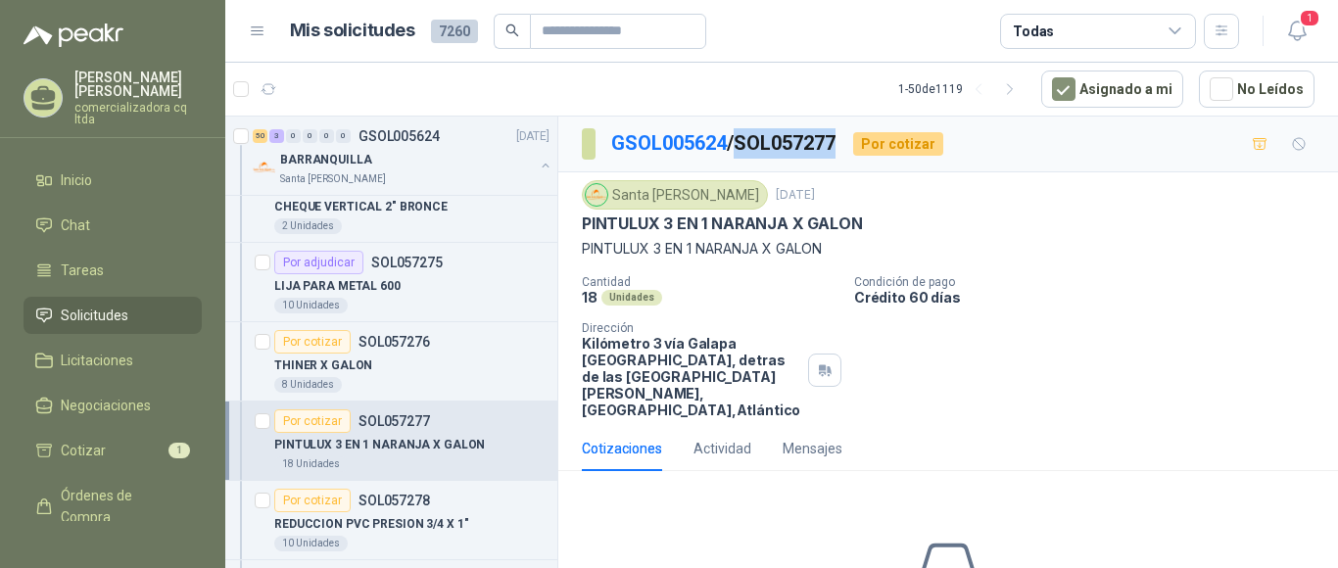
click at [742, 142] on p "GSOL005624 / SOL057277" at bounding box center [724, 143] width 226 height 30
drag, startPoint x: 742, startPoint y: 142, endPoint x: 760, endPoint y: 143, distance: 17.7
click at [760, 143] on p "GSOL005624 / SOL057277" at bounding box center [724, 143] width 226 height 30
drag, startPoint x: 774, startPoint y: 143, endPoint x: 842, endPoint y: 143, distance: 68.6
click at [838, 143] on p "GSOL005624 / SOL057277" at bounding box center [724, 143] width 226 height 30
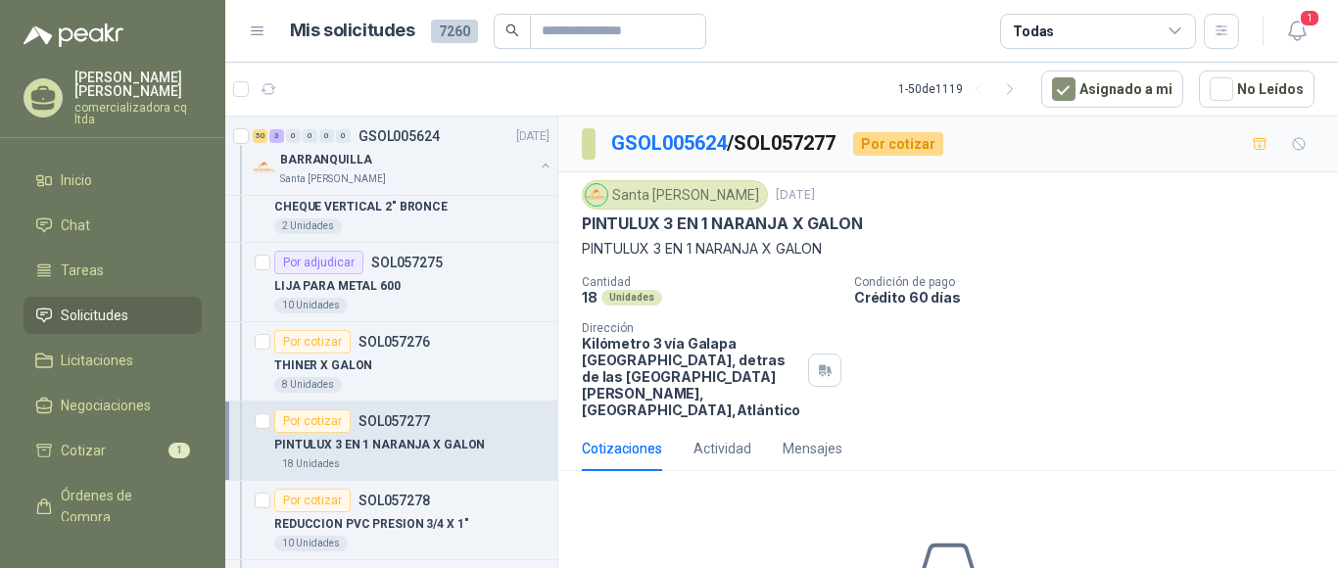
click at [750, 137] on p "GSOL005624 / SOL057277" at bounding box center [724, 143] width 226 height 30
click at [832, 148] on p "GSOL005624 / SOL057277" at bounding box center [724, 143] width 226 height 30
click at [832, 150] on p "GSOL005624 / SOL057277" at bounding box center [724, 143] width 226 height 30
copy p "SOL057277"
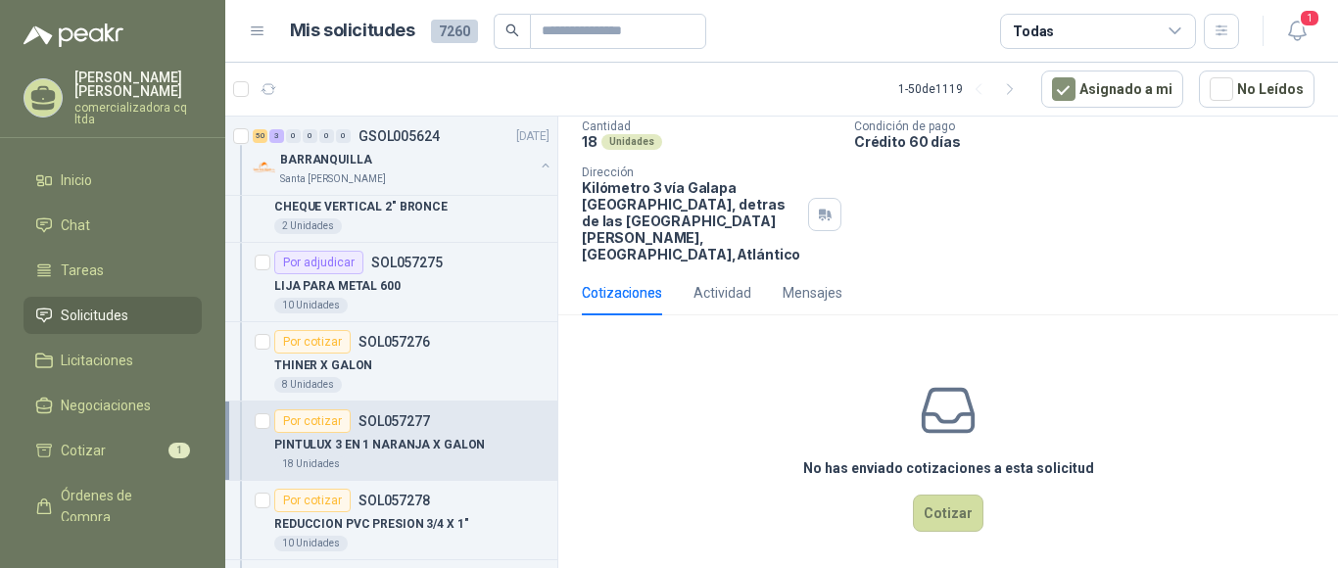
scroll to position [162, 0]
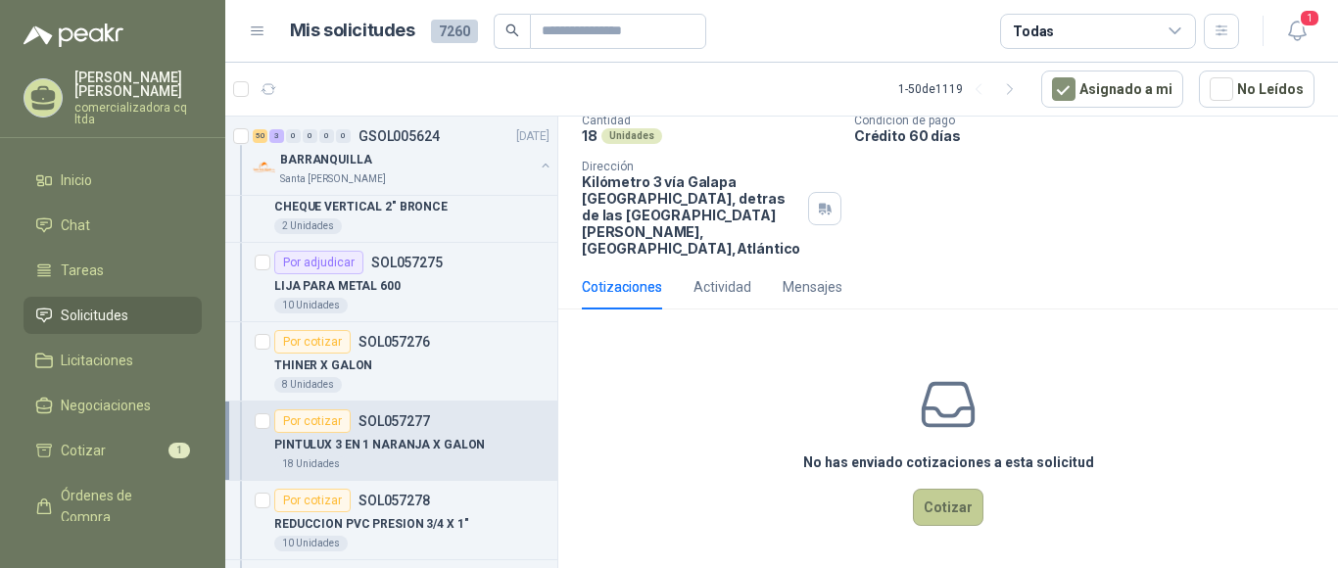
click at [942, 504] on button "Cotizar" at bounding box center [948, 507] width 71 height 37
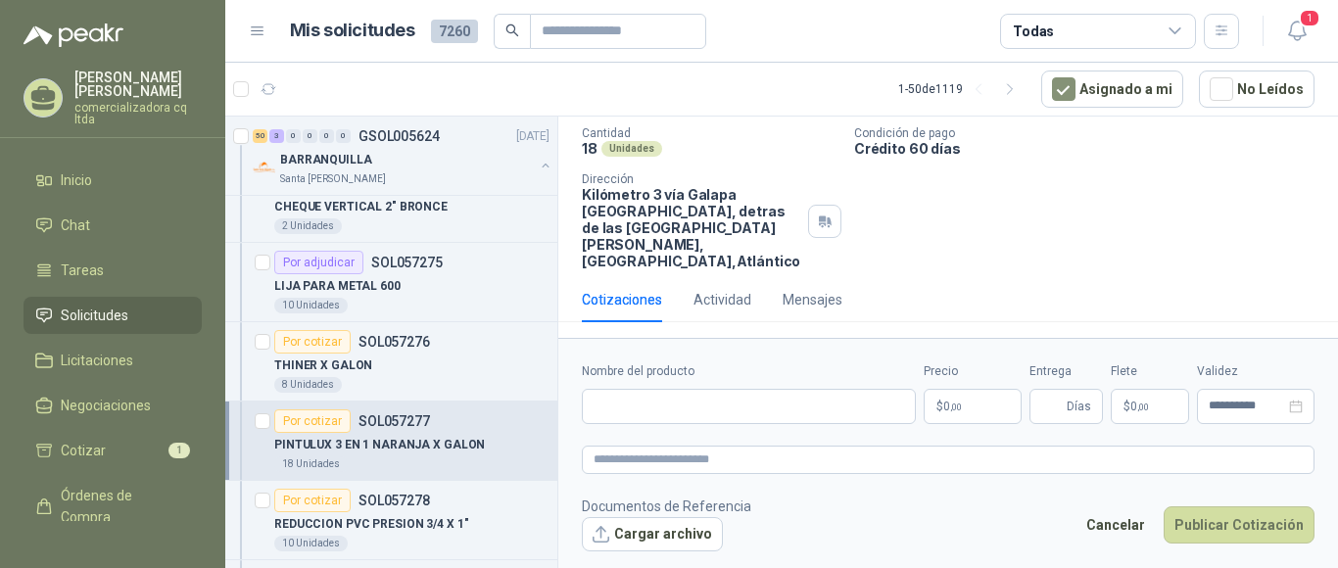
scroll to position [149, 0]
click at [677, 533] on button "Cargar archivo" at bounding box center [652, 534] width 141 height 35
click at [631, 405] on input "Nombre del producto" at bounding box center [749, 406] width 334 height 35
type input "**********"
click at [962, 405] on p "$ 0 ,00" at bounding box center [973, 406] width 98 height 35
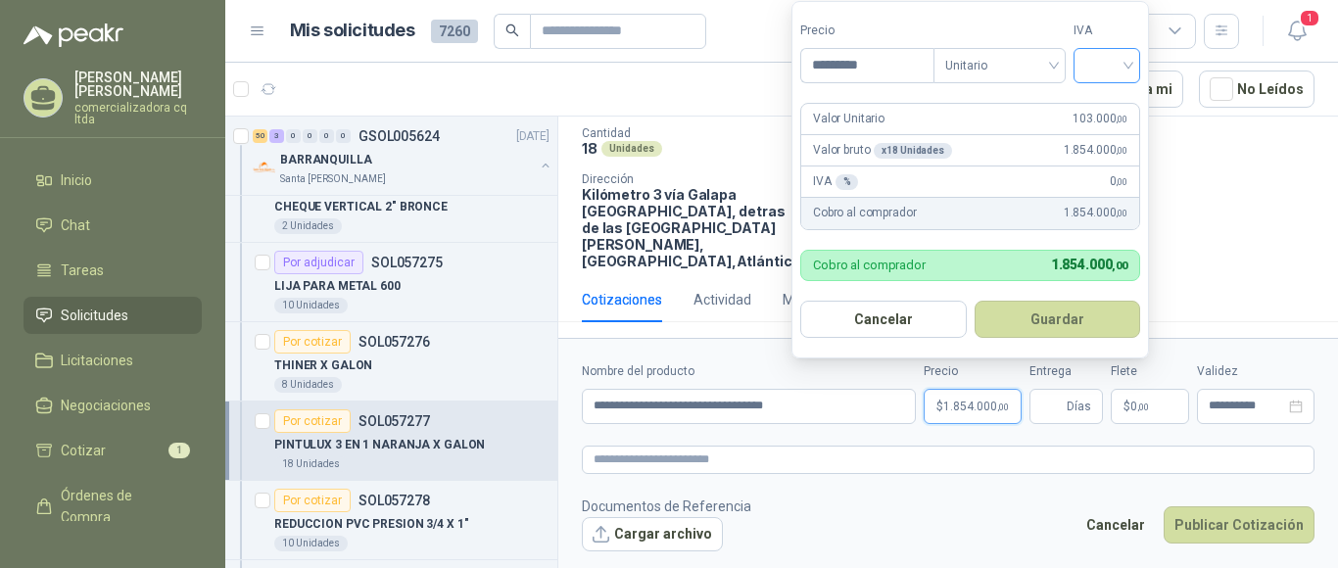
type input "*********"
click at [1128, 65] on input "search" at bounding box center [1106, 63] width 43 height 29
click at [1104, 109] on div "19%" at bounding box center [1111, 107] width 36 height 22
click at [1036, 323] on button "Guardar" at bounding box center [1061, 319] width 168 height 37
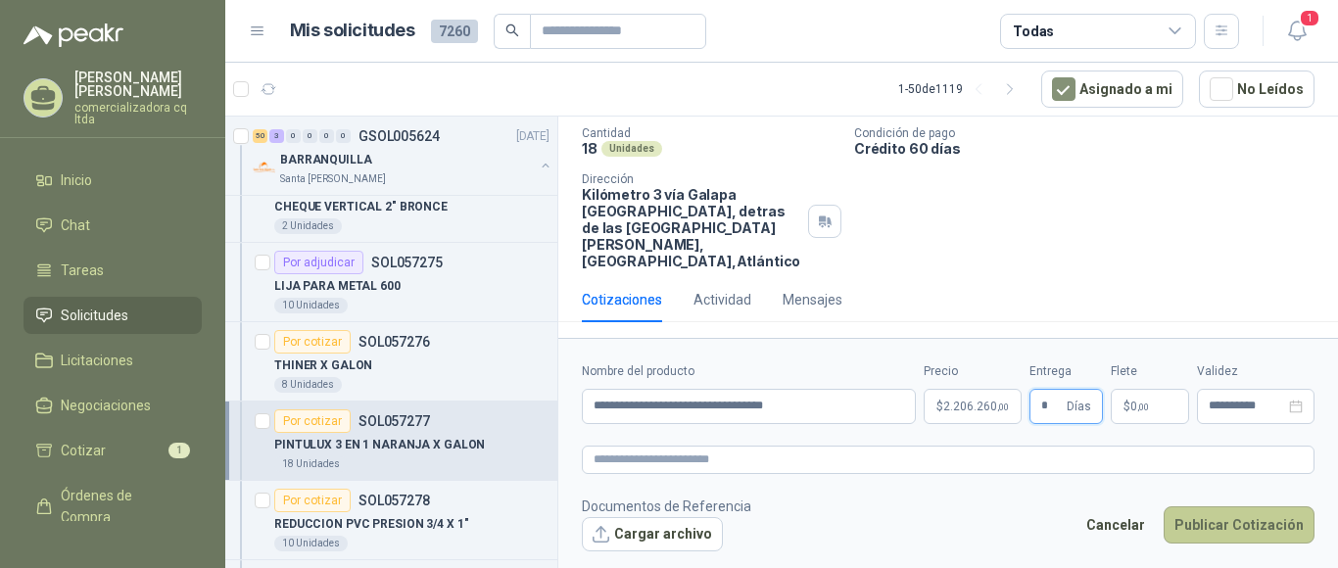
type input "*"
click at [1253, 515] on button "Publicar Cotización" at bounding box center [1239, 524] width 151 height 37
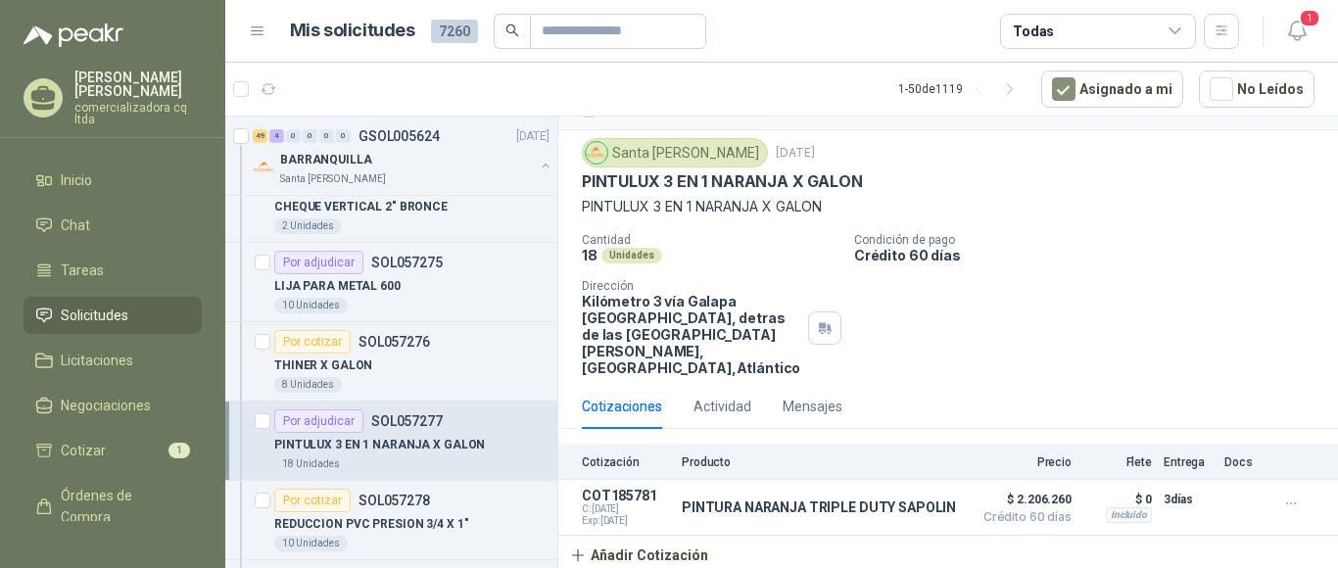
scroll to position [42, 0]
click at [317, 521] on p "REDUCCION PVC PRESION 3/4 X 1"" at bounding box center [371, 524] width 194 height 19
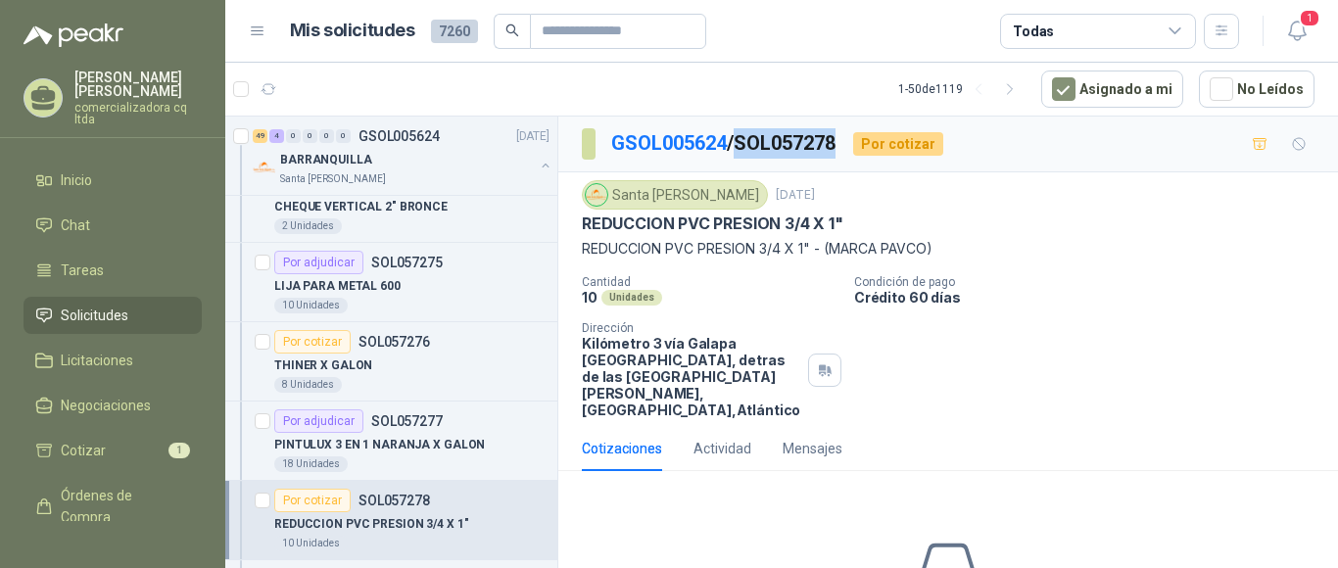
drag, startPoint x: 743, startPoint y: 139, endPoint x: 844, endPoint y: 148, distance: 101.3
click at [838, 148] on p "GSOL005624 / SOL057278" at bounding box center [724, 143] width 226 height 30
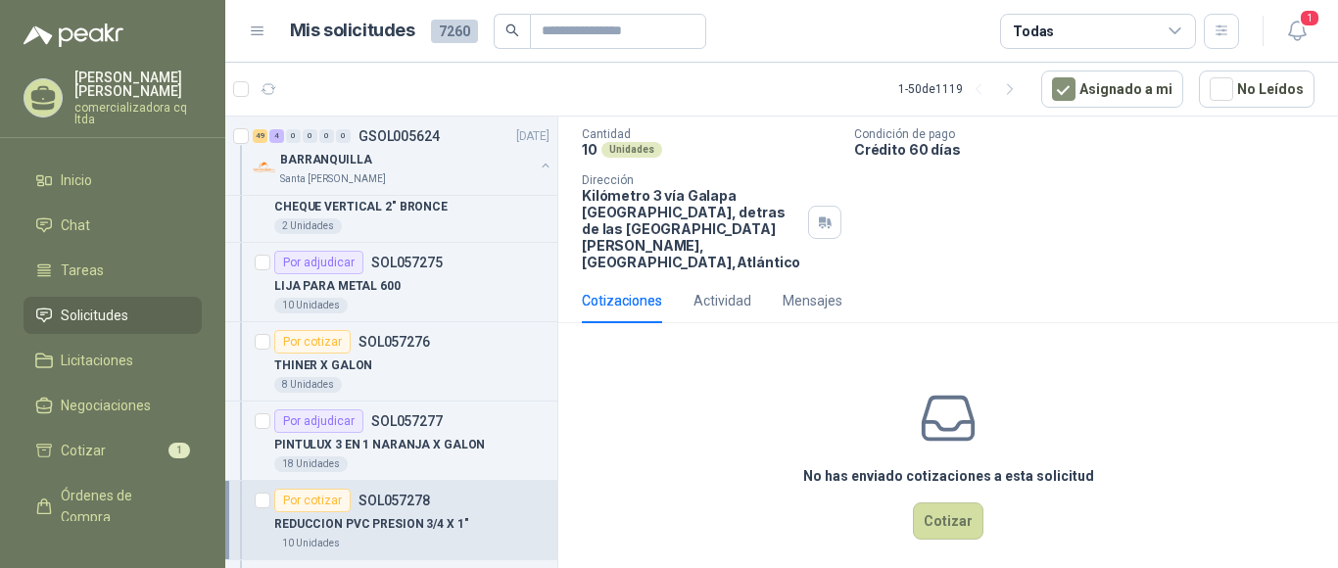
scroll to position [162, 0]
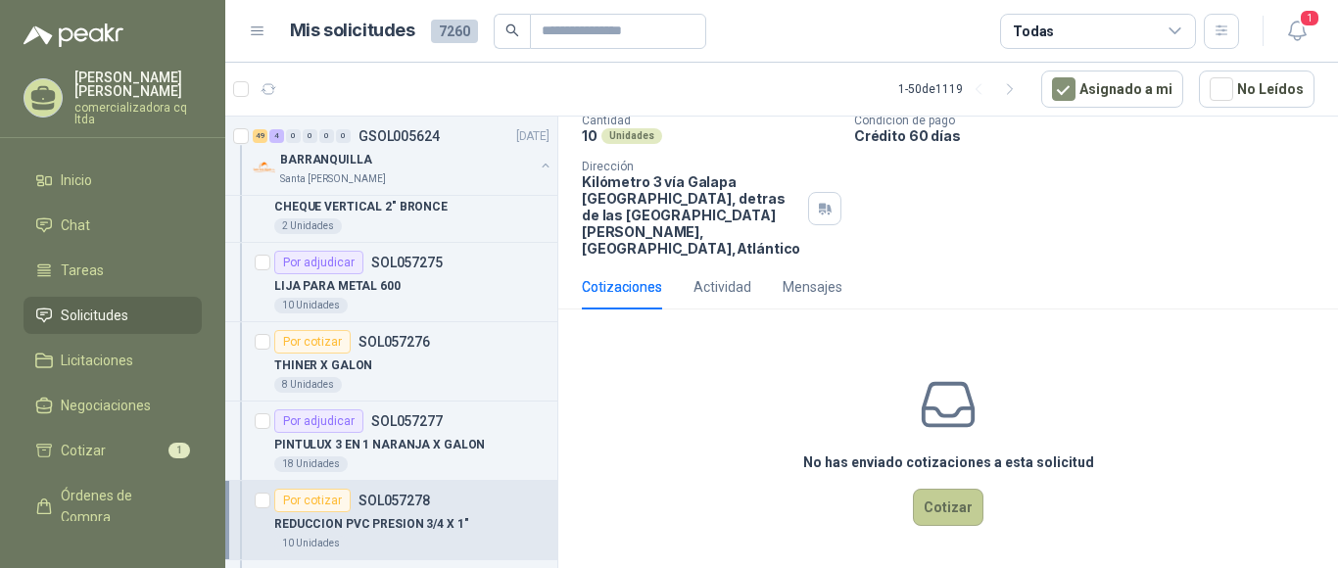
click at [919, 505] on button "Cotizar" at bounding box center [948, 507] width 71 height 37
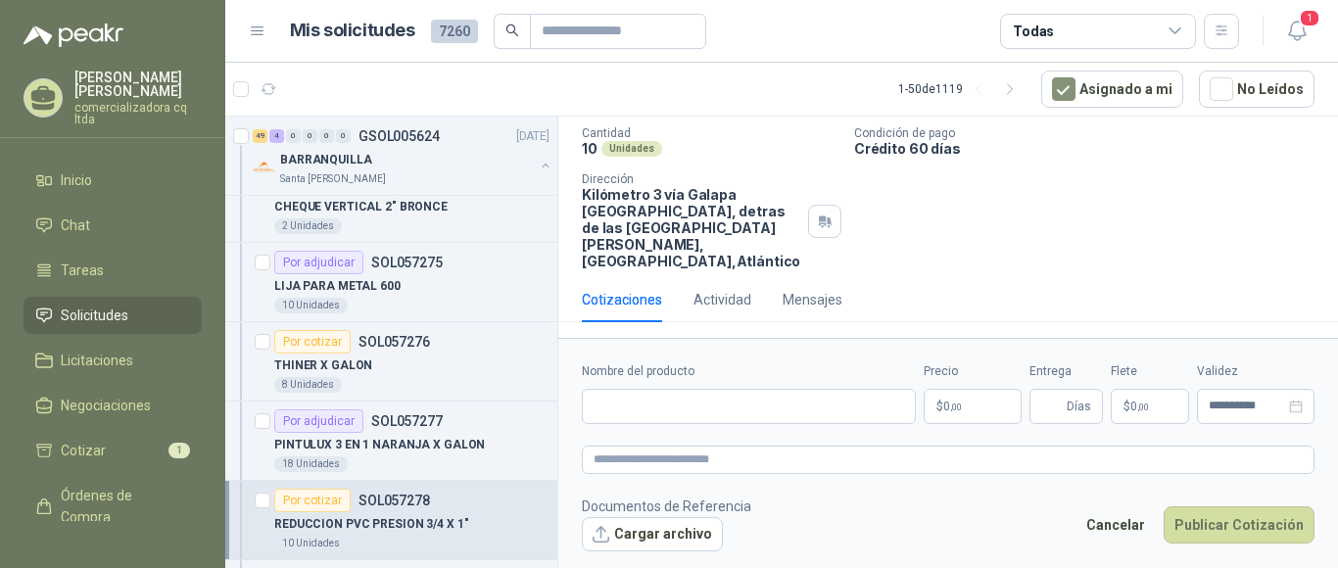
scroll to position [149, 0]
click at [651, 525] on button "Cargar archivo" at bounding box center [652, 534] width 141 height 35
click at [615, 407] on input "Nombre del producto" at bounding box center [749, 406] width 334 height 35
type input "**********"
click at [959, 416] on p "$ 0 ,00" at bounding box center [973, 406] width 98 height 35
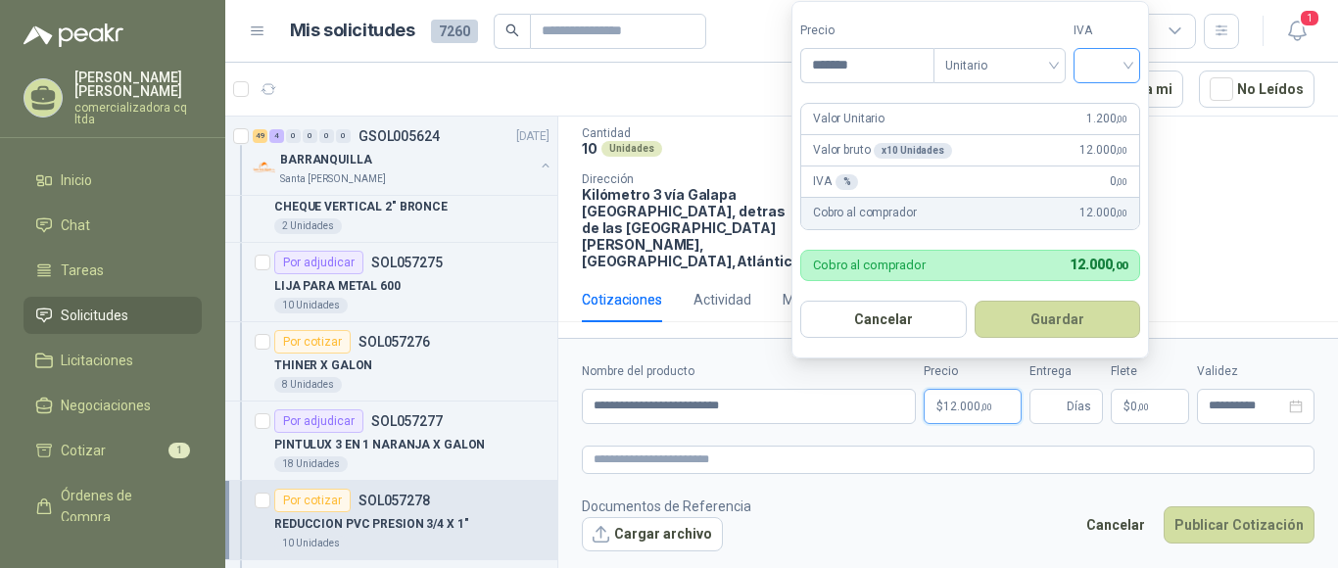
click at [1133, 61] on div at bounding box center [1107, 65] width 67 height 35
type input "*******"
click at [1116, 110] on div "19%" at bounding box center [1111, 107] width 36 height 22
click at [1075, 317] on button "Guardar" at bounding box center [1061, 319] width 168 height 37
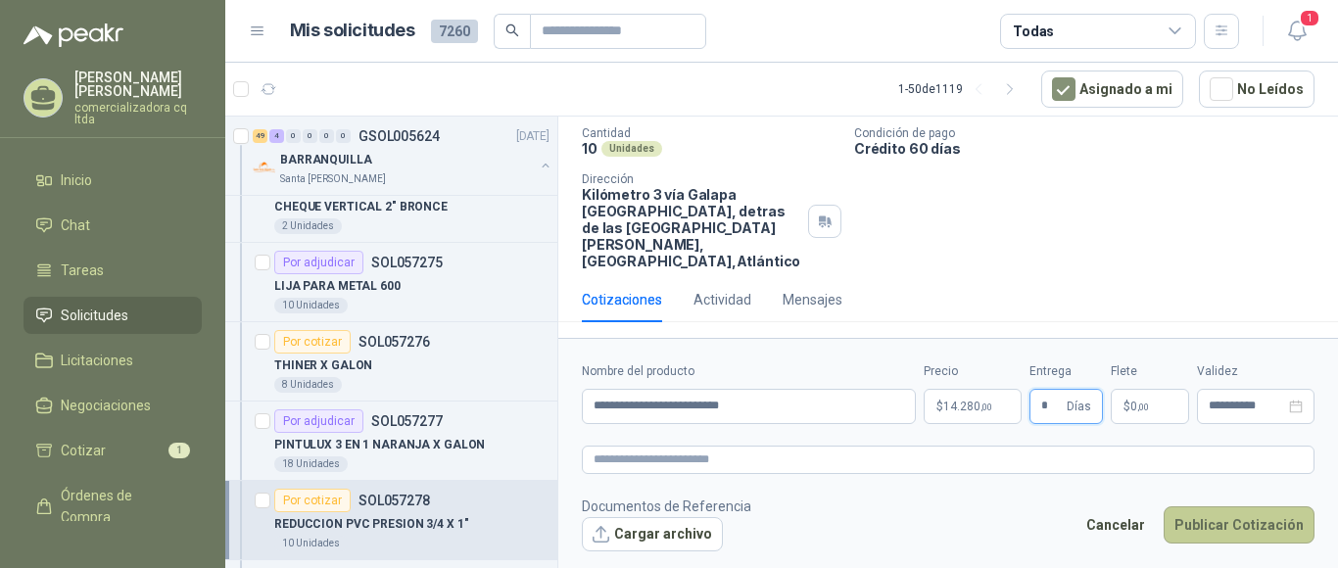
type input "*"
click at [1188, 514] on button "Publicar Cotización" at bounding box center [1239, 524] width 151 height 37
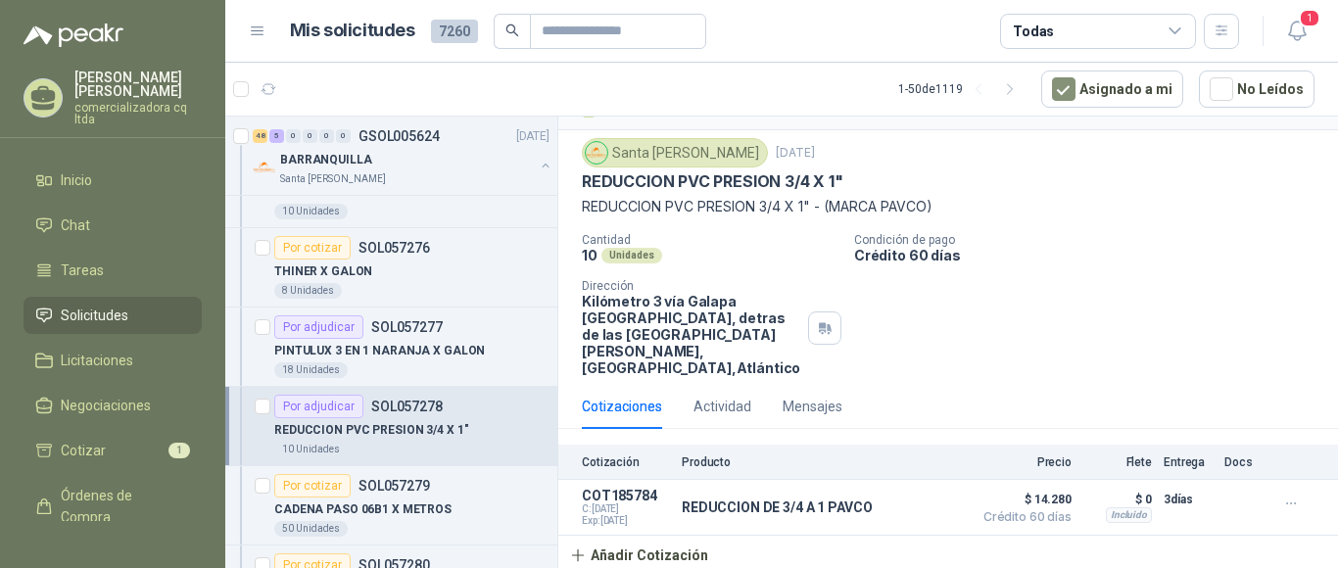
scroll to position [1131, 0]
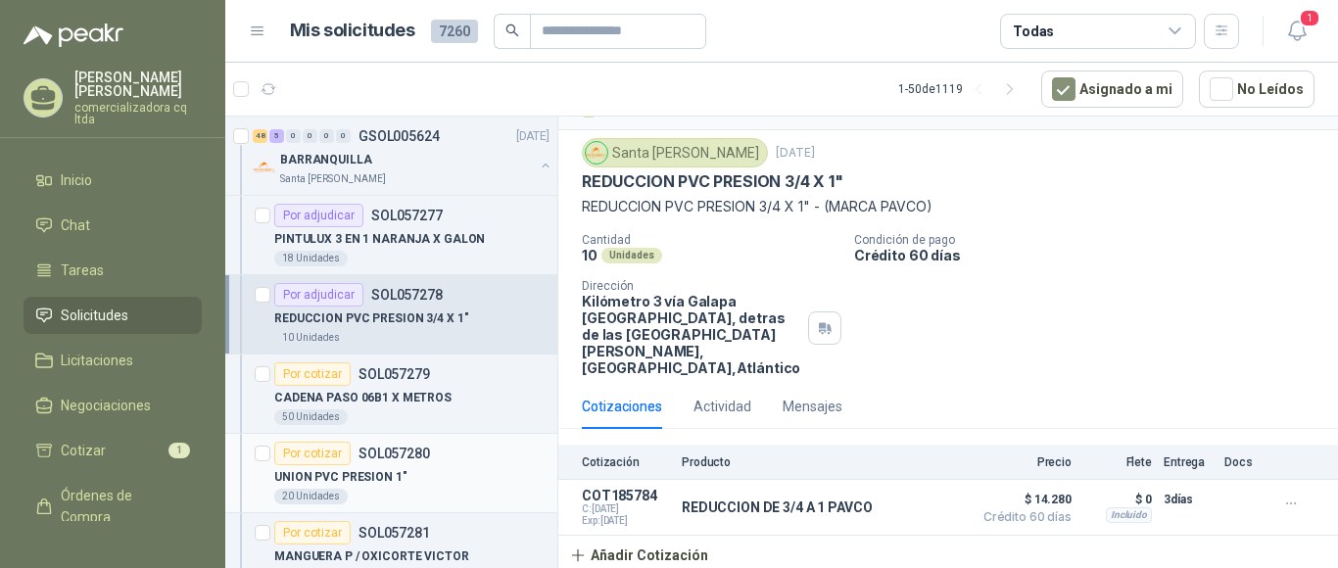
click at [358, 479] on p "UNION PVC PRESION 1"" at bounding box center [340, 477] width 133 height 19
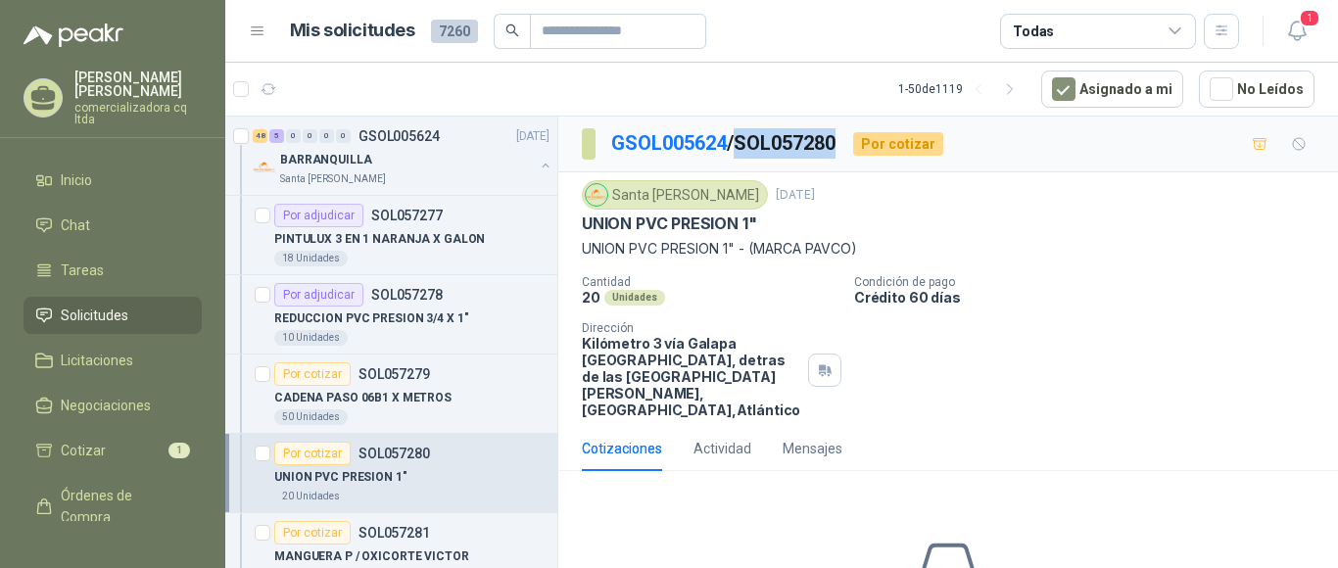
drag, startPoint x: 746, startPoint y: 140, endPoint x: 849, endPoint y: 137, distance: 102.9
click at [849, 137] on div "GSOL005624 / SOL057280 Por cotizar" at bounding box center [762, 143] width 361 height 31
copy p "SOL057280"
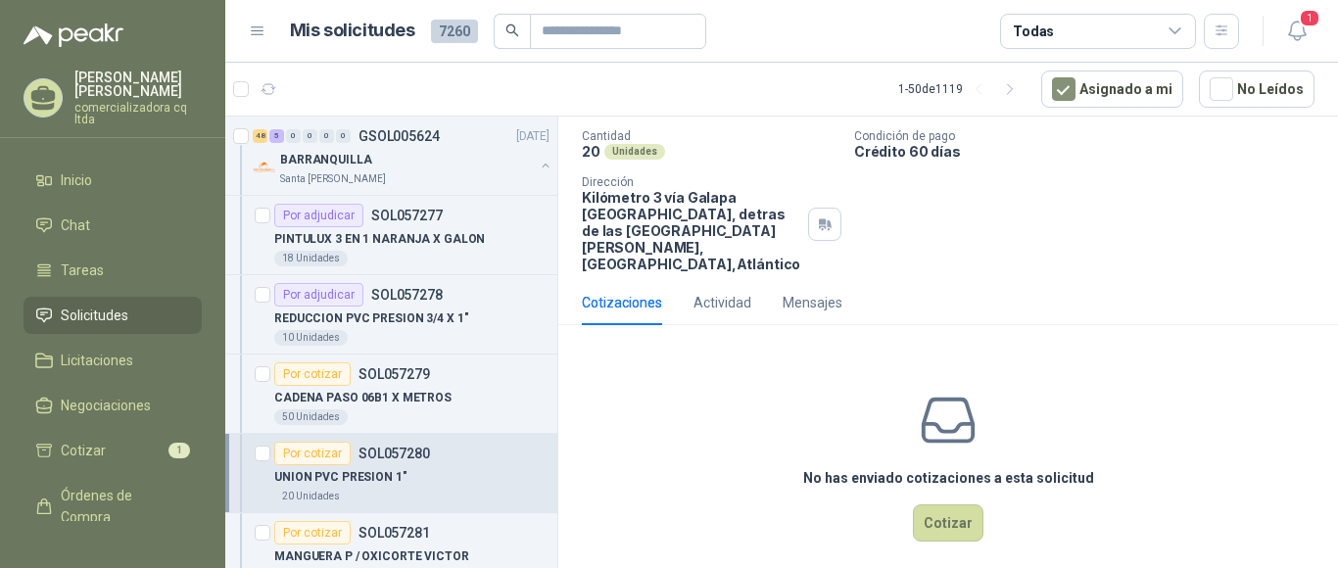
scroll to position [162, 0]
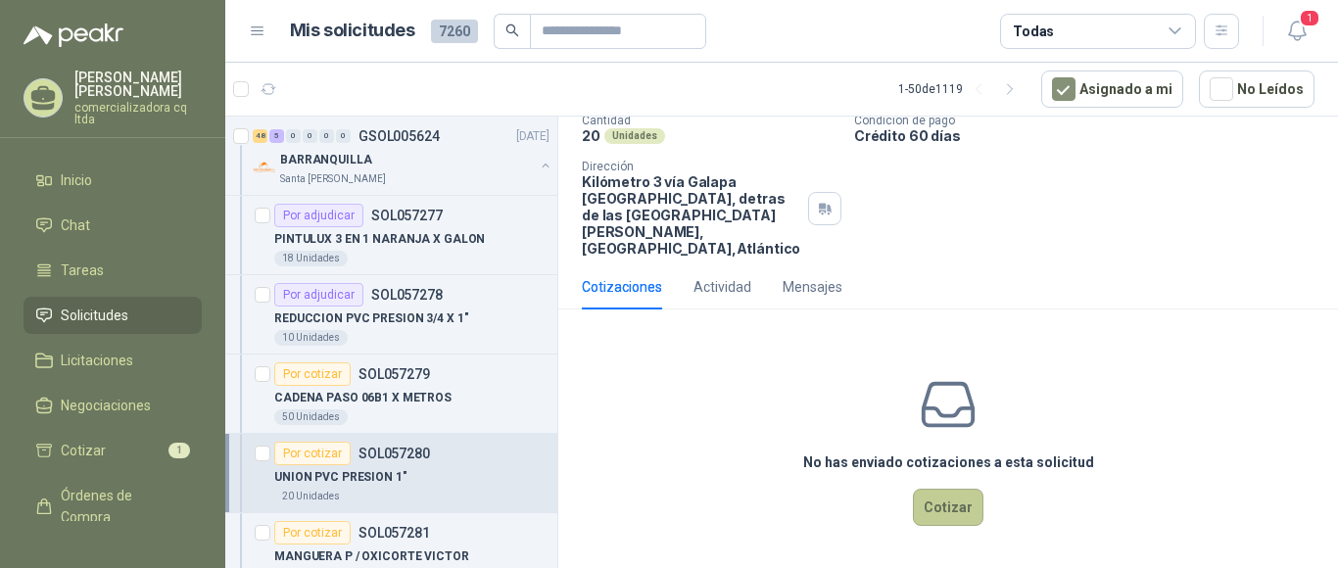
click at [934, 509] on button "Cotizar" at bounding box center [948, 507] width 71 height 37
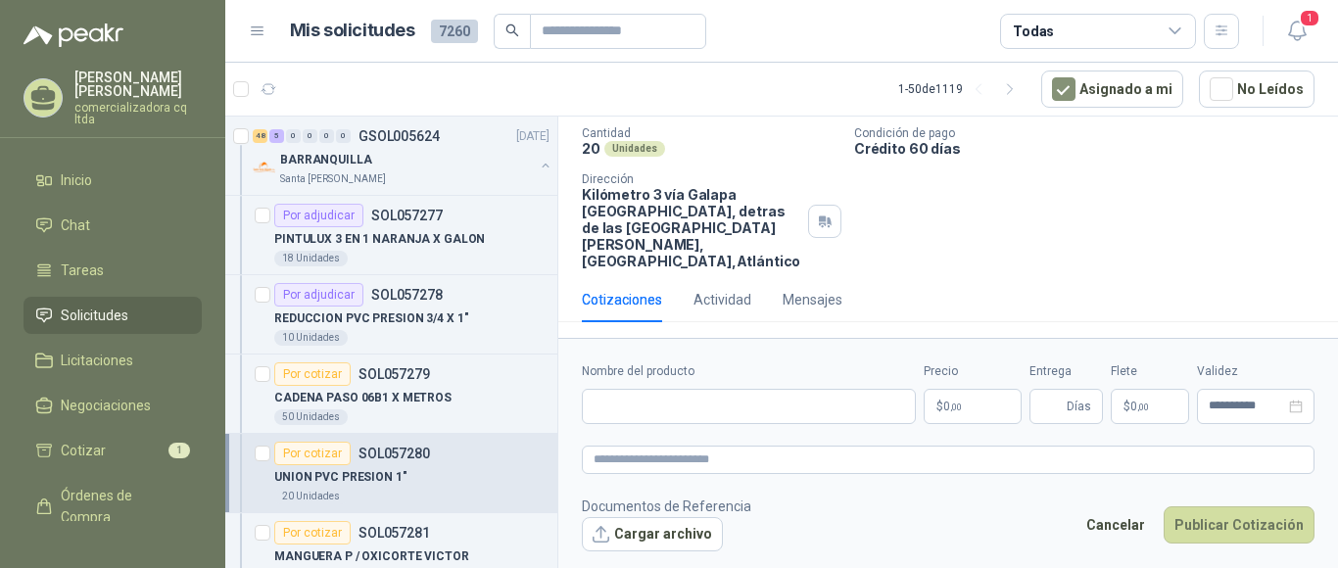
scroll to position [149, 0]
click at [677, 533] on button "Cargar archivo" at bounding box center [652, 534] width 141 height 35
click at [592, 405] on input "Nombre del producto" at bounding box center [749, 406] width 334 height 35
type input "**********"
click at [986, 397] on p "$ 0 ,00" at bounding box center [973, 406] width 98 height 35
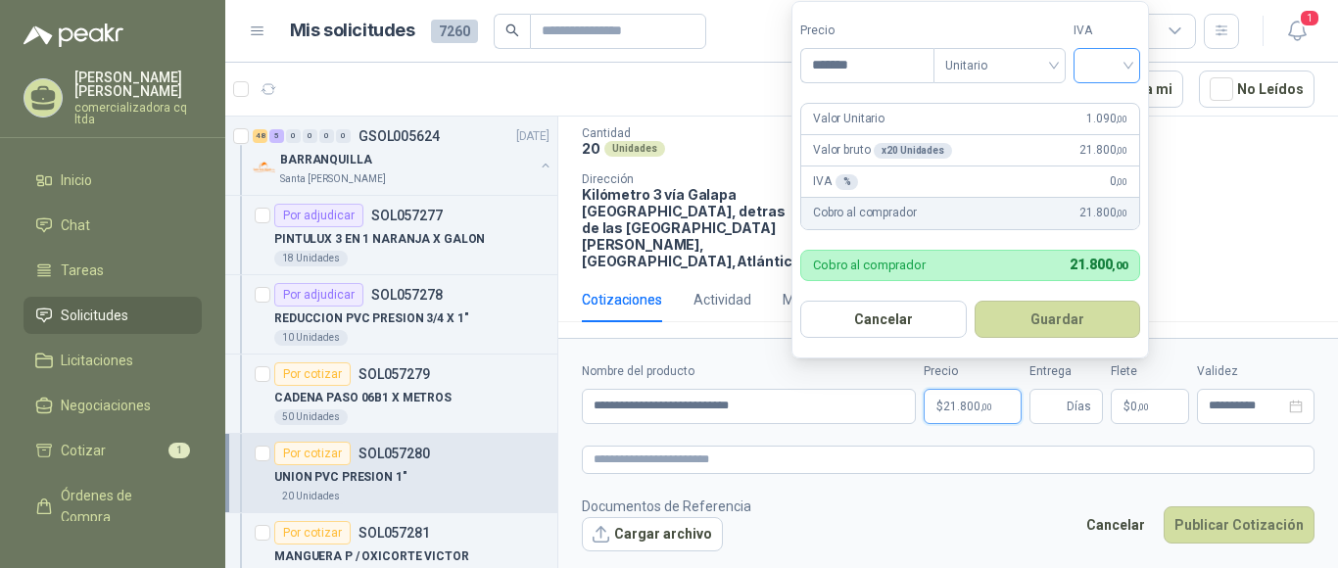
click at [1133, 71] on div at bounding box center [1107, 65] width 67 height 35
type input "*******"
click at [1121, 101] on div "19%" at bounding box center [1111, 107] width 36 height 22
click at [1063, 316] on button "Guardar" at bounding box center [1061, 319] width 168 height 37
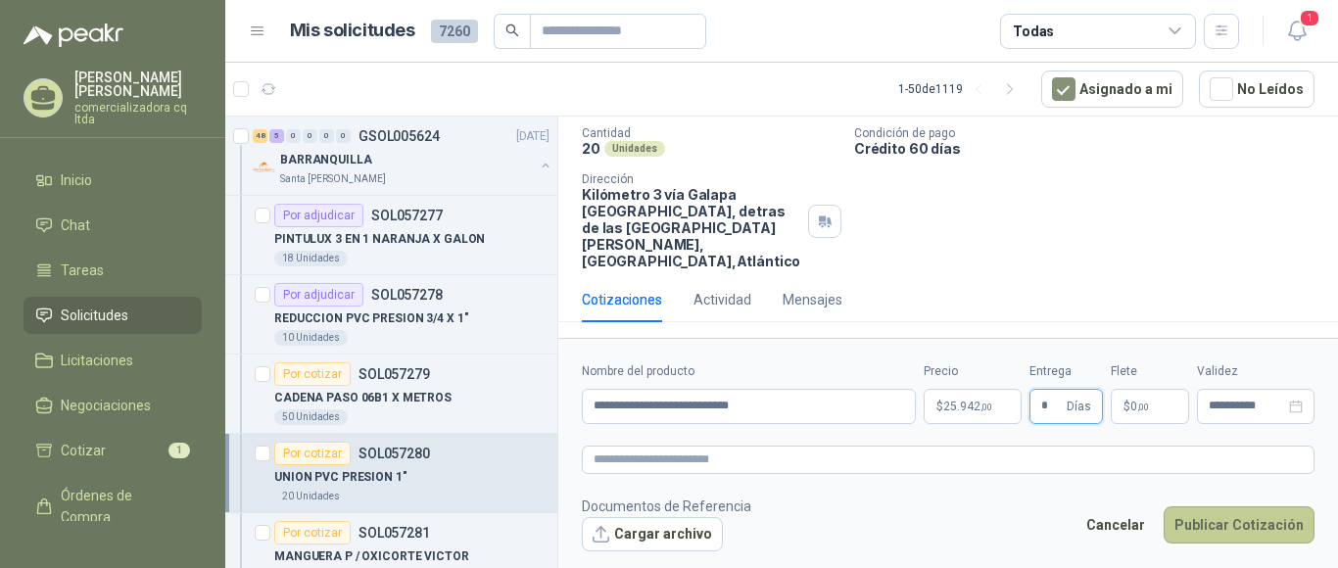
type input "*"
click at [1214, 528] on button "Publicar Cotización" at bounding box center [1239, 524] width 151 height 37
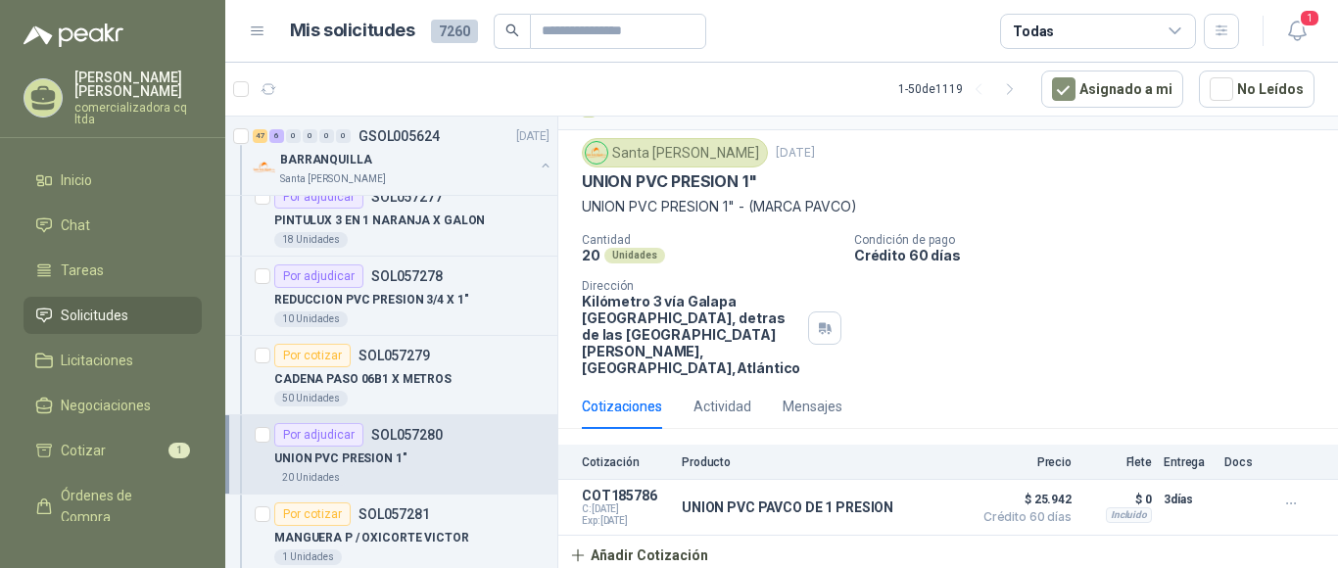
scroll to position [1243, 0]
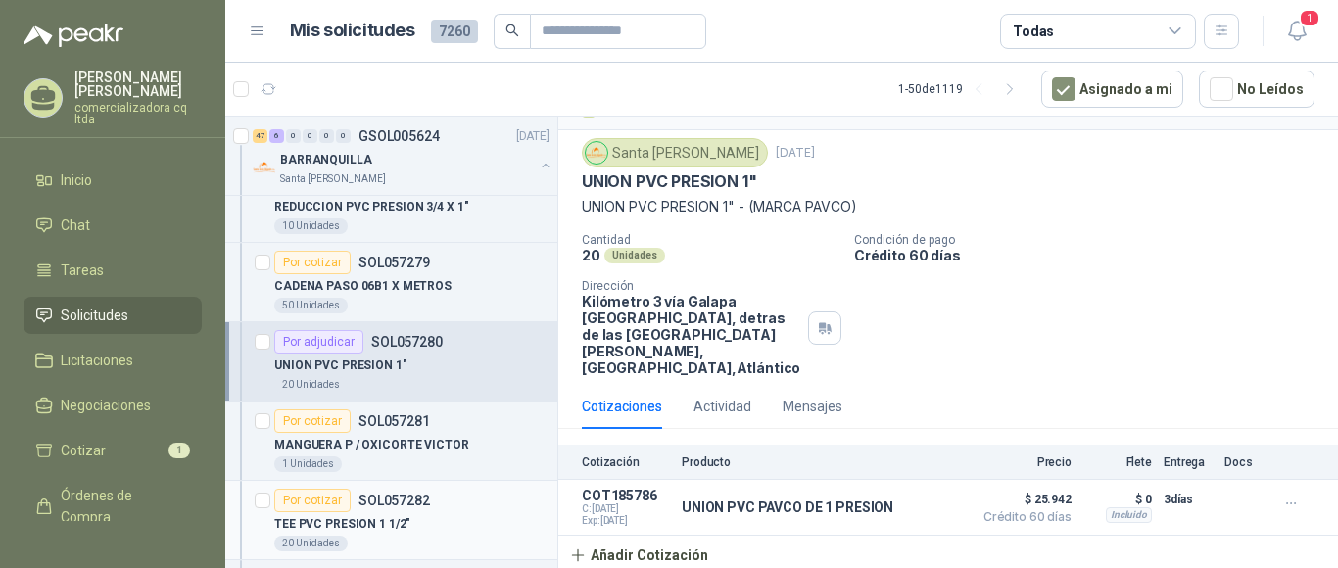
click at [369, 525] on p "TEE PVC PRESION 1 1/2"" at bounding box center [342, 524] width 136 height 19
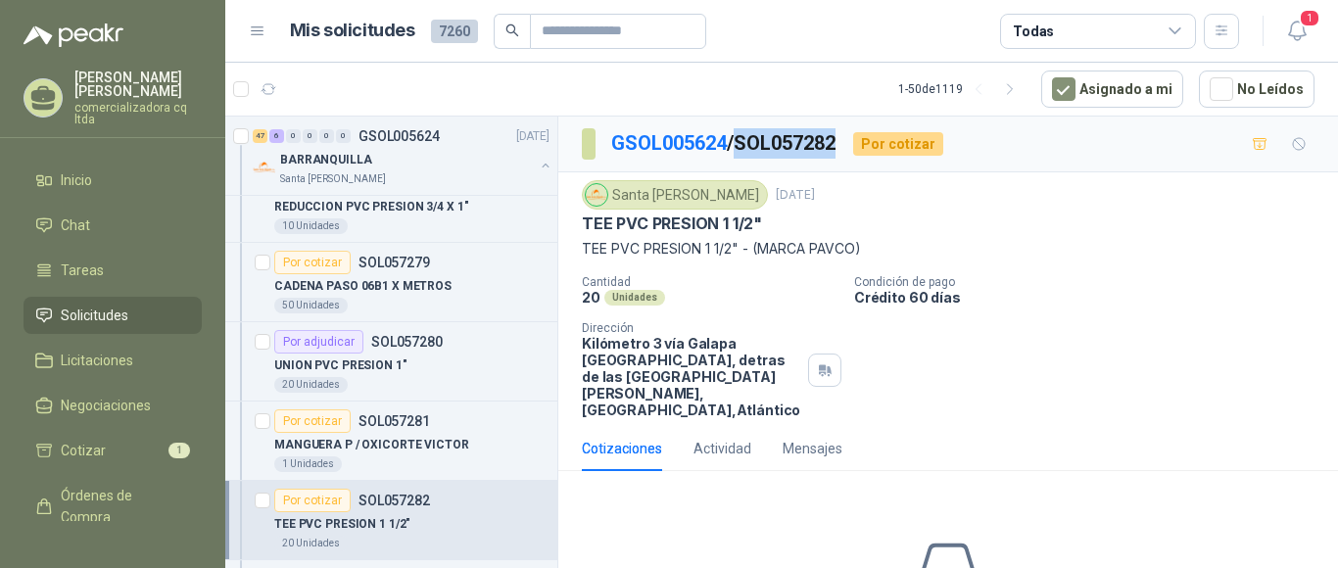
drag, startPoint x: 746, startPoint y: 139, endPoint x: 844, endPoint y: 139, distance: 98.0
click at [838, 139] on p "GSOL005624 / SOL057282" at bounding box center [724, 143] width 226 height 30
copy p "SOL057282"
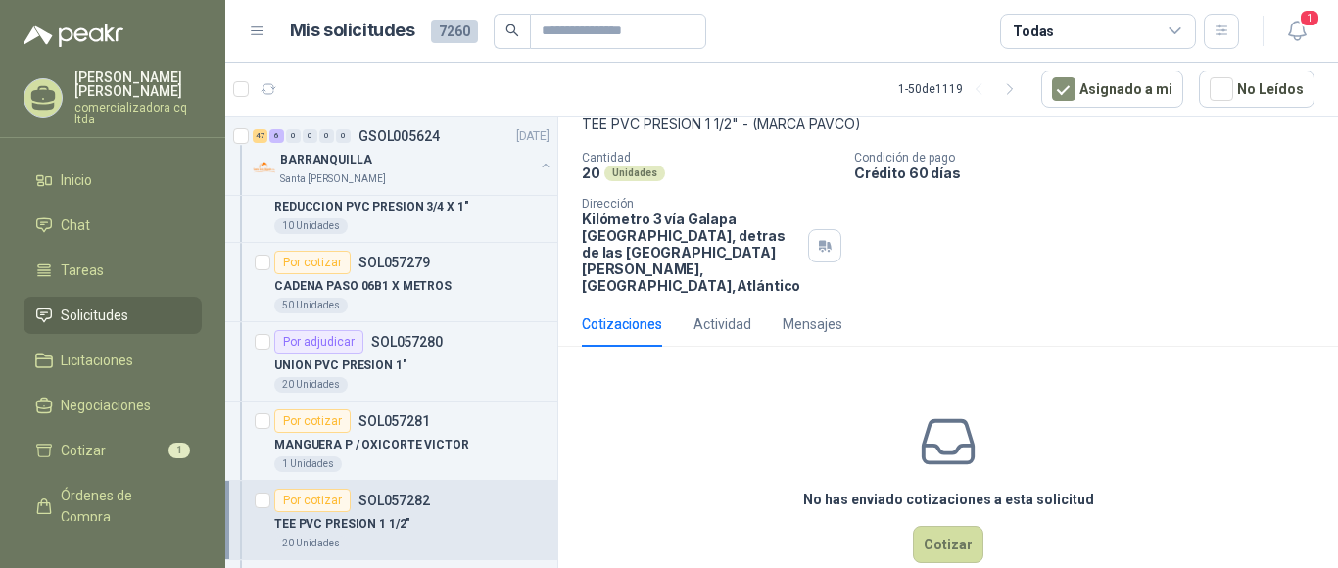
scroll to position [143, 0]
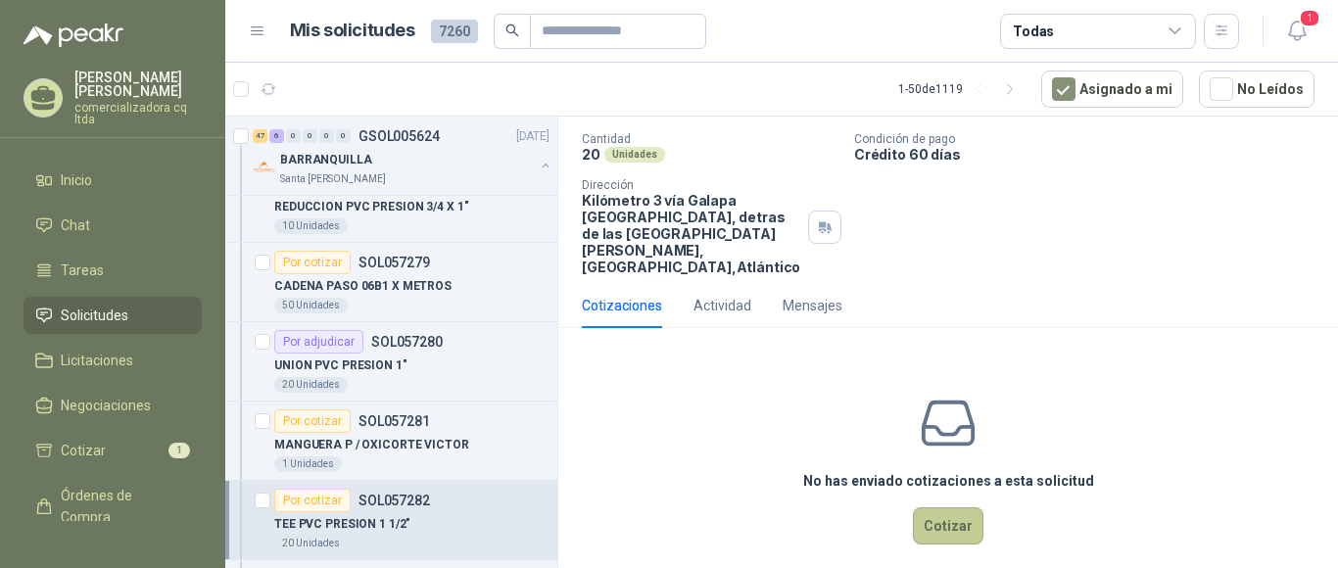
click at [931, 527] on button "Cotizar" at bounding box center [948, 525] width 71 height 37
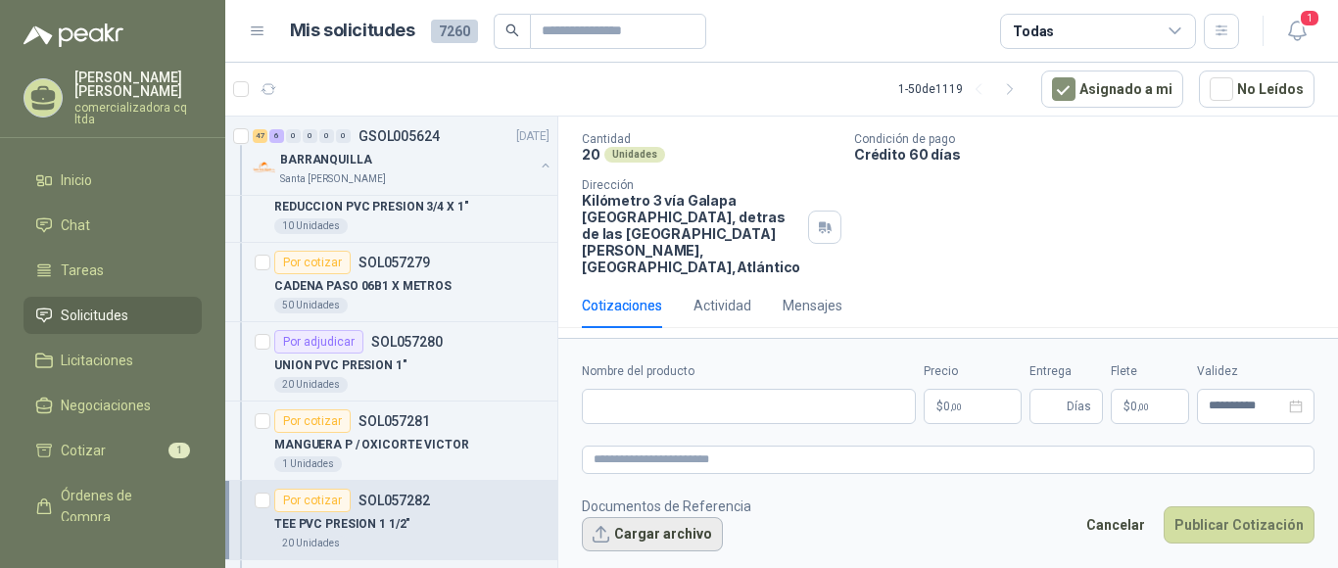
click at [686, 535] on button "Cargar archivo" at bounding box center [652, 534] width 141 height 35
click at [642, 412] on input "Nombre del producto" at bounding box center [749, 406] width 334 height 35
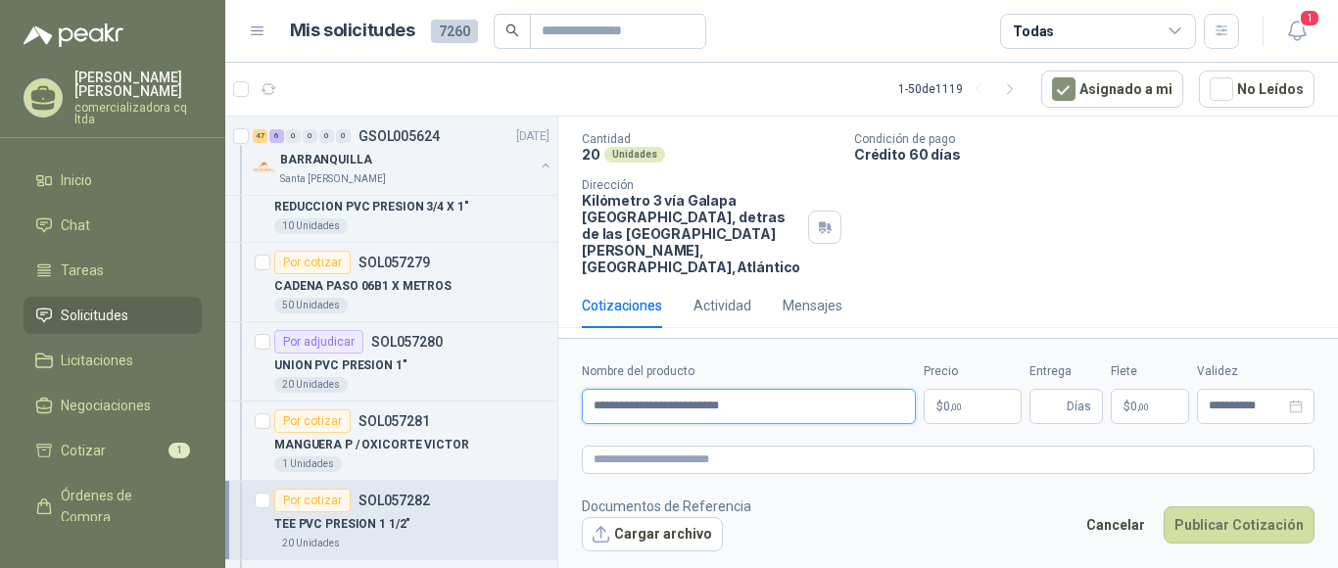
type input "**********"
click at [953, 408] on span ",00" at bounding box center [956, 407] width 12 height 11
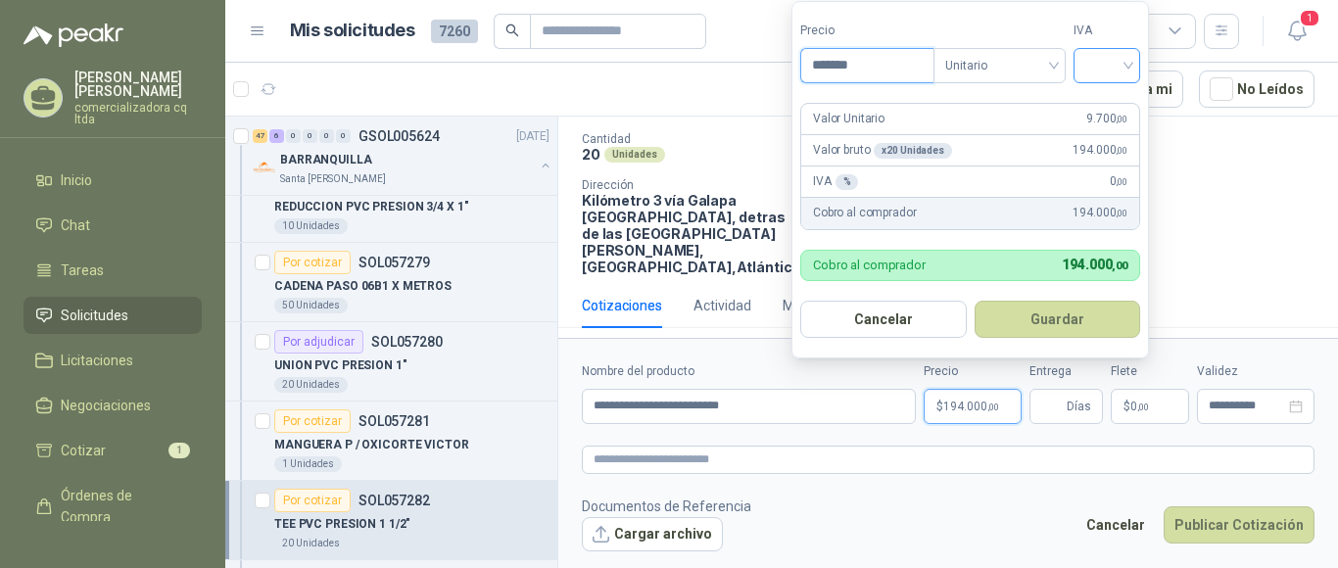
type input "*******"
click at [1127, 65] on input "search" at bounding box center [1106, 63] width 43 height 29
click at [1118, 109] on div "19%" at bounding box center [1111, 107] width 36 height 22
click at [1081, 329] on button "Guardar" at bounding box center [1061, 319] width 168 height 37
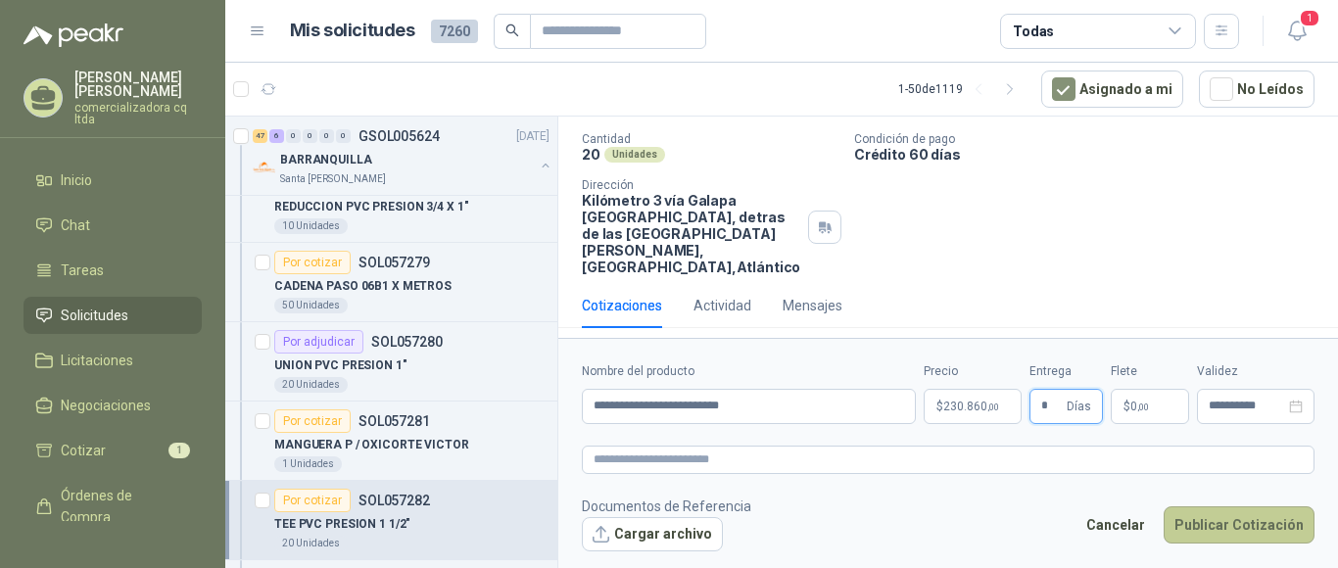
type input "*"
click at [1286, 538] on button "Publicar Cotización" at bounding box center [1239, 524] width 151 height 37
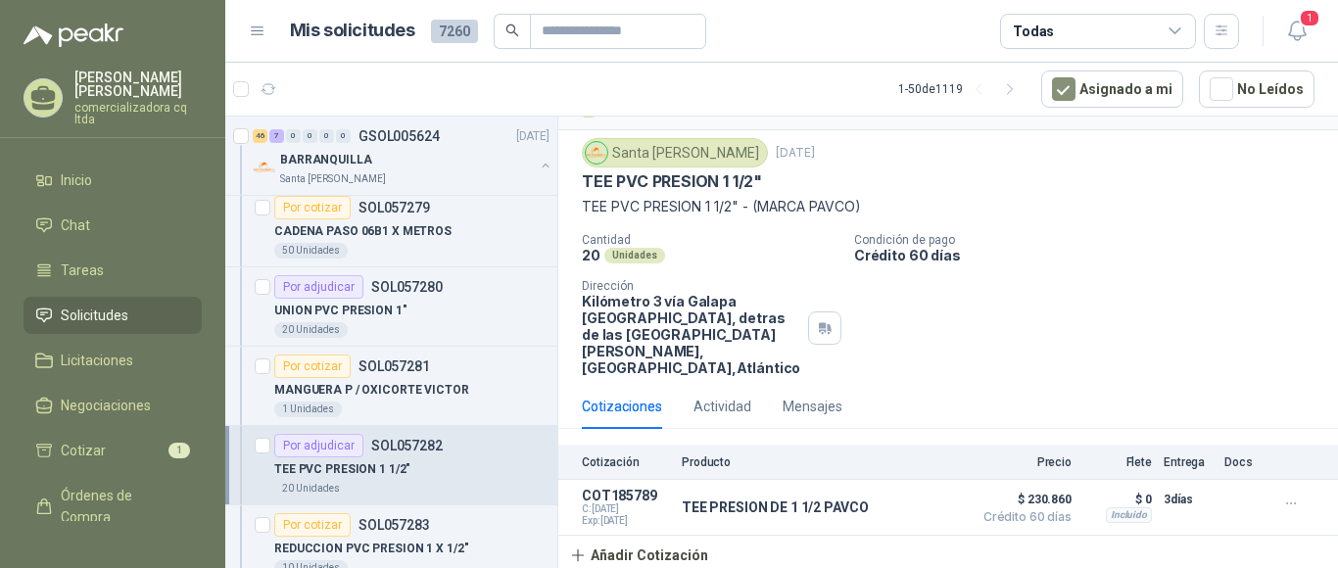
scroll to position [1335, 0]
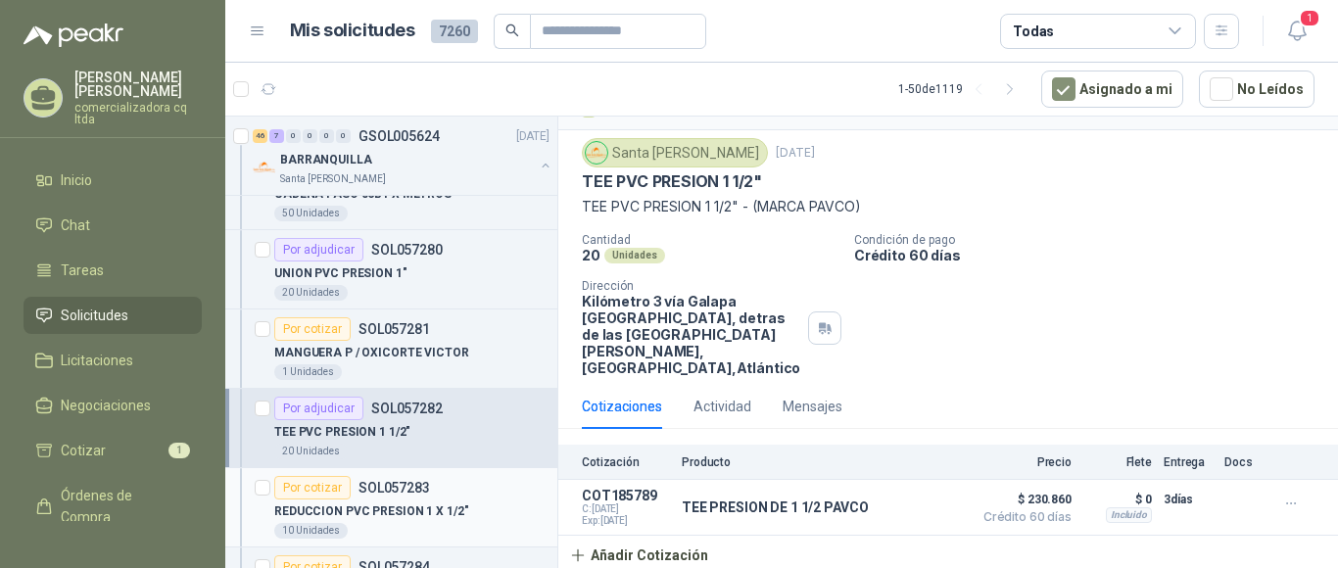
click at [398, 509] on p "REDUCCION PVC PRESION 1 X 1/2"" at bounding box center [371, 512] width 194 height 19
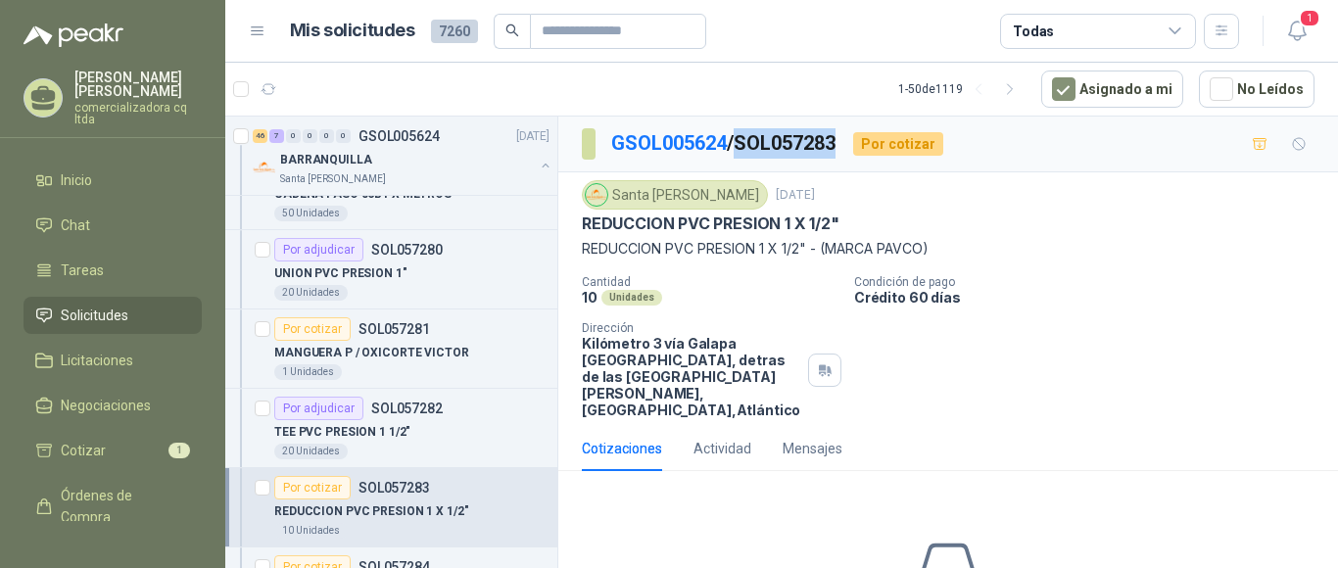
drag, startPoint x: 746, startPoint y: 140, endPoint x: 847, endPoint y: 147, distance: 101.1
click at [847, 147] on div "GSOL005624 / SOL057283 Por cotizar" at bounding box center [762, 143] width 361 height 31
copy p "SOL057283"
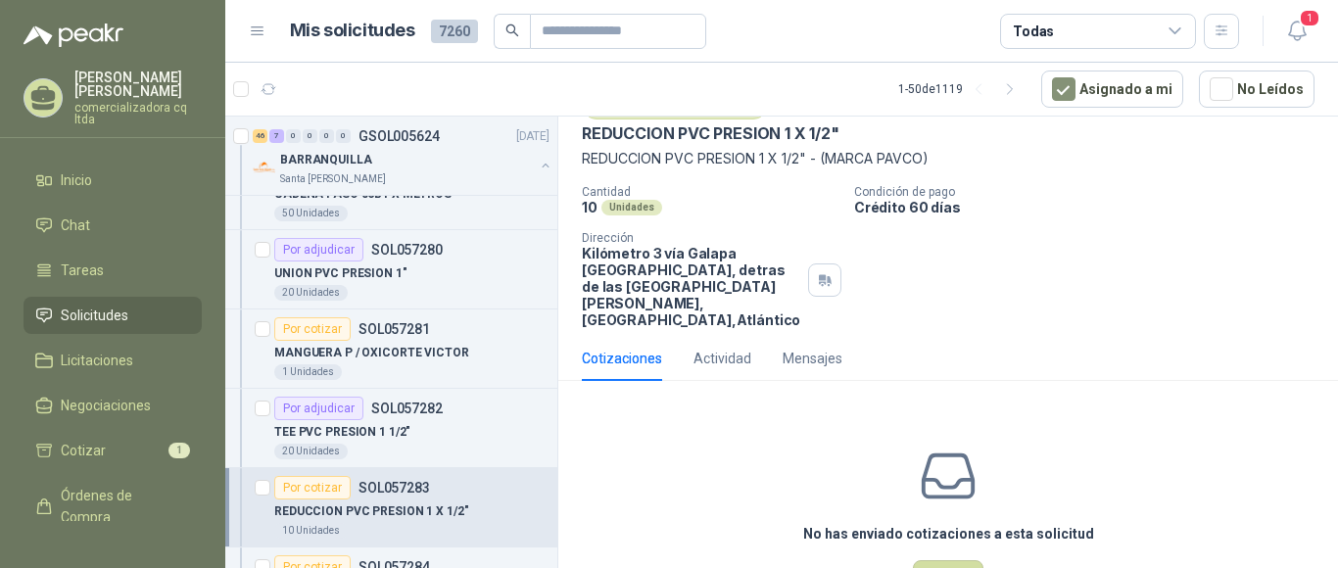
scroll to position [161, 0]
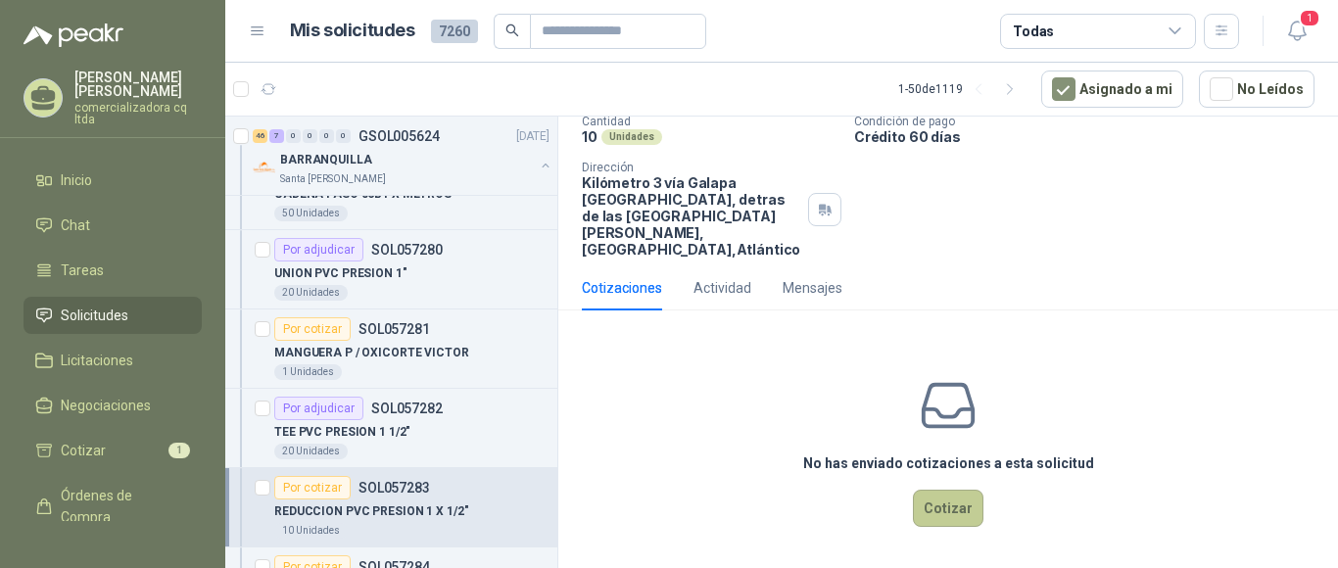
click at [947, 508] on button "Cotizar" at bounding box center [948, 508] width 71 height 37
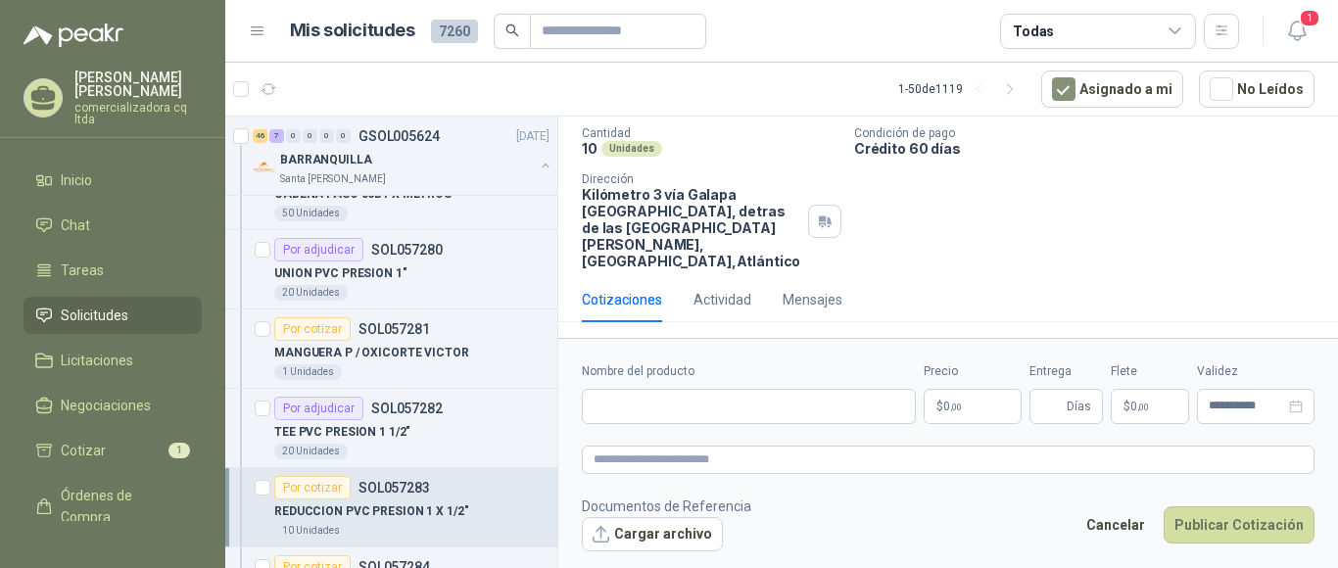
scroll to position [149, 0]
click at [669, 534] on button "Cargar archivo" at bounding box center [652, 534] width 141 height 35
click at [637, 412] on input "Nombre del producto" at bounding box center [749, 406] width 334 height 35
type input "**********"
click at [980, 406] on p "$ 0 ,00" at bounding box center [973, 406] width 98 height 35
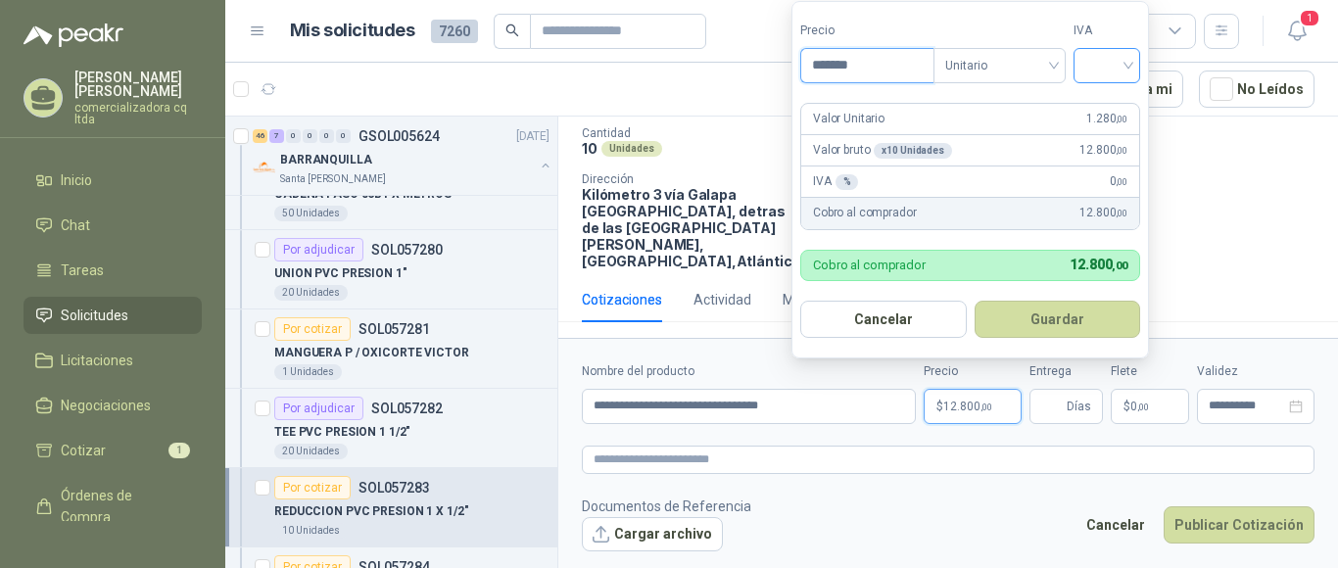
click at [1133, 62] on div at bounding box center [1107, 65] width 67 height 35
type input "*******"
click at [1119, 101] on div "19%" at bounding box center [1111, 107] width 36 height 22
click at [1048, 329] on button "Guardar" at bounding box center [1061, 319] width 168 height 37
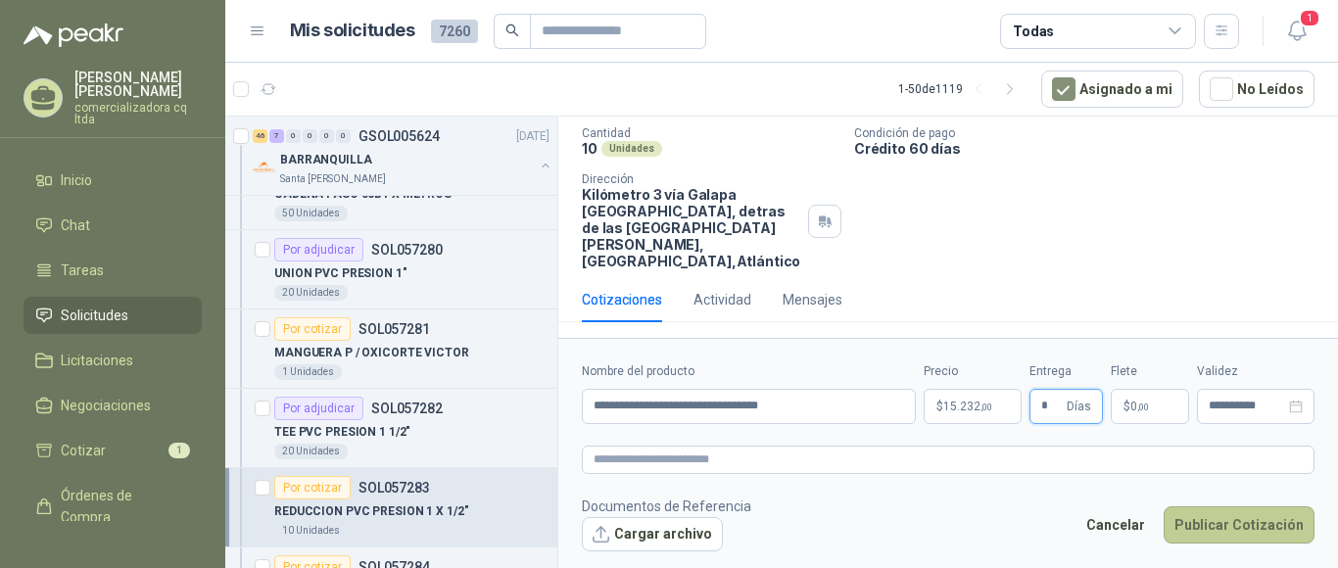
type input "*"
click at [1266, 527] on button "Publicar Cotización" at bounding box center [1239, 524] width 151 height 37
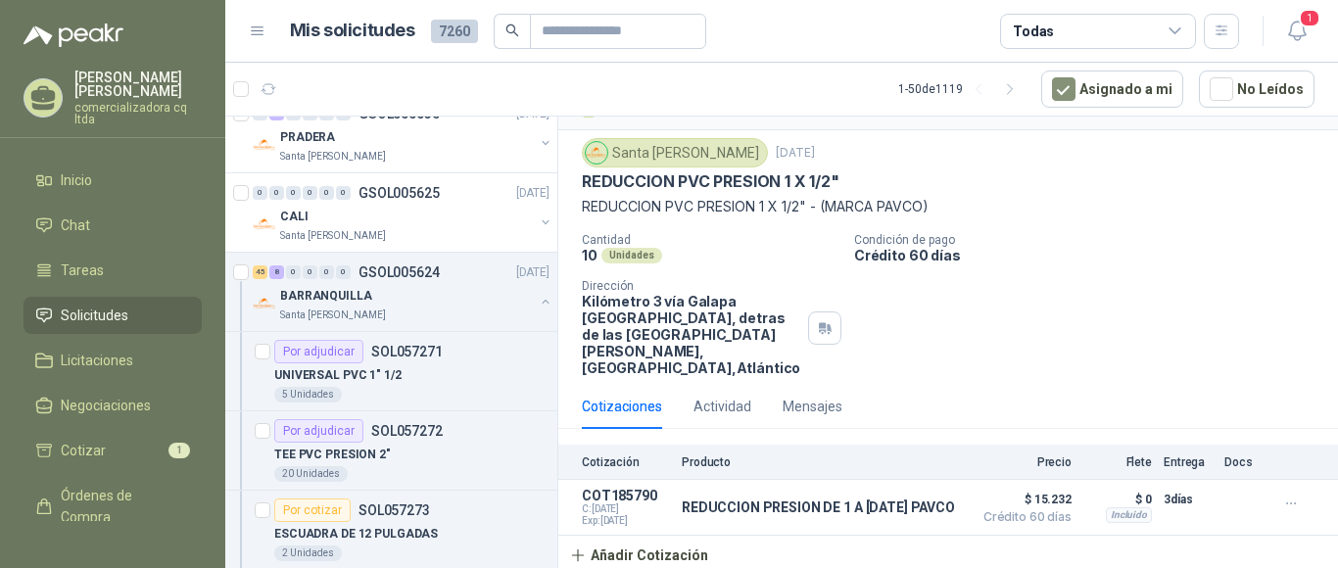
scroll to position [37, 0]
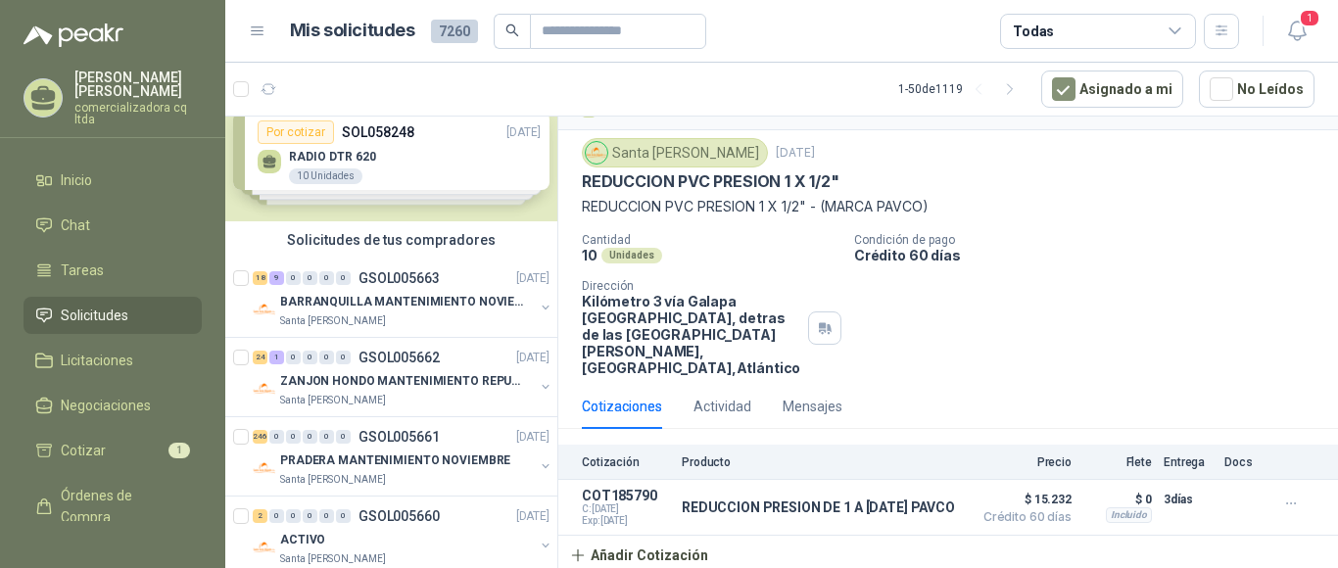
drag, startPoint x: 551, startPoint y: 67, endPoint x: 557, endPoint y: 51, distance: 16.7
click at [554, 60] on main "Mis solicitudes 7260 Todas 1 1 - 50 de 1119 Asignado a mi No Leídos Solicitudes…" at bounding box center [781, 284] width 1113 height 568
